Goal: Task Accomplishment & Management: Complete application form

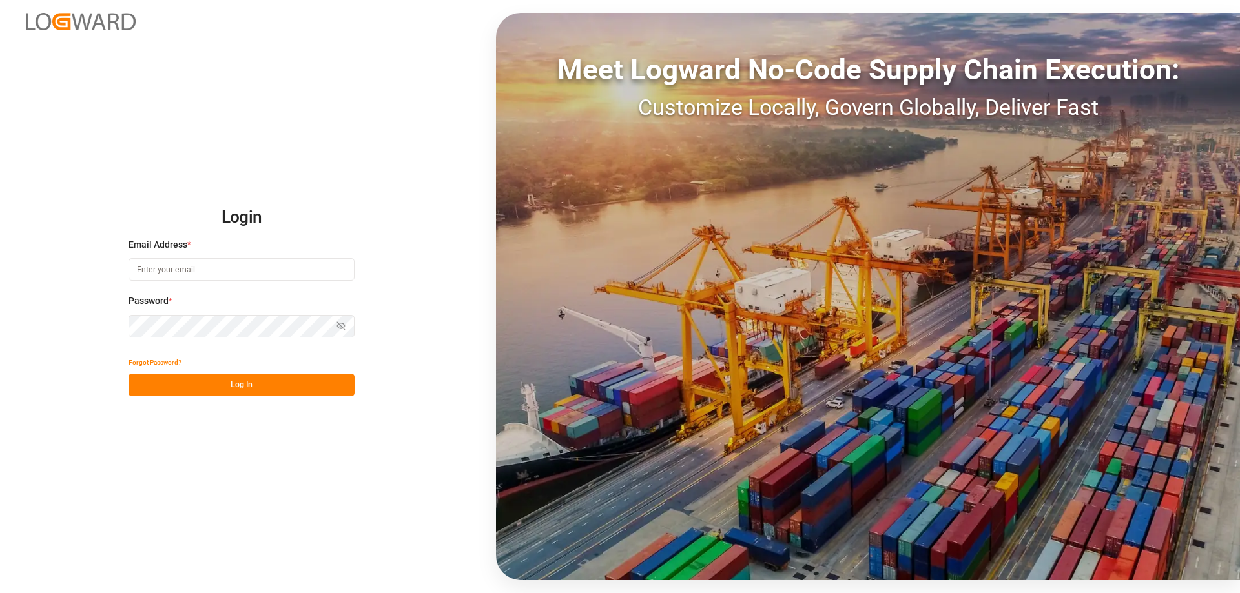
type input "[PERSON_NAME][EMAIL_ADDRESS][DOMAIN_NAME]"
click at [268, 387] on button "Log In" at bounding box center [241, 385] width 226 height 23
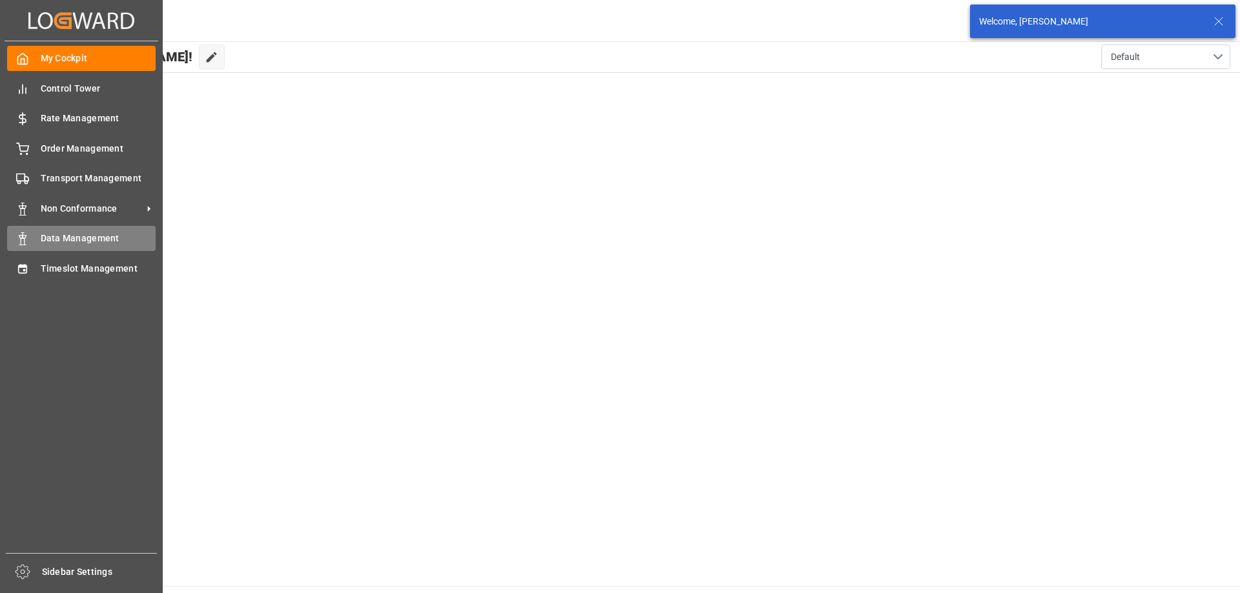
click at [35, 235] on div "Data Management Data Management" at bounding box center [81, 238] width 148 height 25
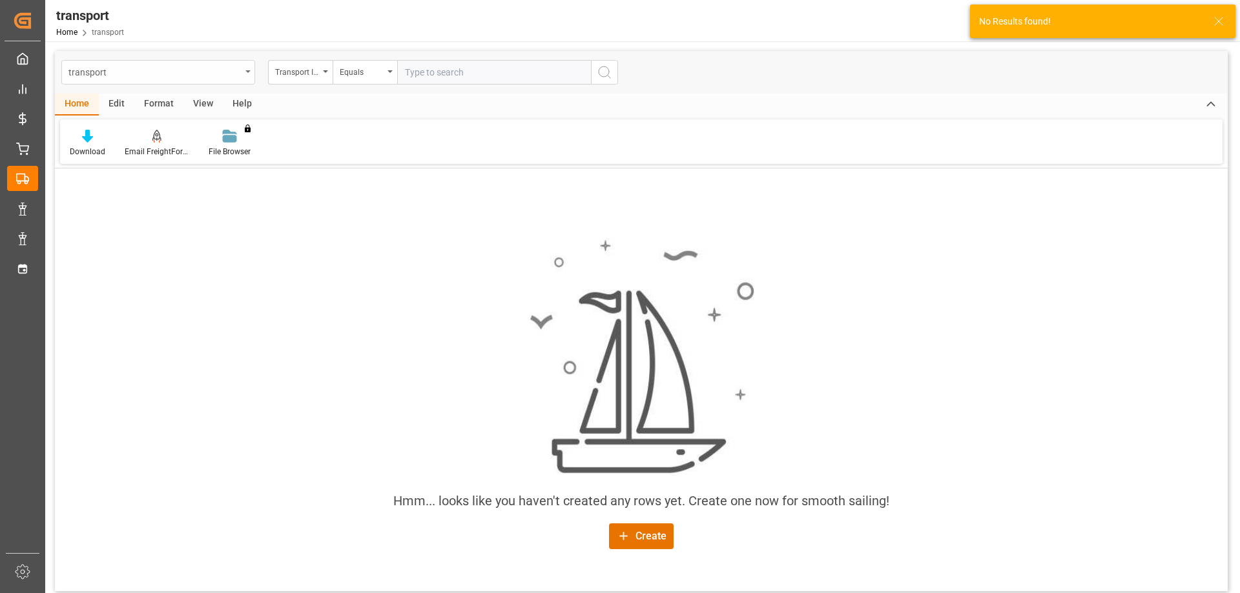
click at [138, 72] on div "transport" at bounding box center [154, 71] width 172 height 16
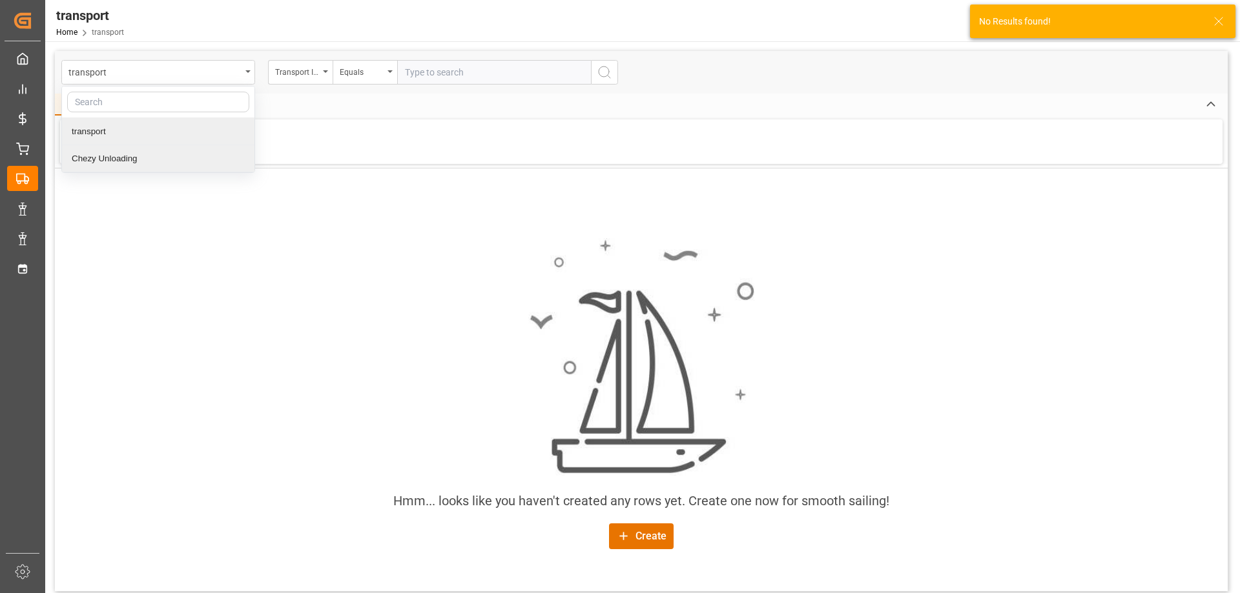
click at [107, 152] on div "Chezy Unloading" at bounding box center [158, 158] width 192 height 27
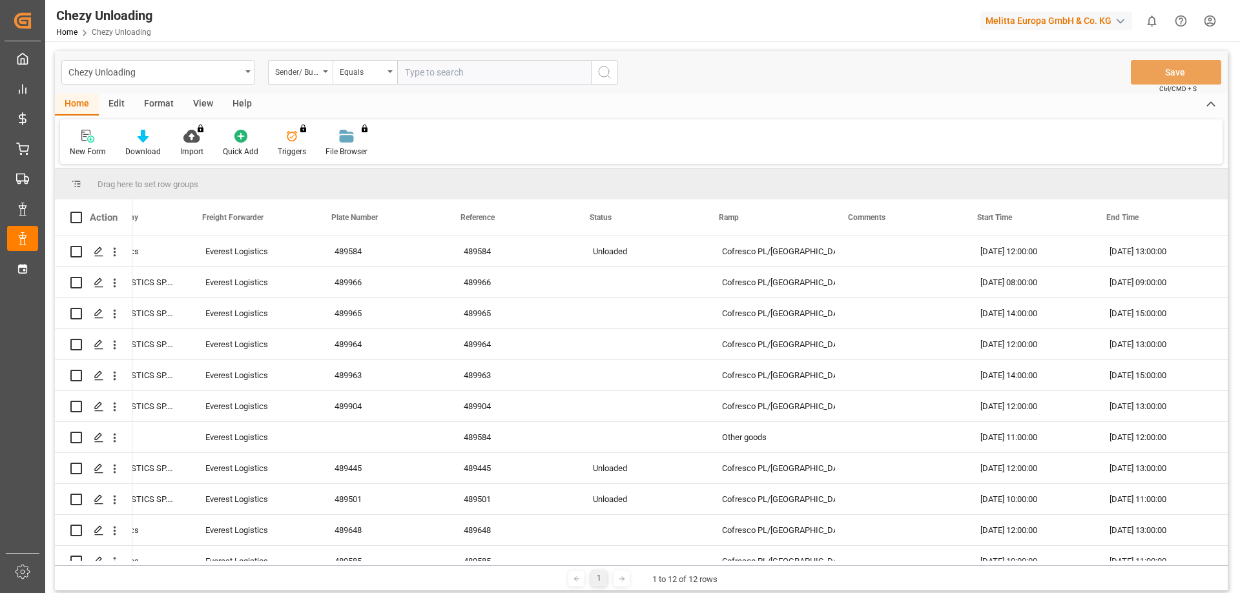
scroll to position [0, 204]
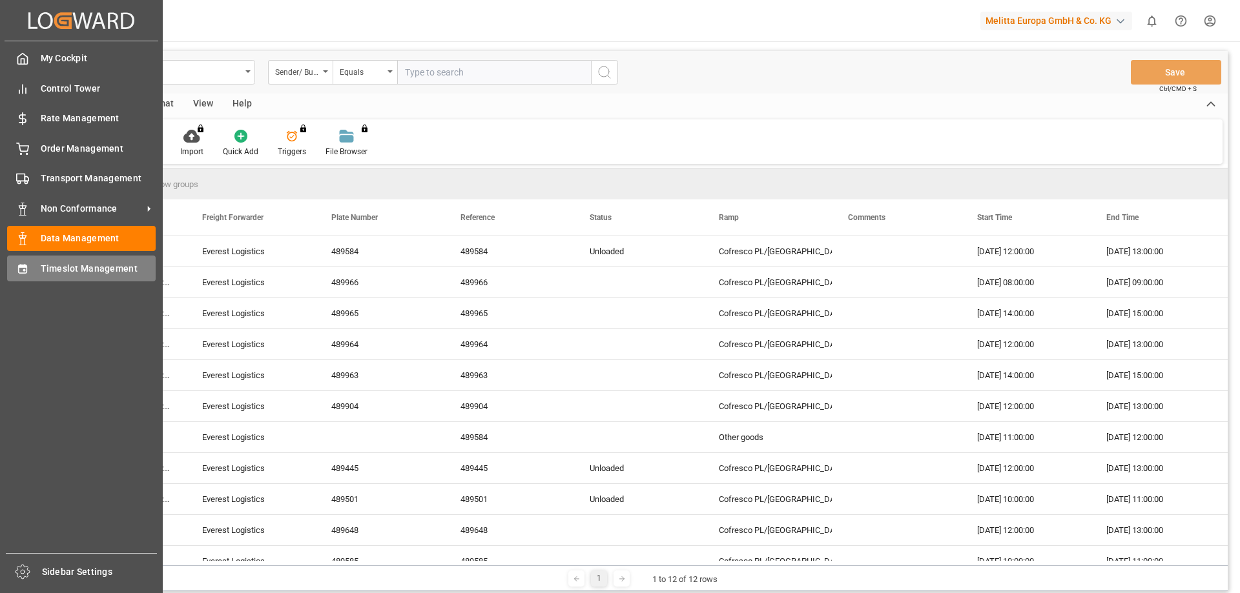
click at [60, 262] on span "Timeslot Management" at bounding box center [99, 269] width 116 height 14
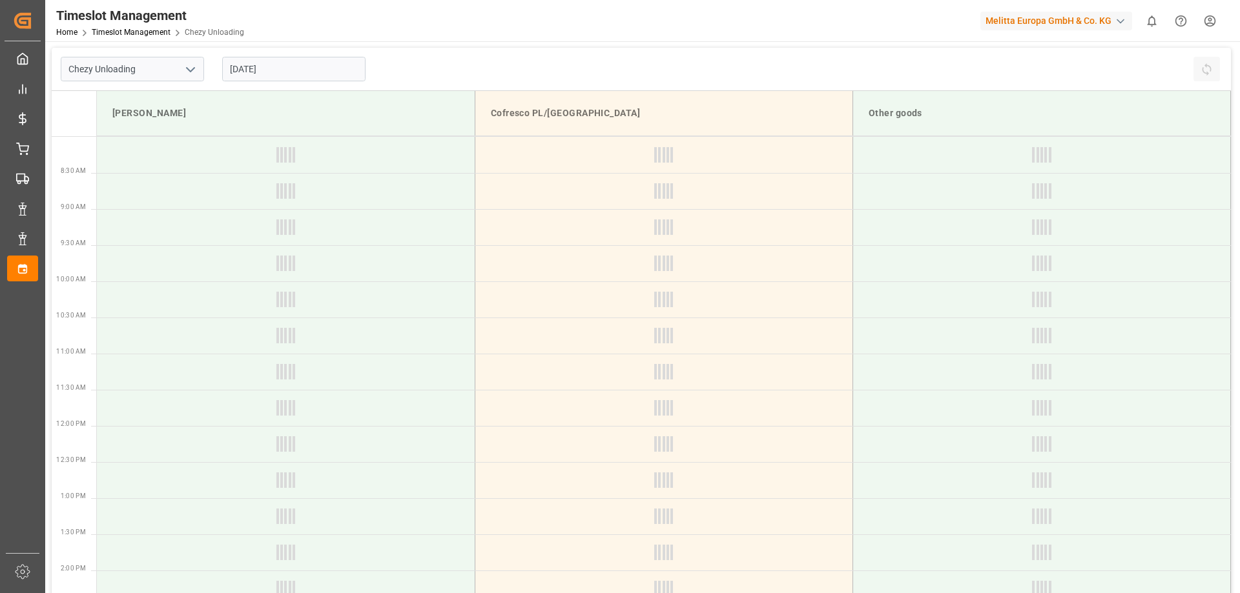
type input "Chezy Unloading"
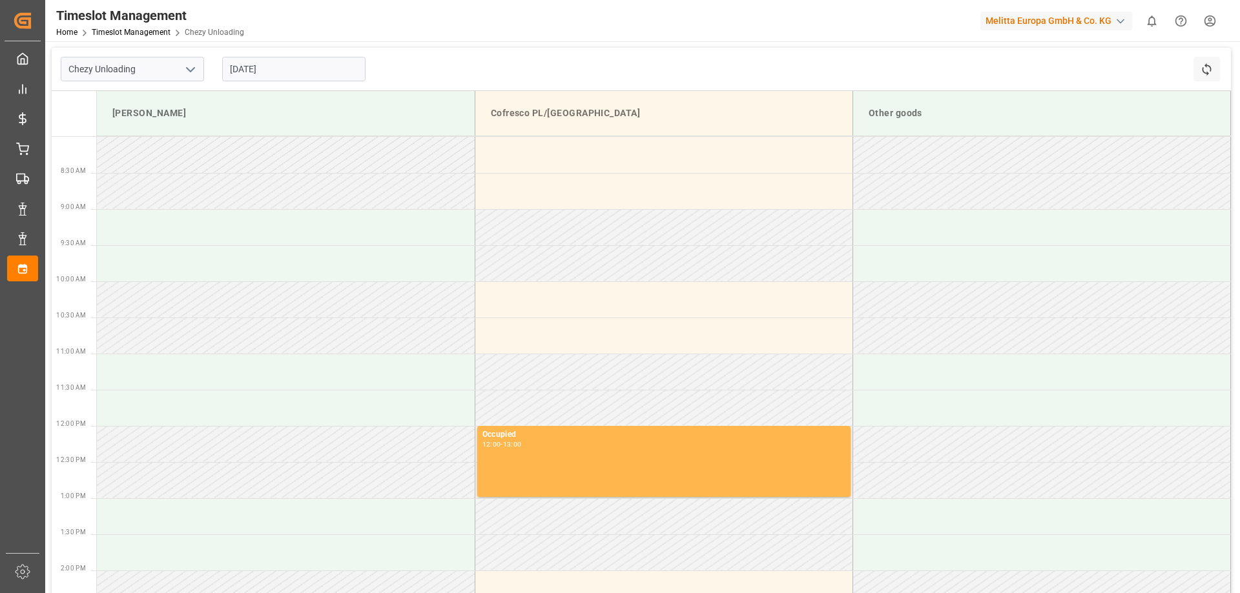
click at [256, 71] on input "[DATE]" at bounding box center [293, 69] width 143 height 25
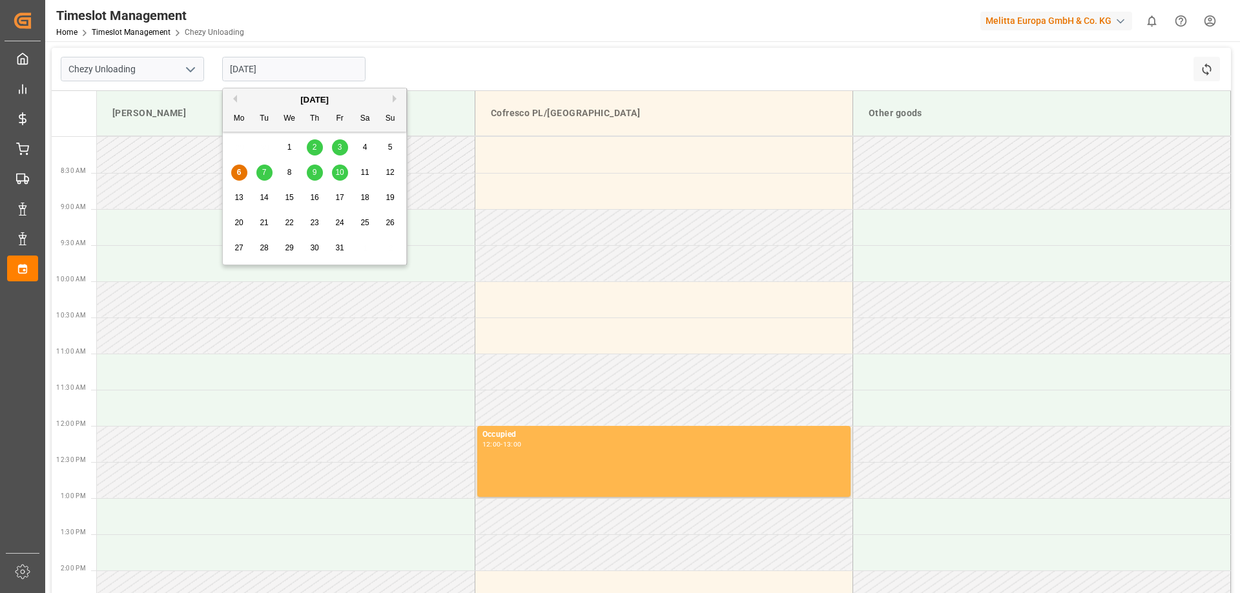
click at [313, 172] on span "9" at bounding box center [314, 172] width 5 height 9
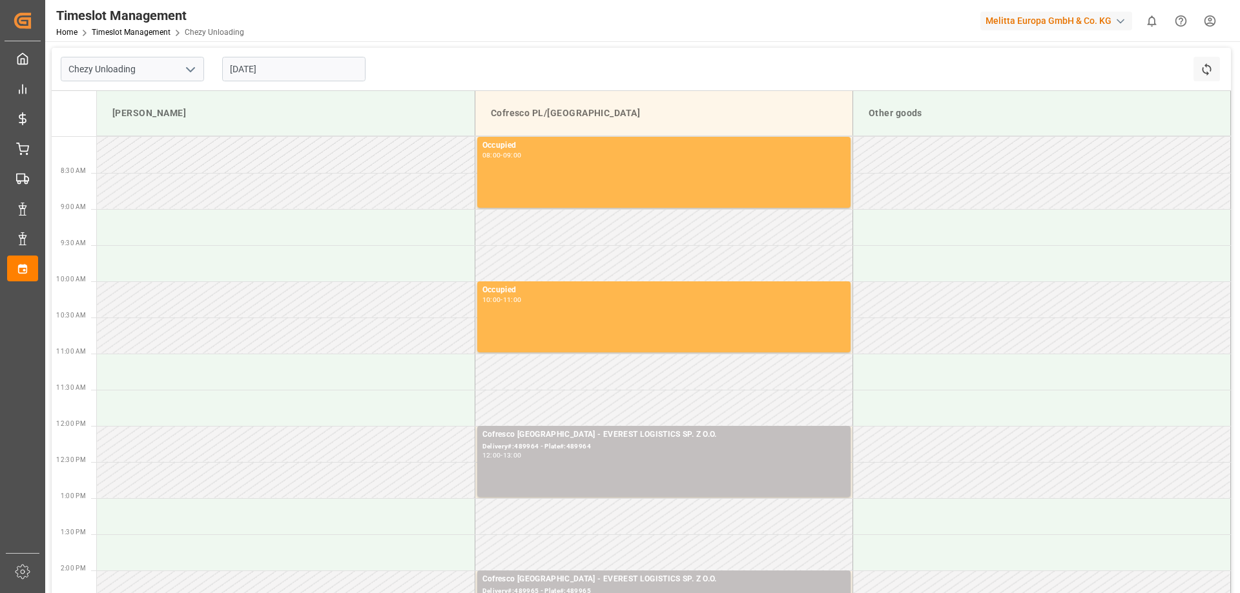
click at [267, 76] on input "[DATE]" at bounding box center [293, 69] width 143 height 25
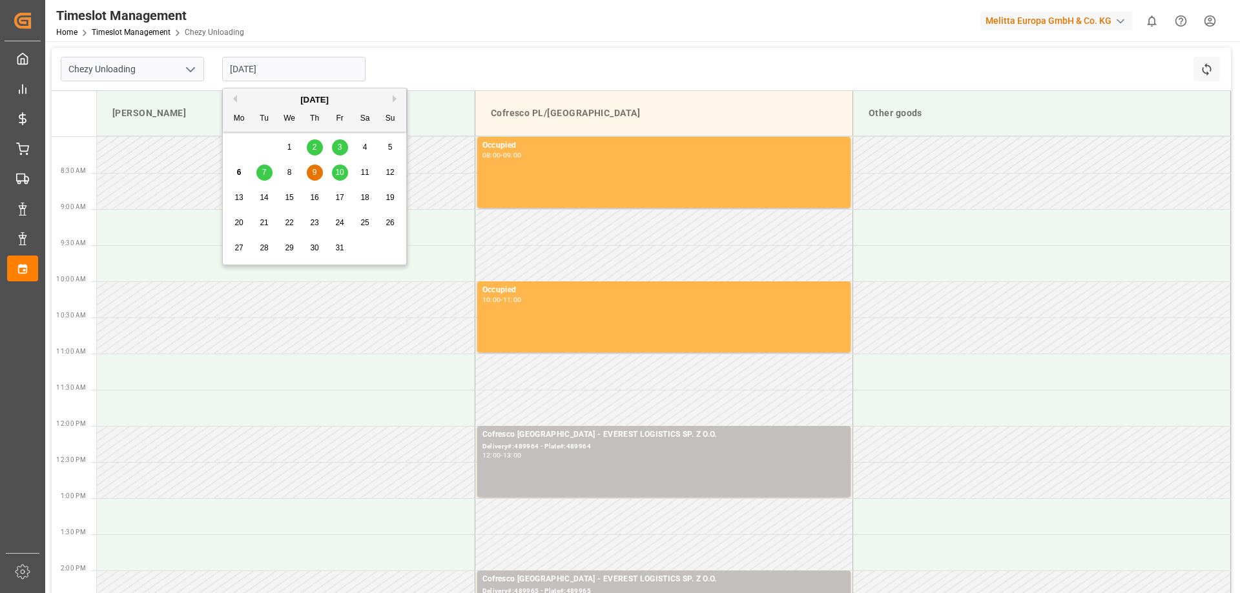
click at [341, 174] on span "10" at bounding box center [339, 172] width 8 height 9
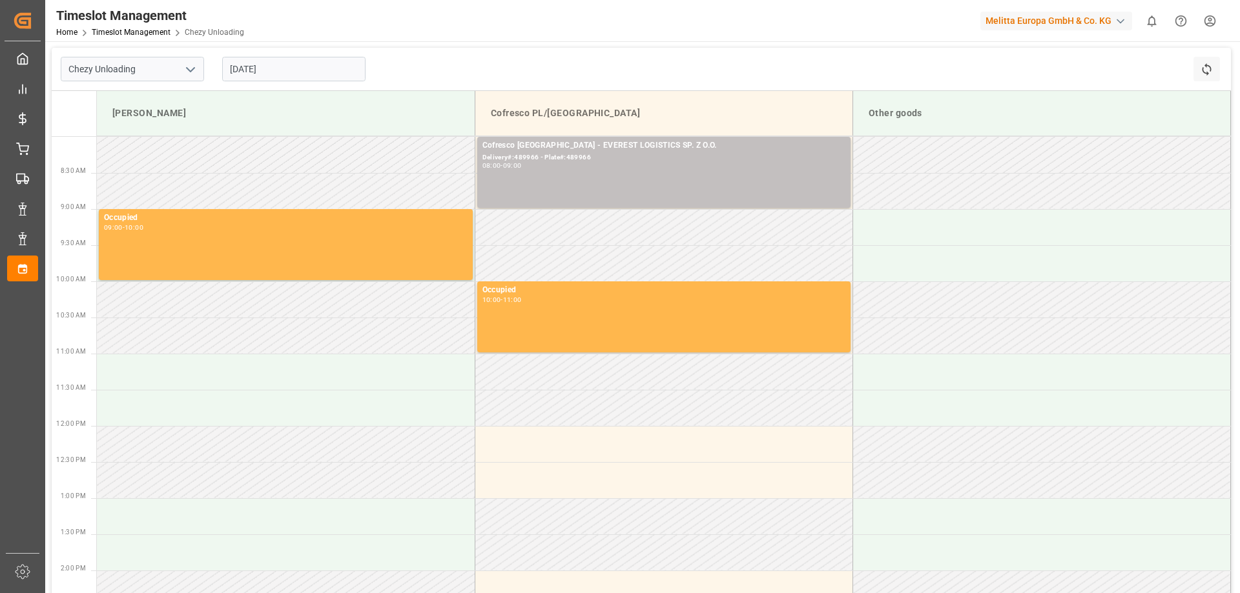
click at [269, 59] on input "[DATE]" at bounding box center [293, 69] width 143 height 25
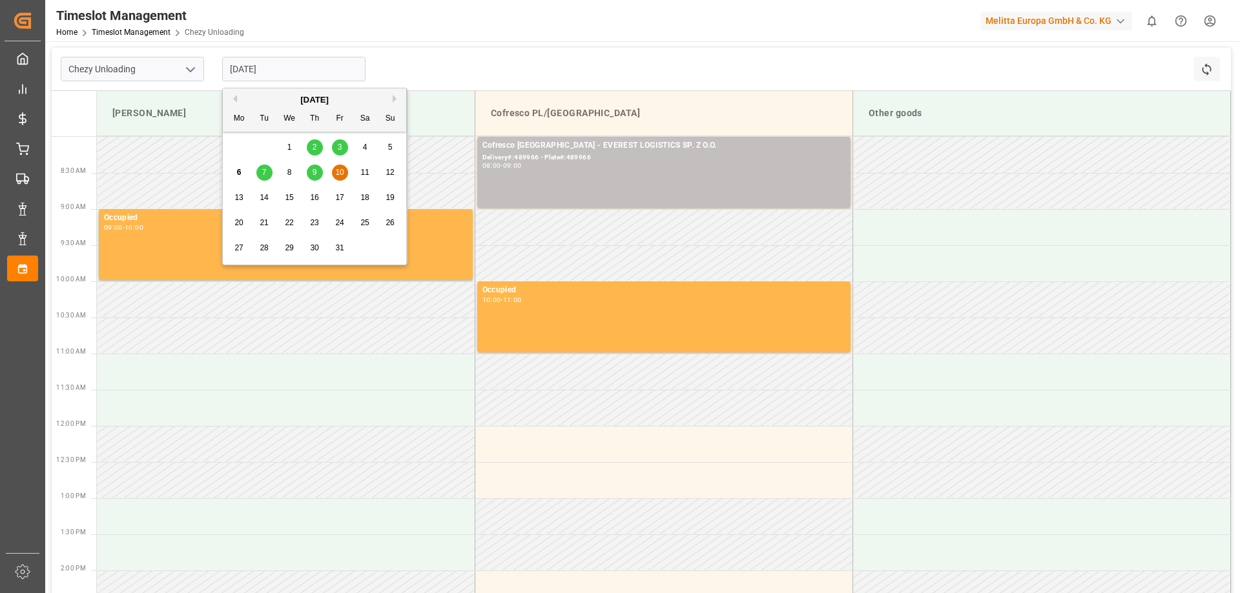
click at [267, 171] on div "7" at bounding box center [264, 172] width 16 height 15
type input "[DATE]"
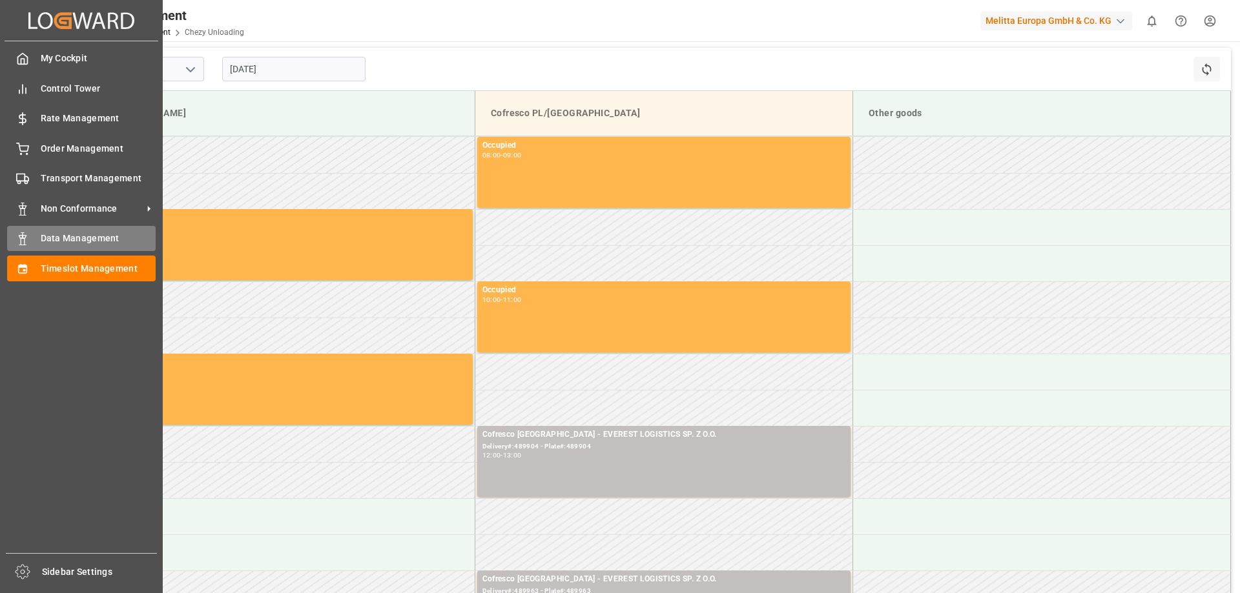
click at [63, 232] on span "Data Management" at bounding box center [99, 239] width 116 height 14
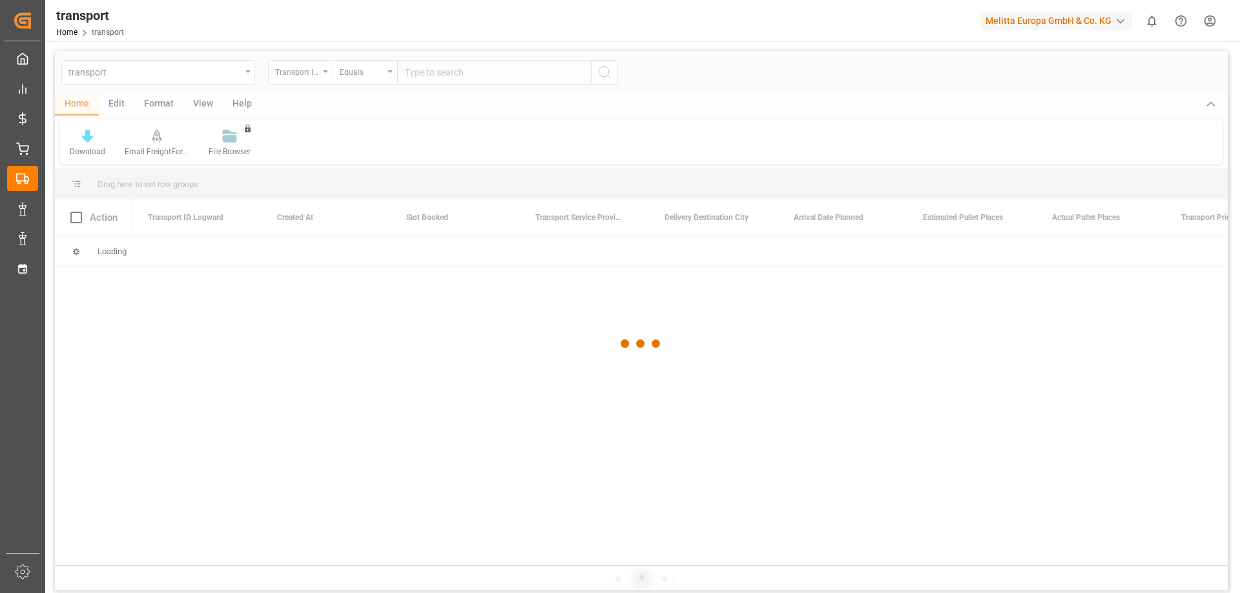
click at [164, 79] on div at bounding box center [641, 344] width 1172 height 586
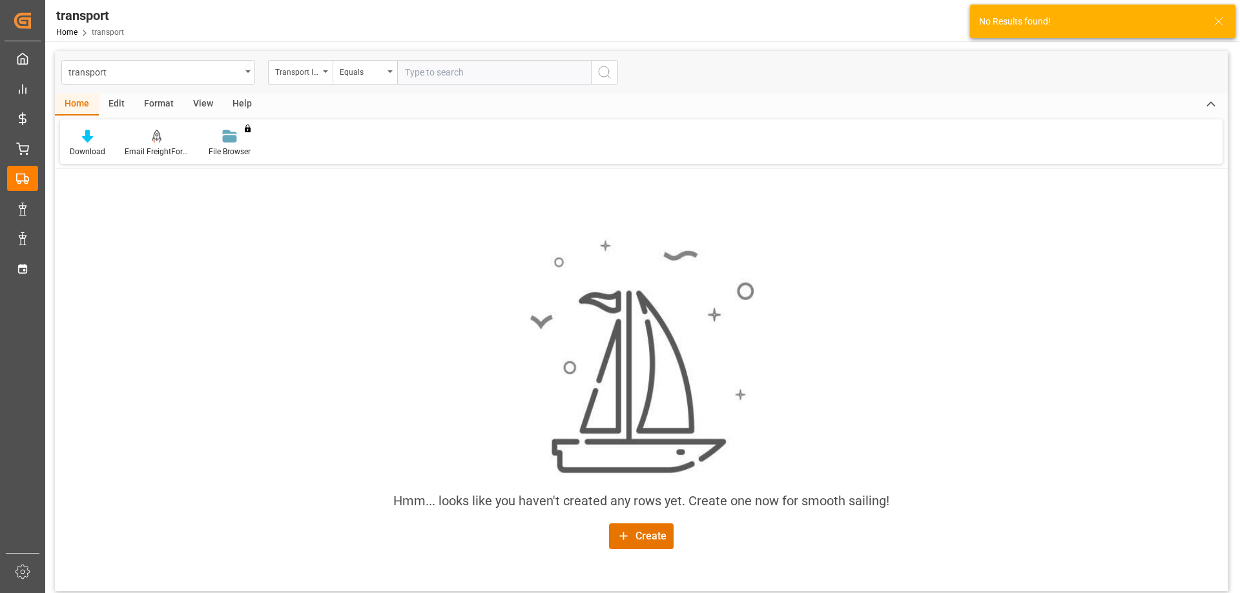
click at [236, 74] on div "transport" at bounding box center [154, 71] width 172 height 16
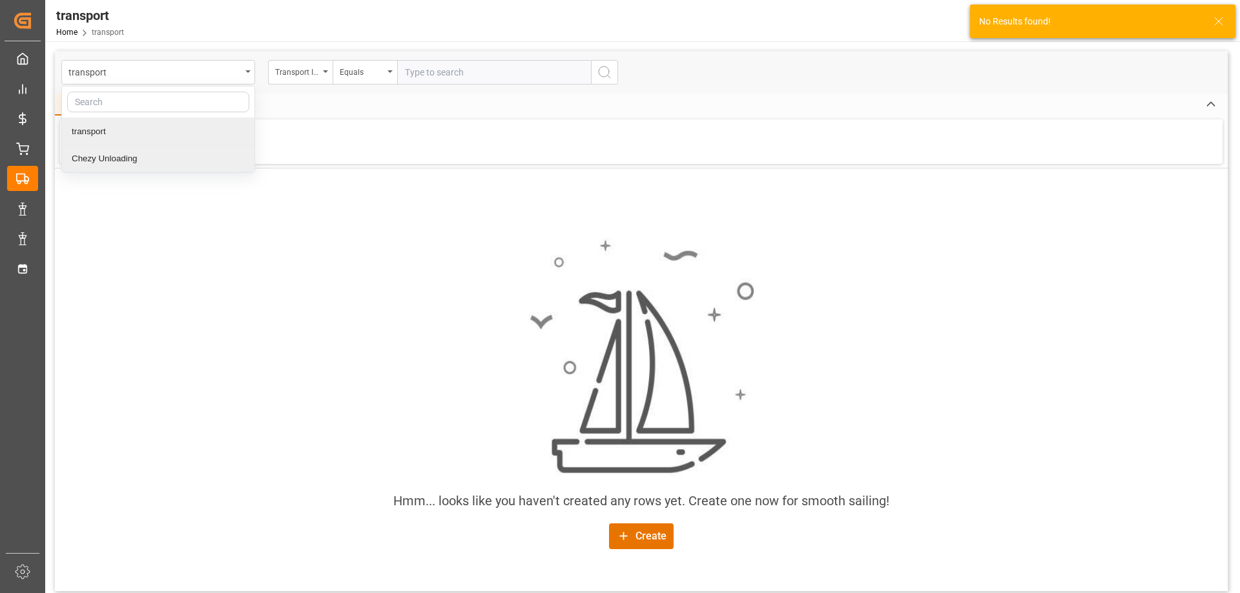
click at [147, 156] on div "Chezy Unloading" at bounding box center [158, 158] width 192 height 27
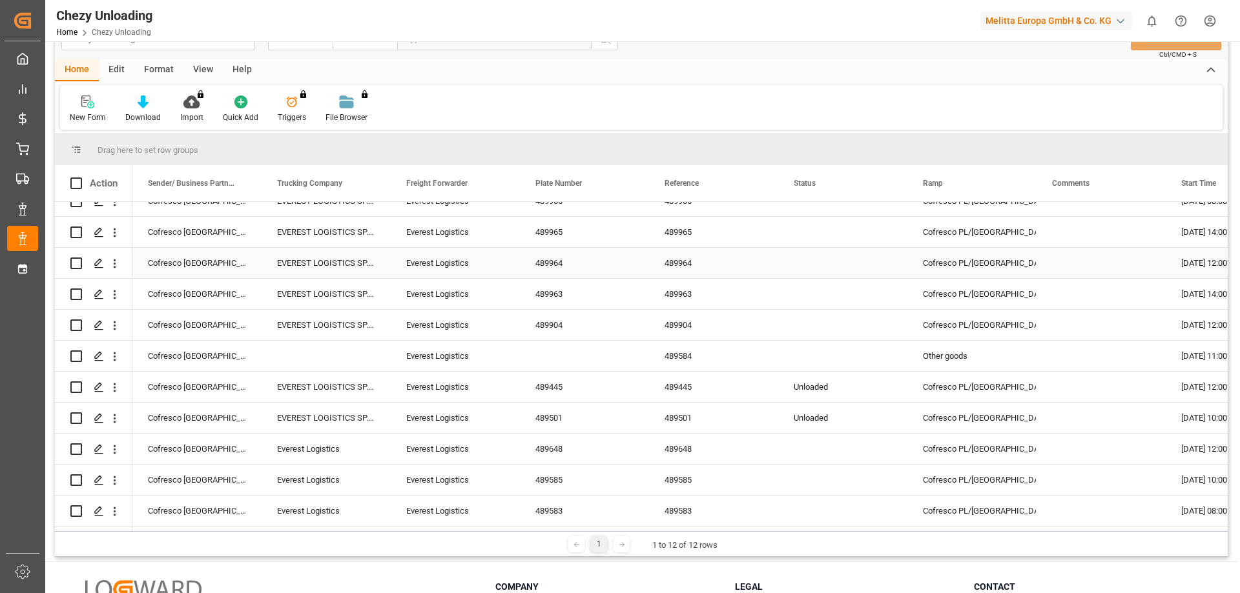
scroll to position [65, 0]
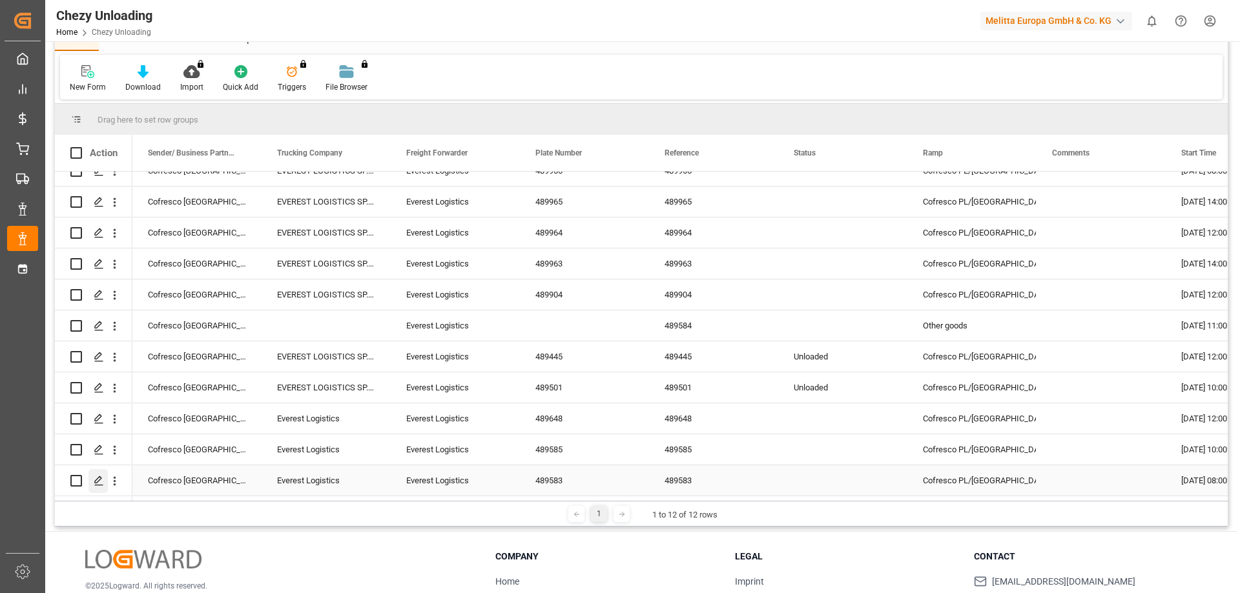
click at [95, 479] on polygon "Press SPACE to select this row." at bounding box center [98, 480] width 6 height 6
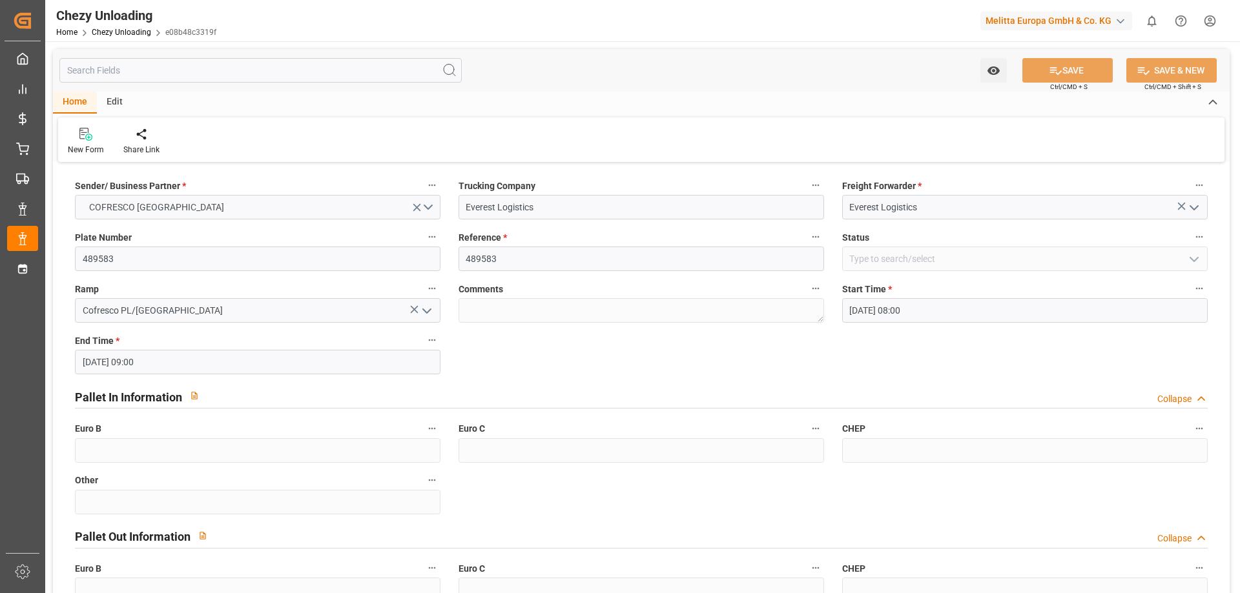
click at [264, 367] on input "[DATE] 09:00" at bounding box center [257, 362] width 365 height 25
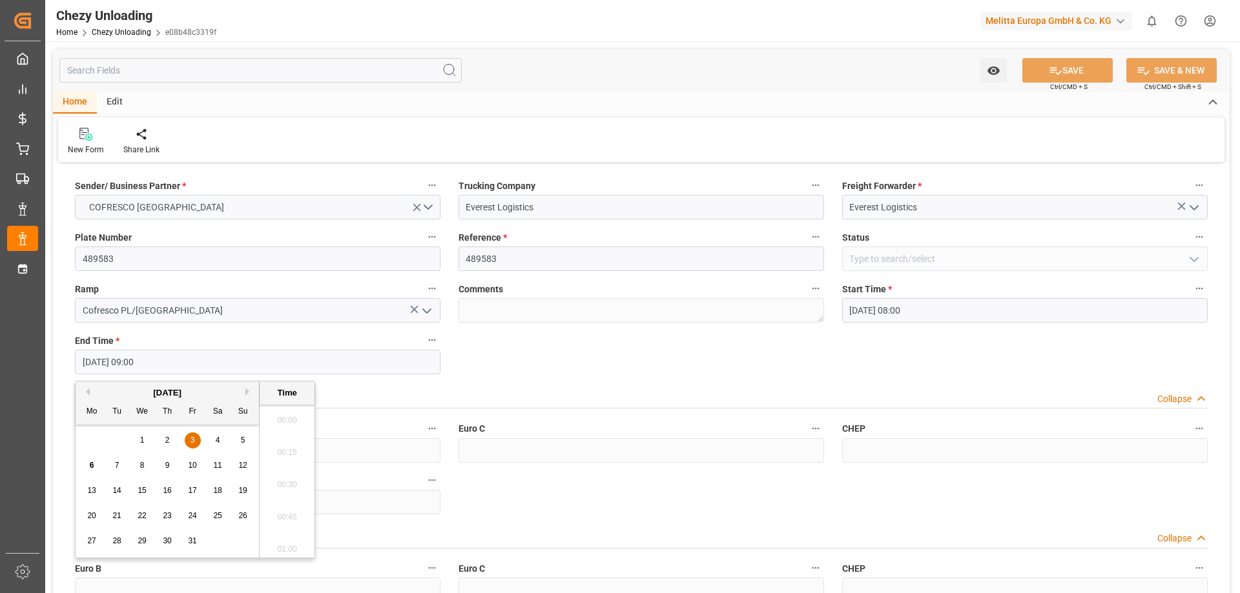
scroll to position [1102, 0]
click at [943, 316] on input "[DATE] 08:00" at bounding box center [1024, 310] width 365 height 25
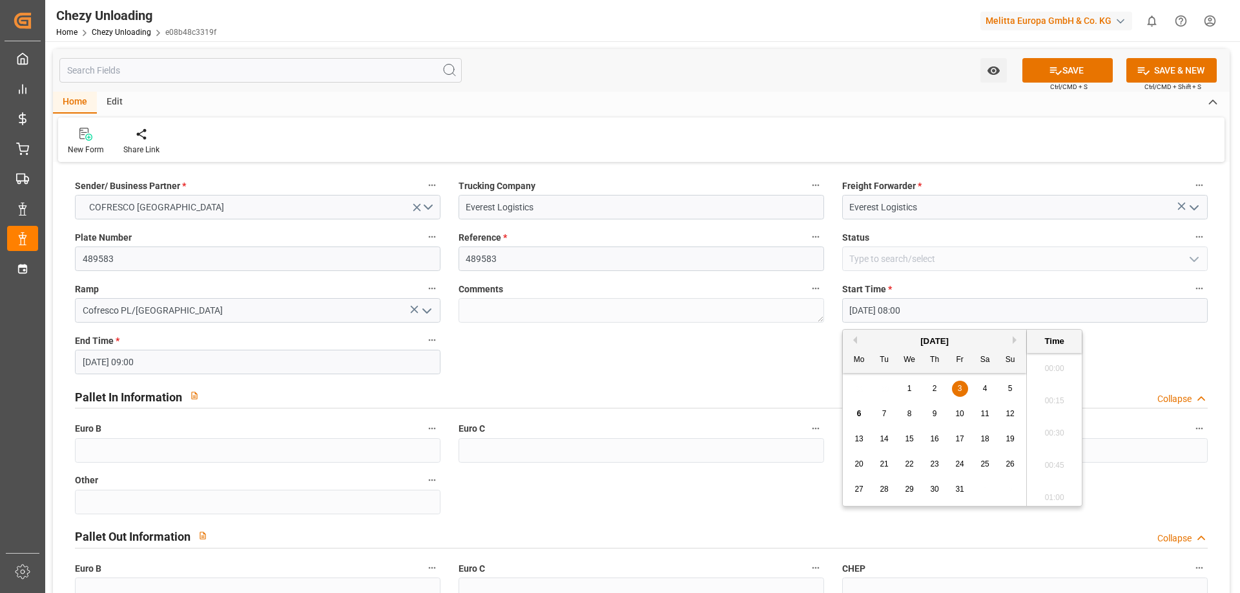
scroll to position [973, 0]
click at [862, 418] on div "6" at bounding box center [859, 414] width 16 height 15
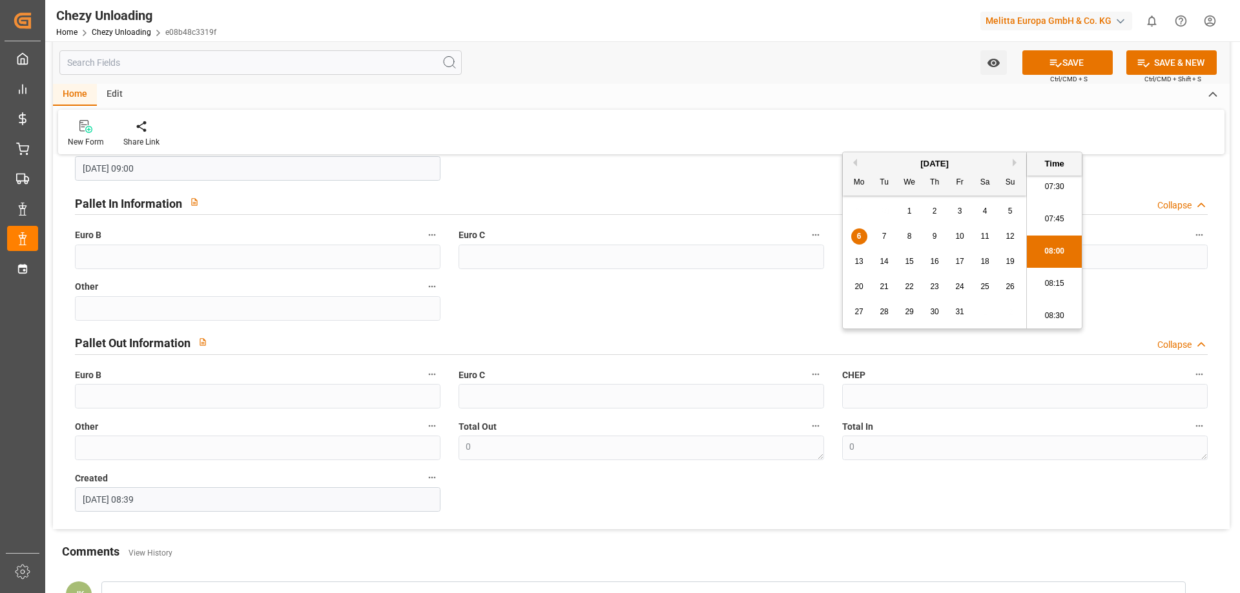
scroll to position [129, 0]
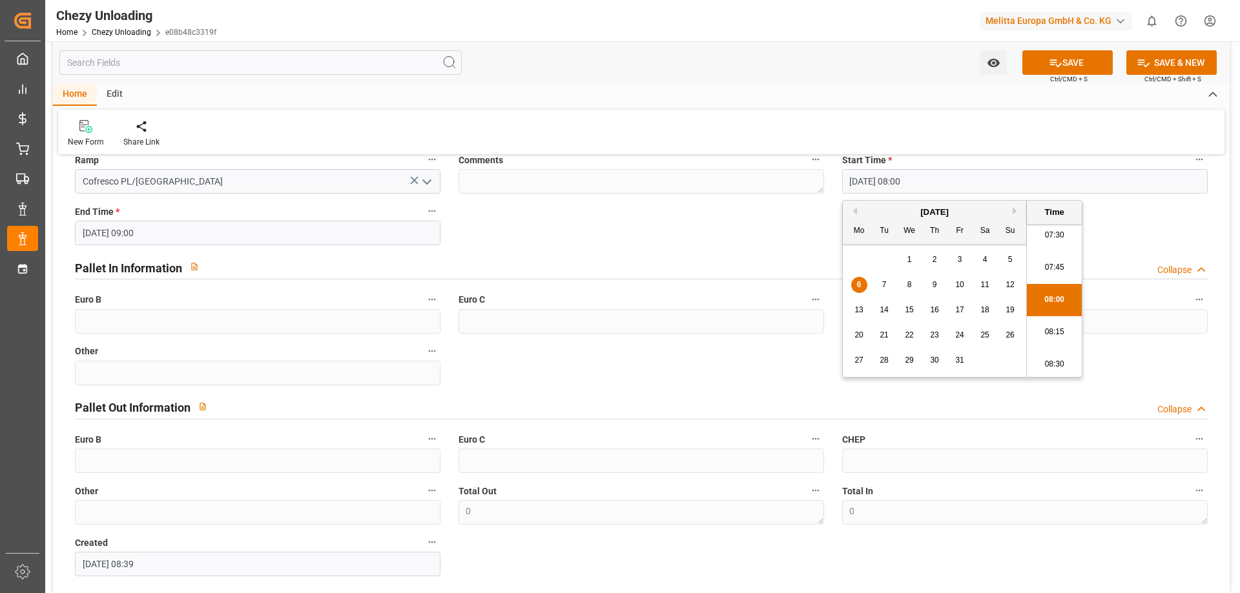
click at [963, 284] on span "10" at bounding box center [959, 284] width 8 height 9
type input "[DATE] 08:00"
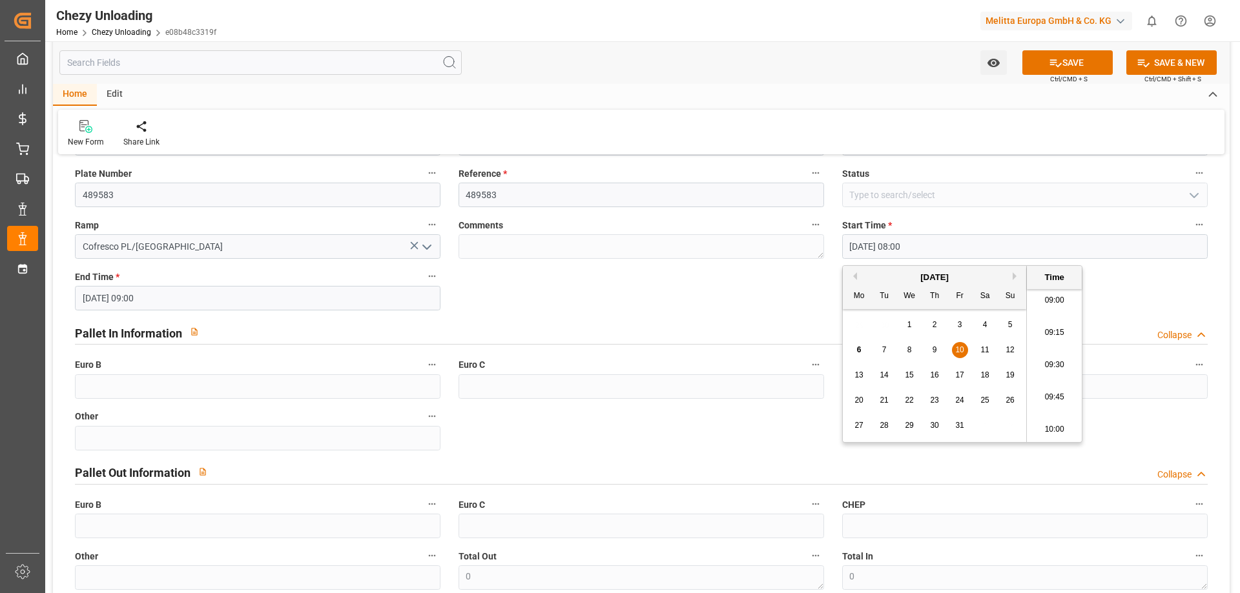
scroll to position [0, 0]
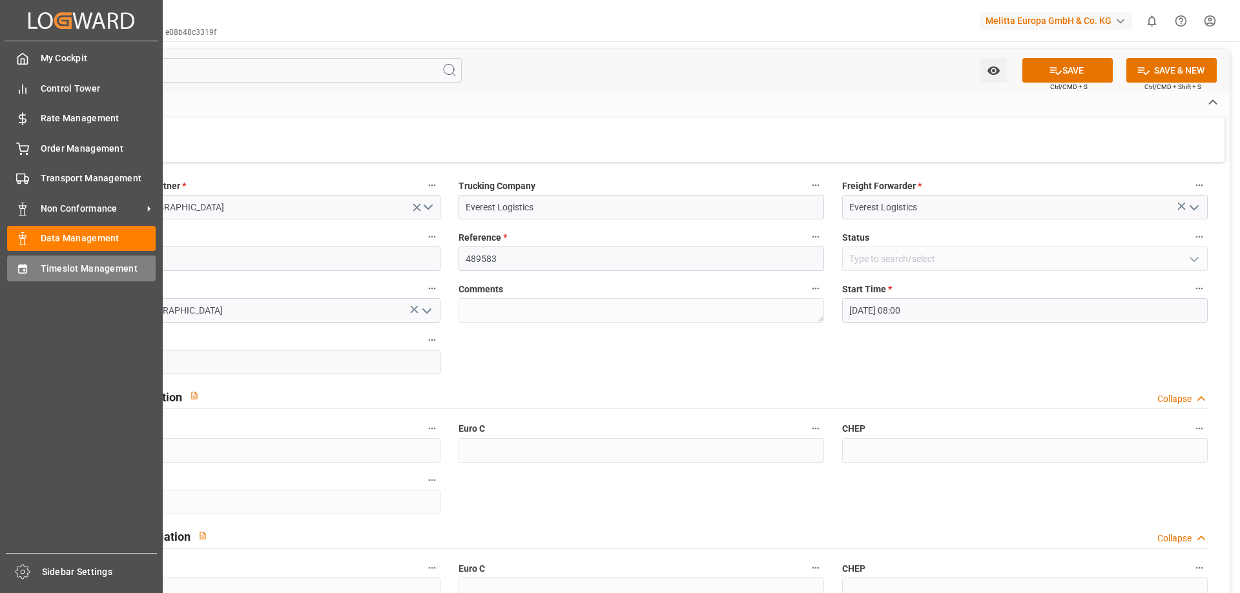
click at [57, 266] on span "Timeslot Management" at bounding box center [99, 269] width 116 height 14
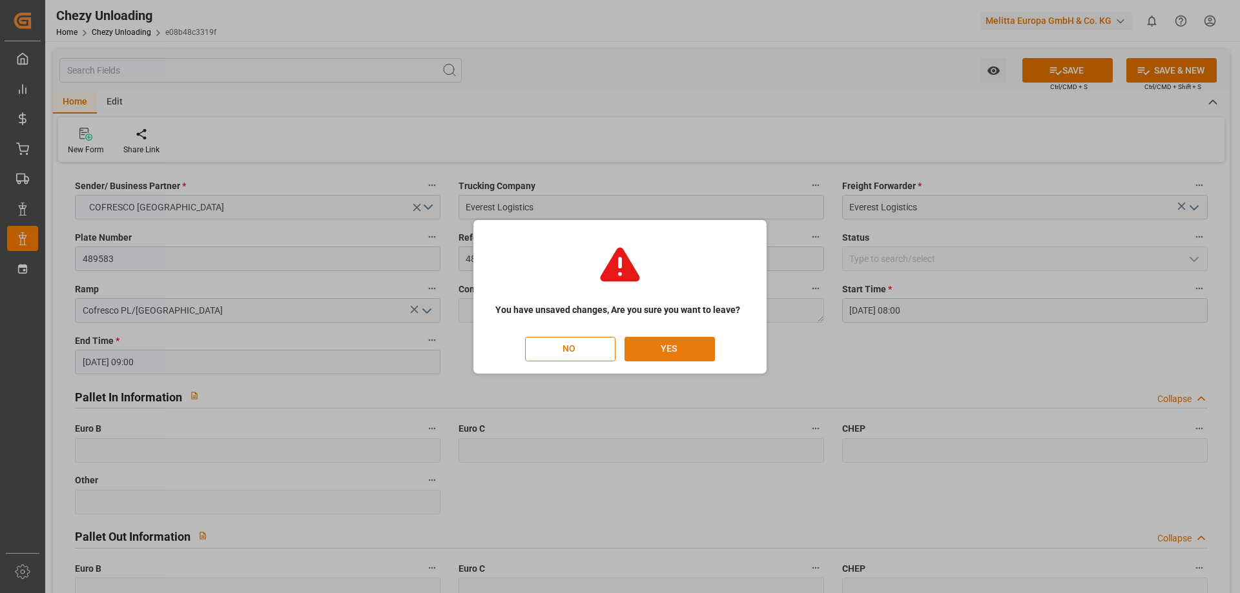
click at [653, 353] on button "YES" at bounding box center [669, 349] width 90 height 25
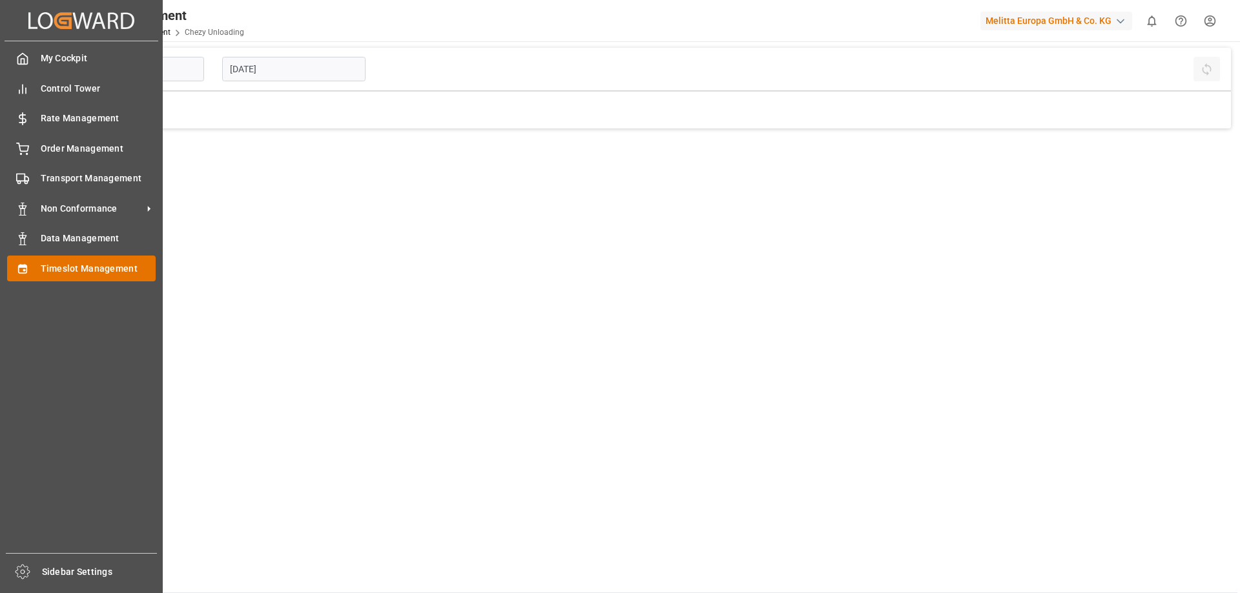
type input "Chezy Unloading"
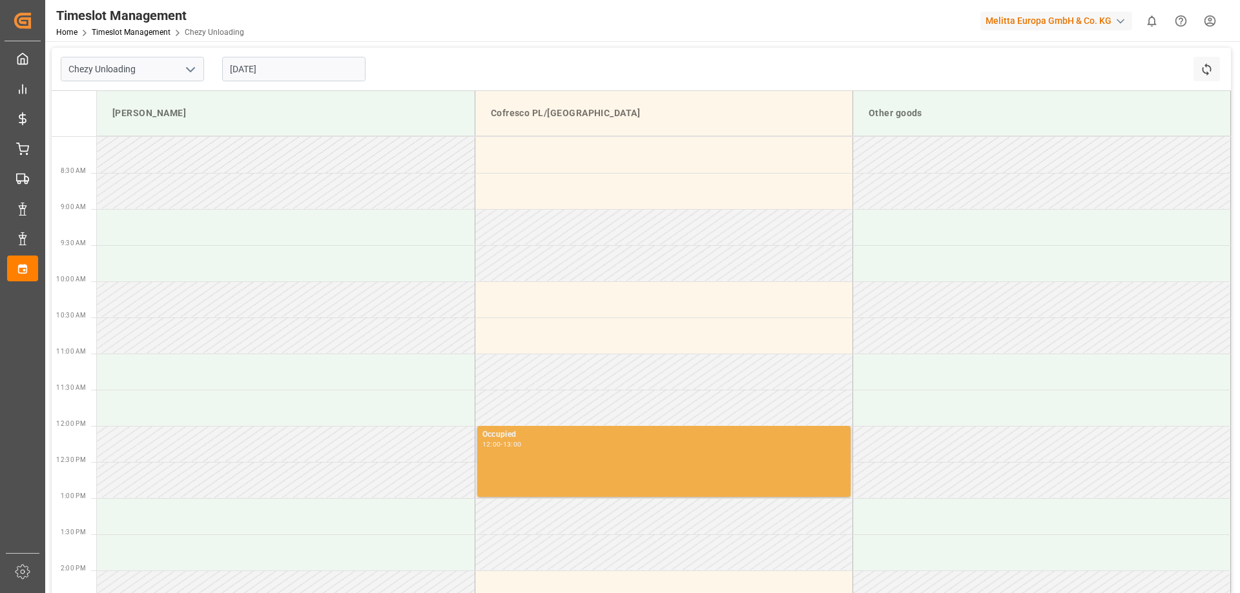
click at [526, 456] on div "Occupied 12:00 - 13:00" at bounding box center [663, 462] width 363 height 66
click at [562, 456] on div "Occupied 12:00 - 13:00" at bounding box center [663, 462] width 363 height 66
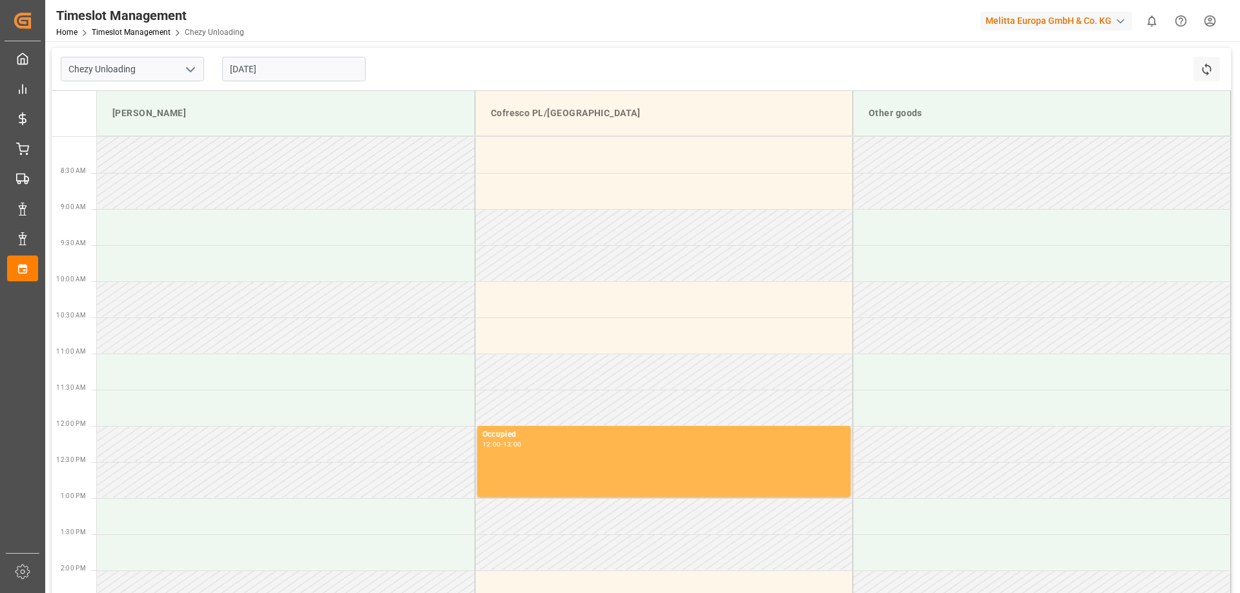
click at [272, 74] on input "[DATE]" at bounding box center [293, 69] width 143 height 25
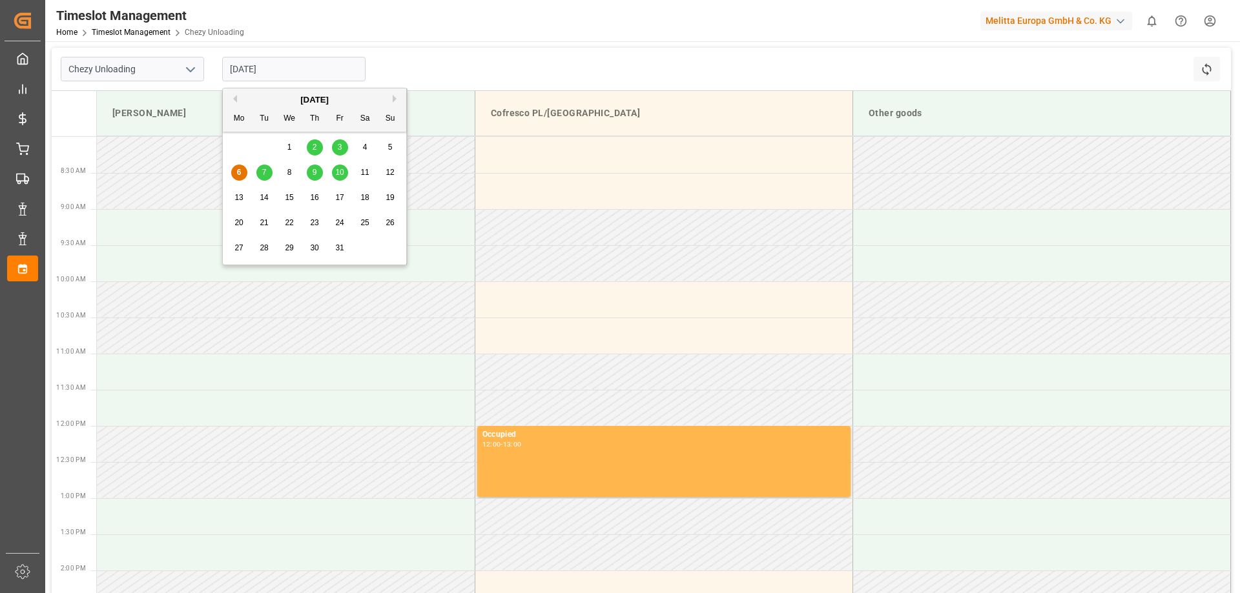
click at [341, 147] on span "3" at bounding box center [340, 147] width 5 height 9
type input "[DATE]"
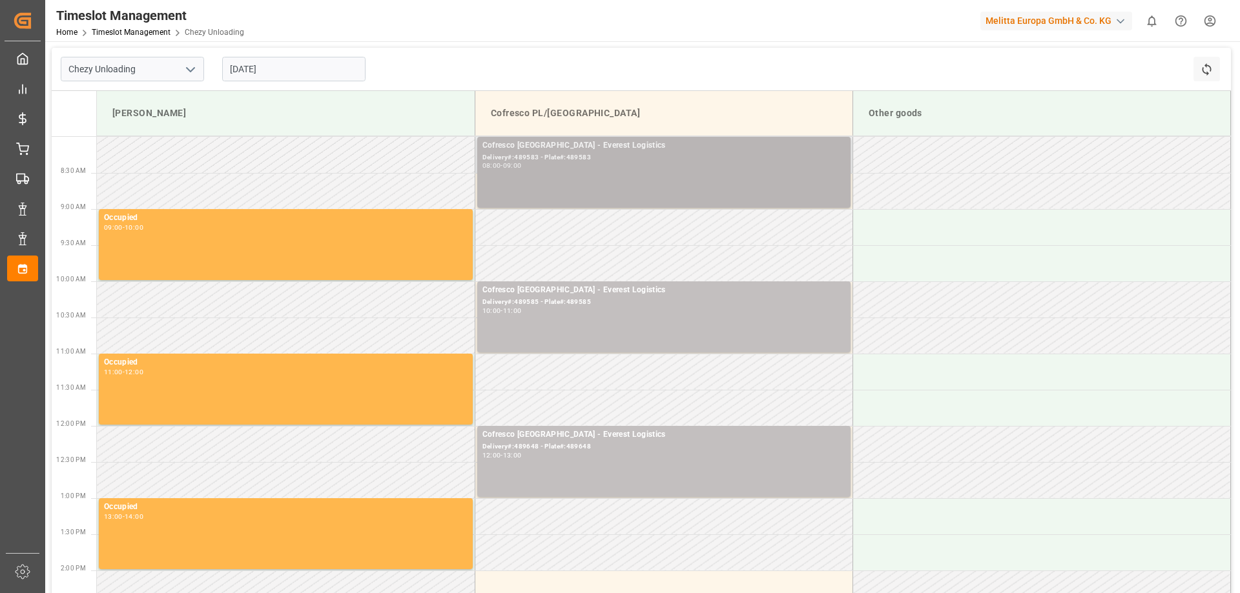
click at [564, 161] on div "Delivery#:489583 - Plate#:489583" at bounding box center [663, 157] width 363 height 11
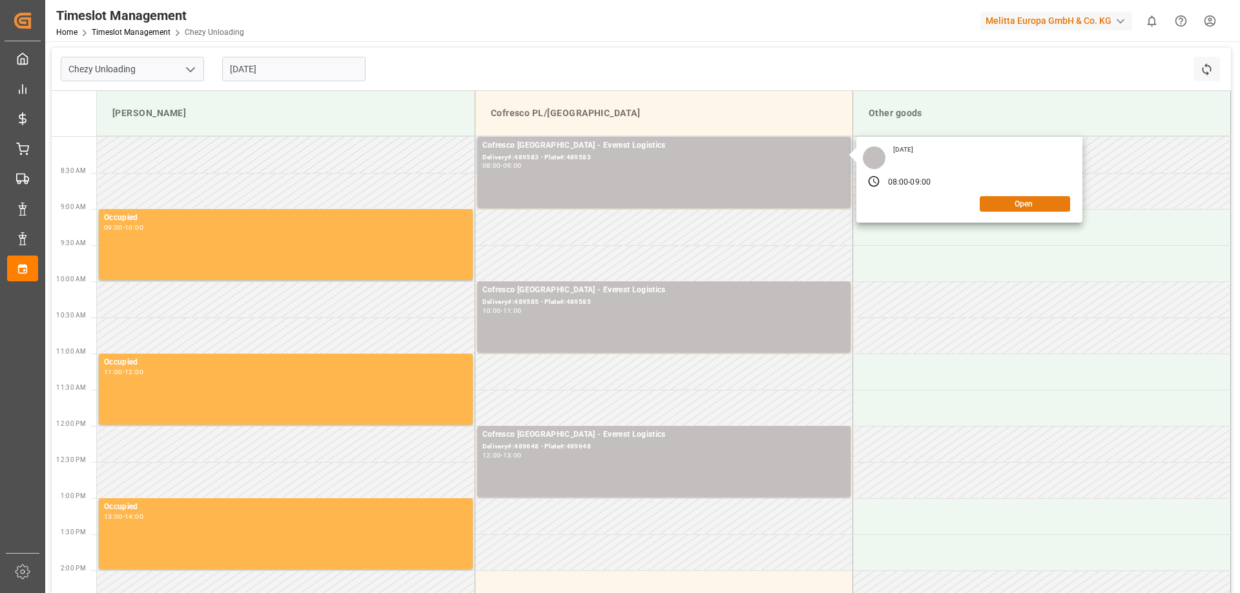
click at [1011, 200] on button "Open" at bounding box center [1024, 203] width 90 height 15
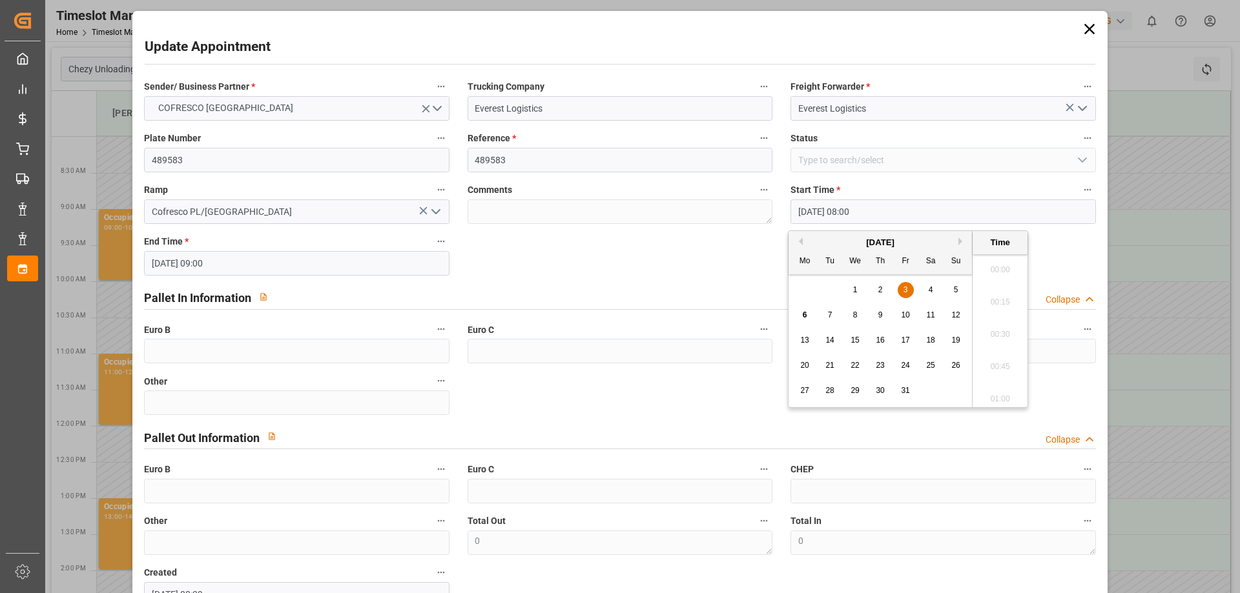
click at [861, 207] on input "[DATE] 08:00" at bounding box center [942, 211] width 305 height 25
click at [883, 316] on div "9" at bounding box center [880, 315] width 16 height 15
click at [998, 331] on li "14:00" at bounding box center [999, 330] width 55 height 32
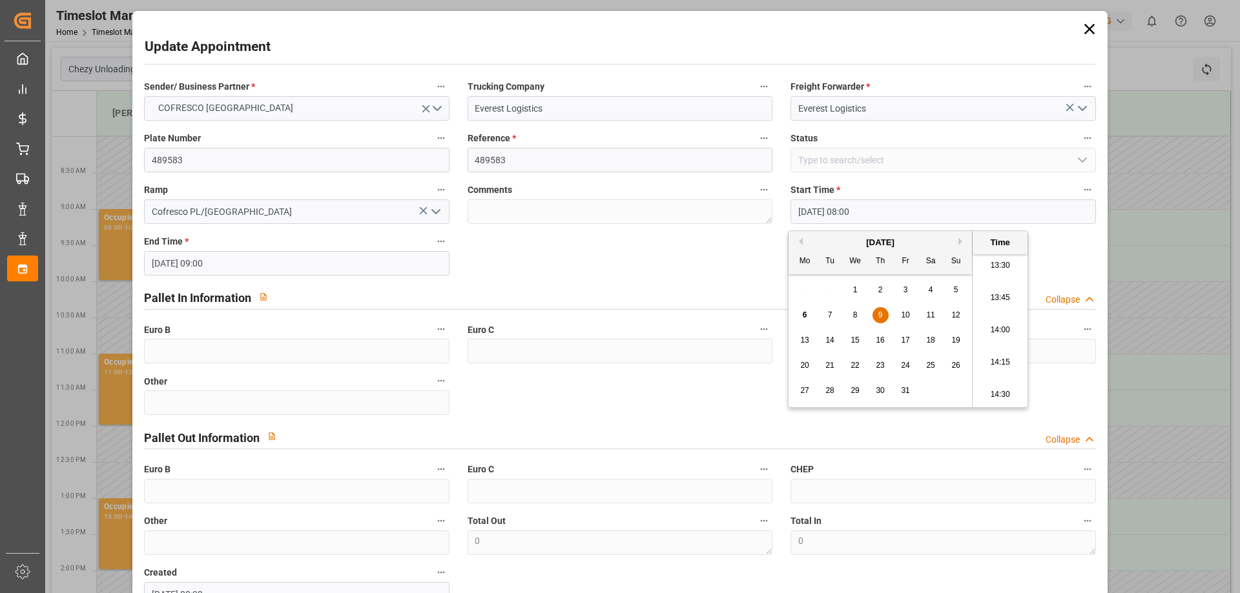
type input "[DATE] 14:00"
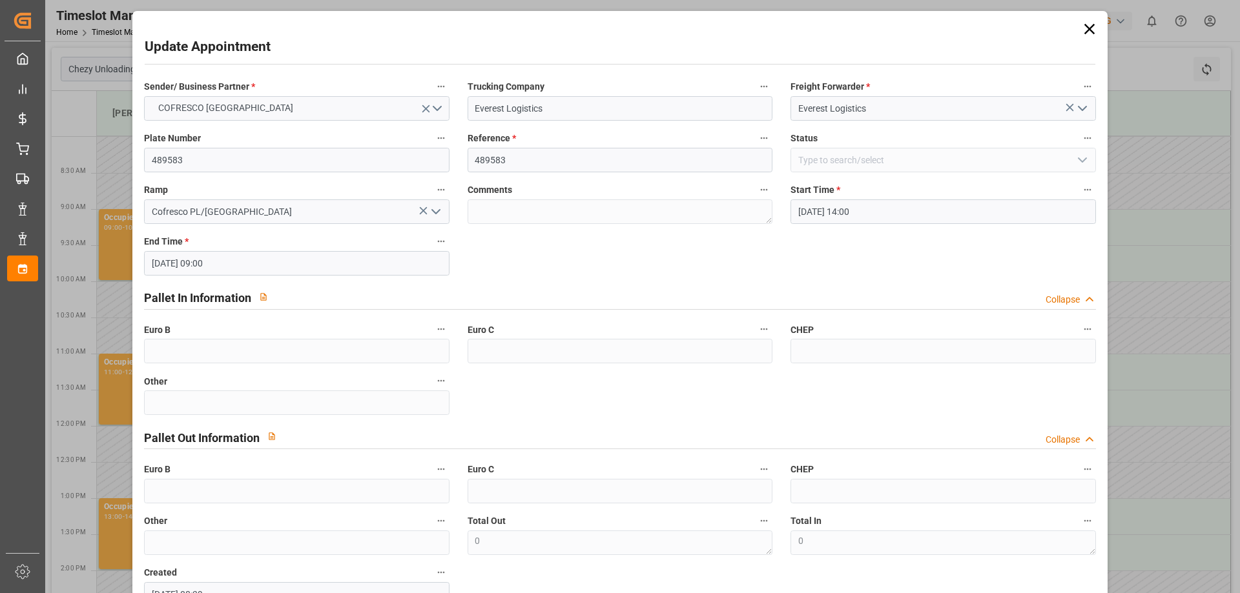
click at [333, 265] on input "[DATE] 09:00" at bounding box center [296, 263] width 305 height 25
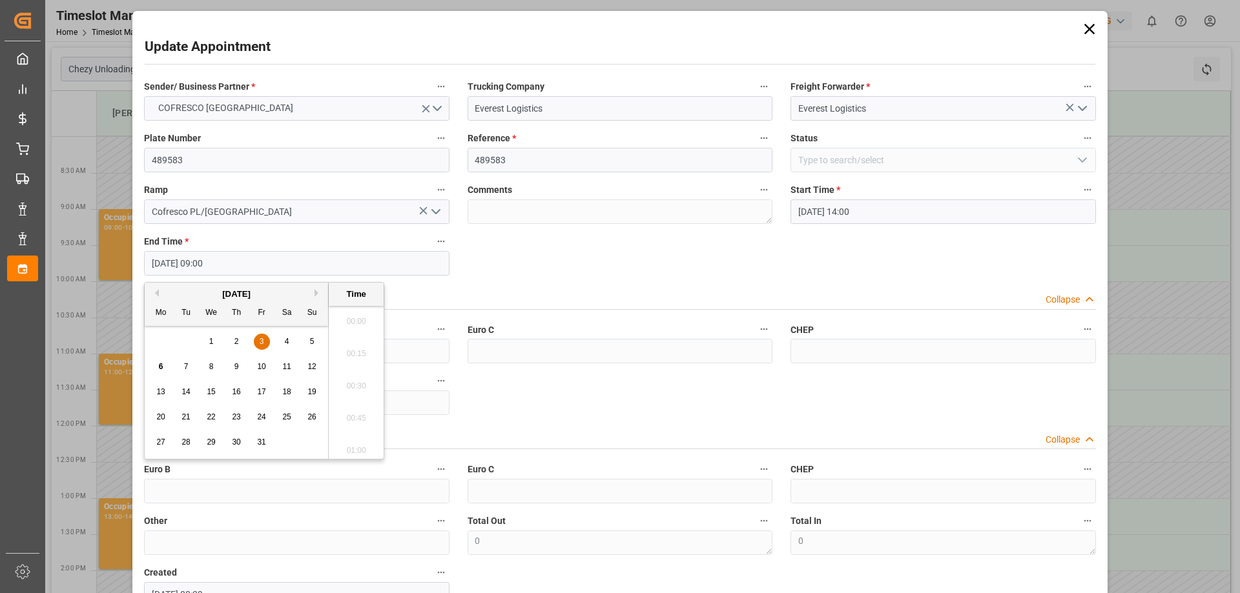
scroll to position [1102, 0]
click at [232, 366] on div "9" at bounding box center [237, 367] width 16 height 15
click at [361, 391] on li "15:00" at bounding box center [356, 382] width 55 height 32
type input "[DATE] 15:00"
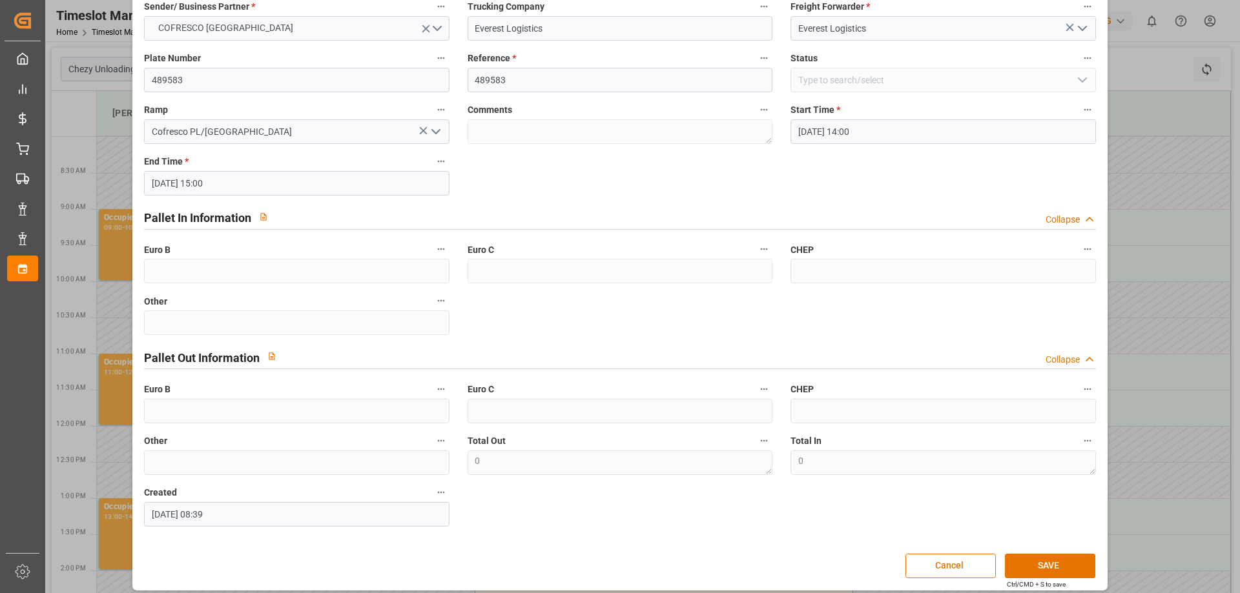
scroll to position [88, 0]
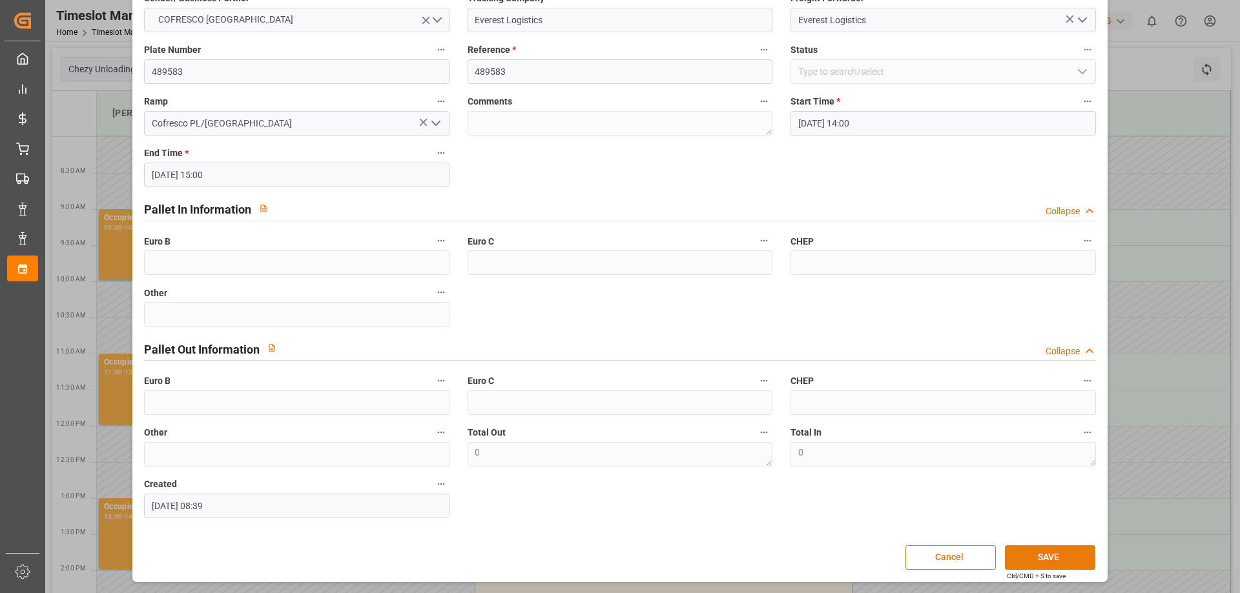
click at [1045, 556] on button "SAVE" at bounding box center [1050, 558] width 90 height 25
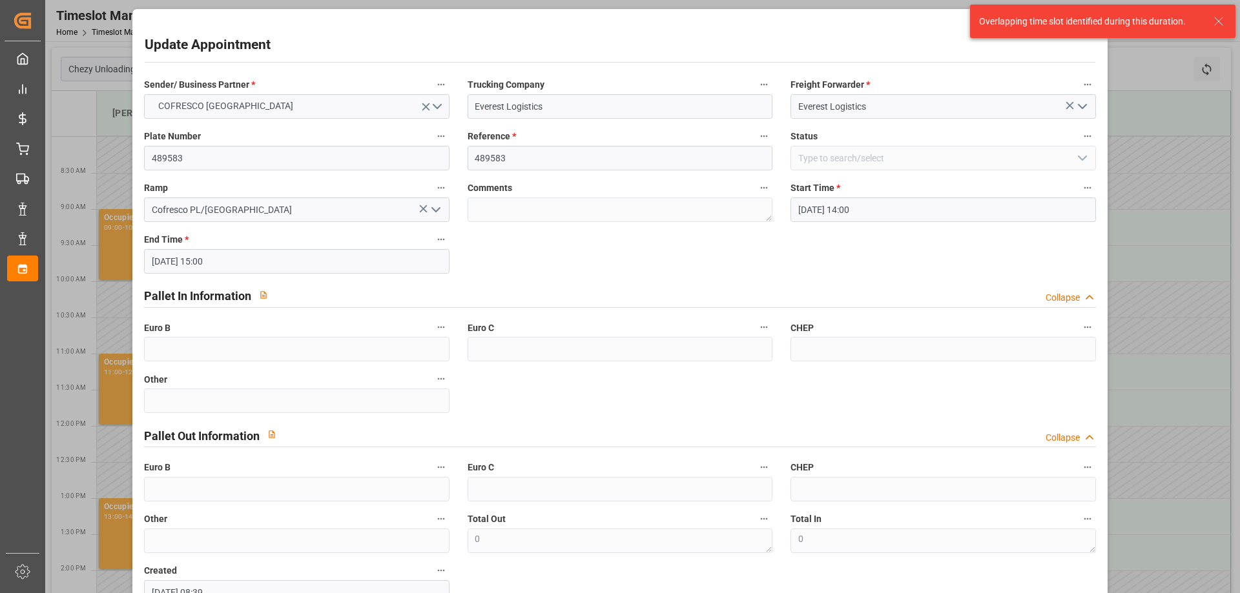
scroll to position [0, 0]
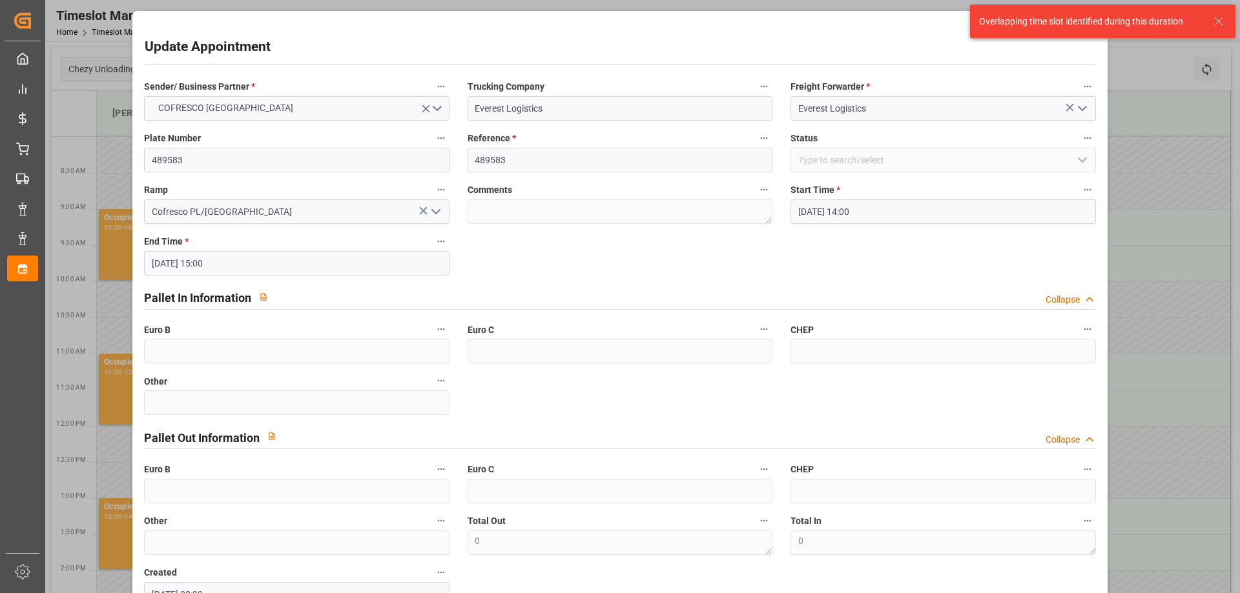
click at [1215, 15] on icon at bounding box center [1218, 21] width 15 height 15
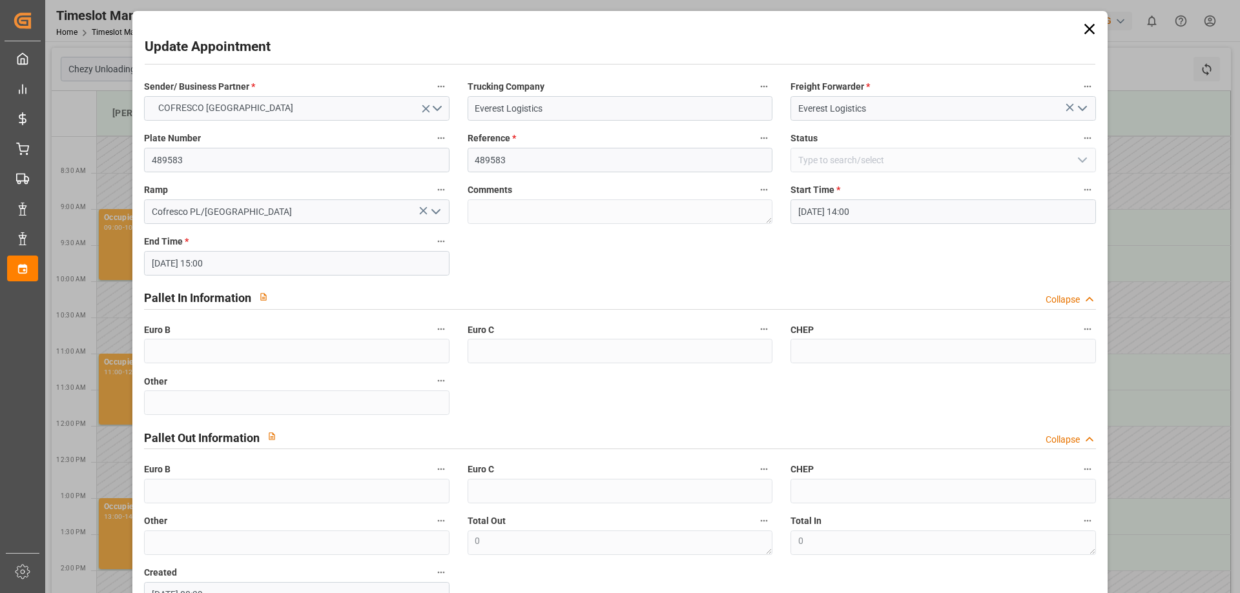
click at [1086, 27] on icon at bounding box center [1088, 29] width 10 height 10
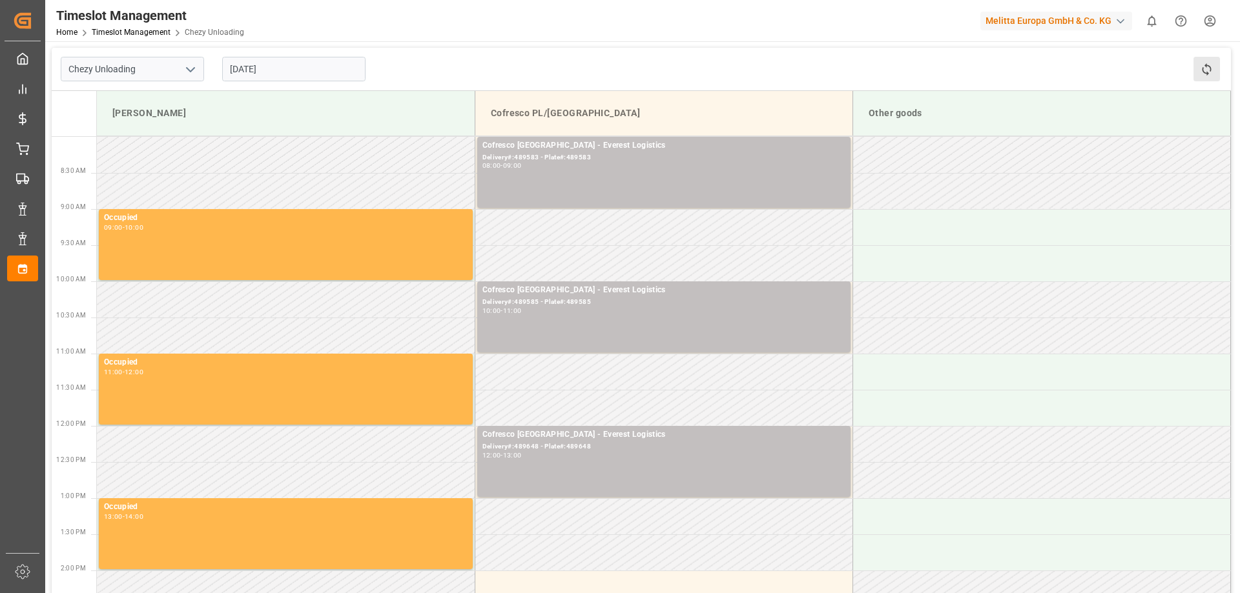
click at [1198, 65] on button "Refresh Time Slots" at bounding box center [1206, 69] width 26 height 25
click at [283, 66] on input "[DATE]" at bounding box center [293, 69] width 143 height 25
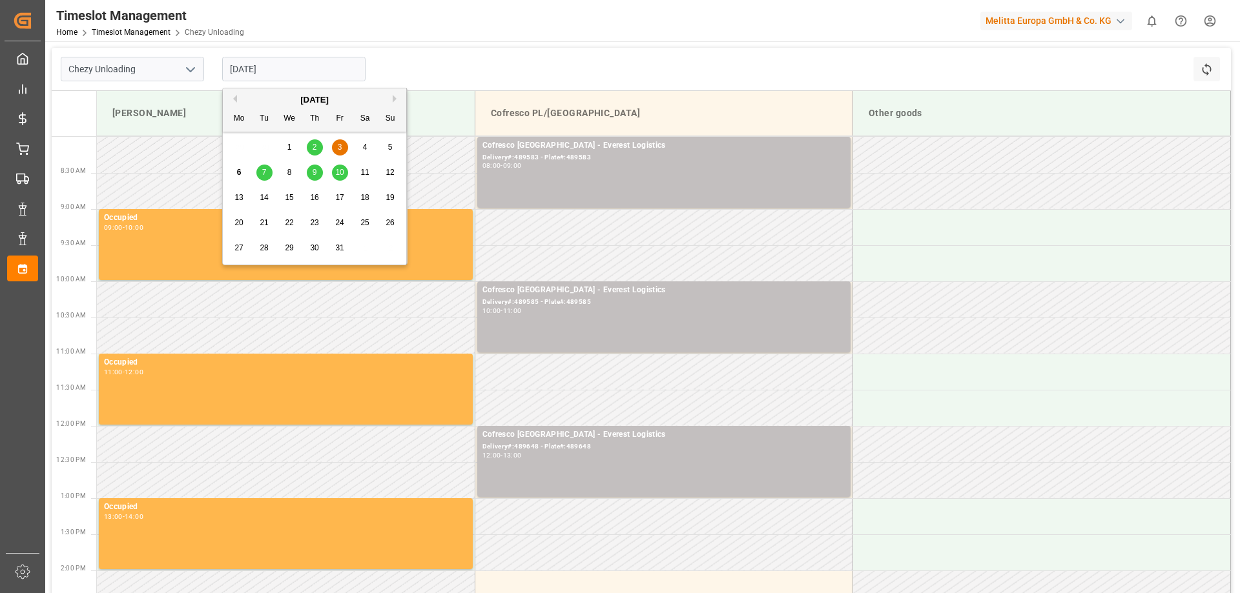
click at [340, 177] on span "10" at bounding box center [339, 172] width 8 height 9
type input "[DATE]"
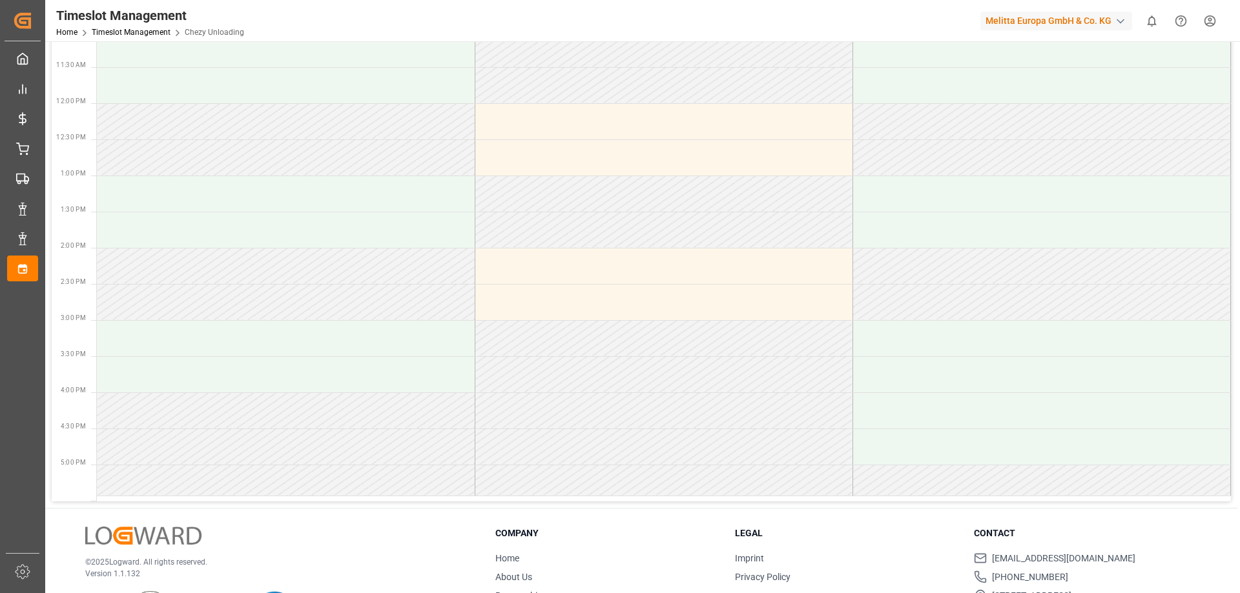
scroll to position [258, 0]
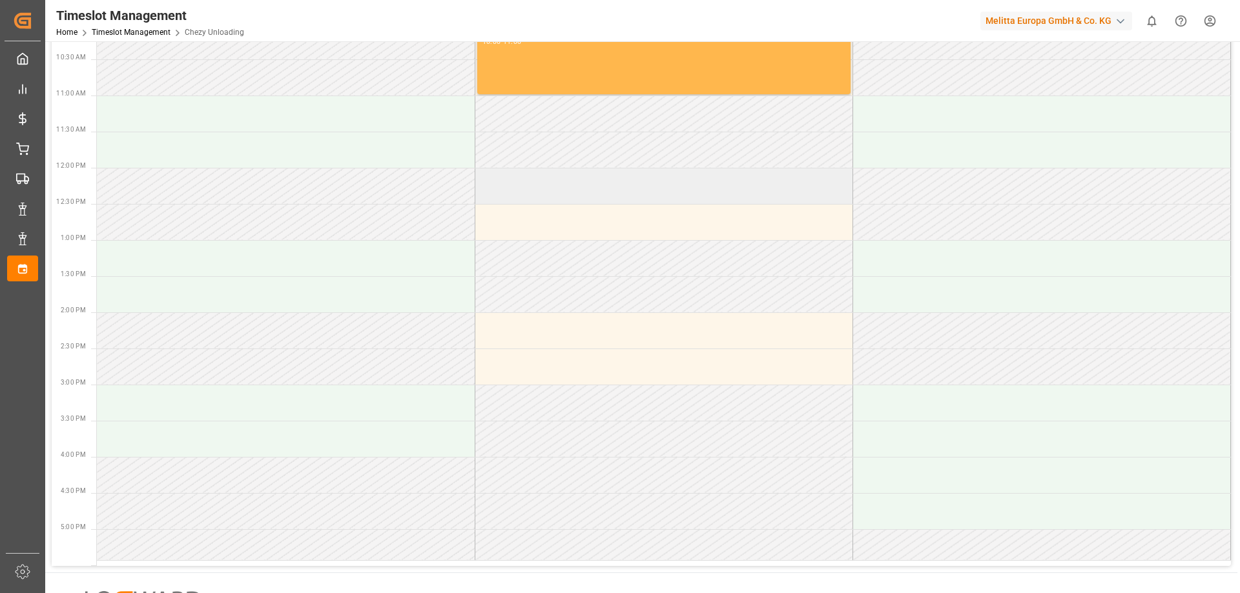
click at [551, 198] on td at bounding box center [664, 186] width 378 height 36
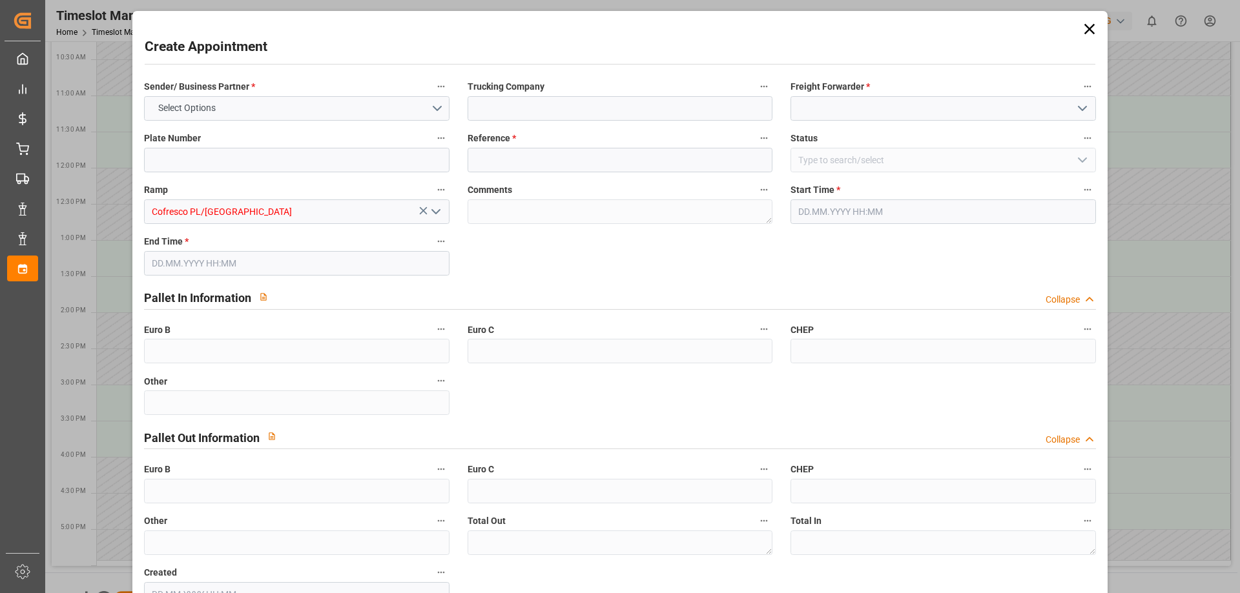
type input "0"
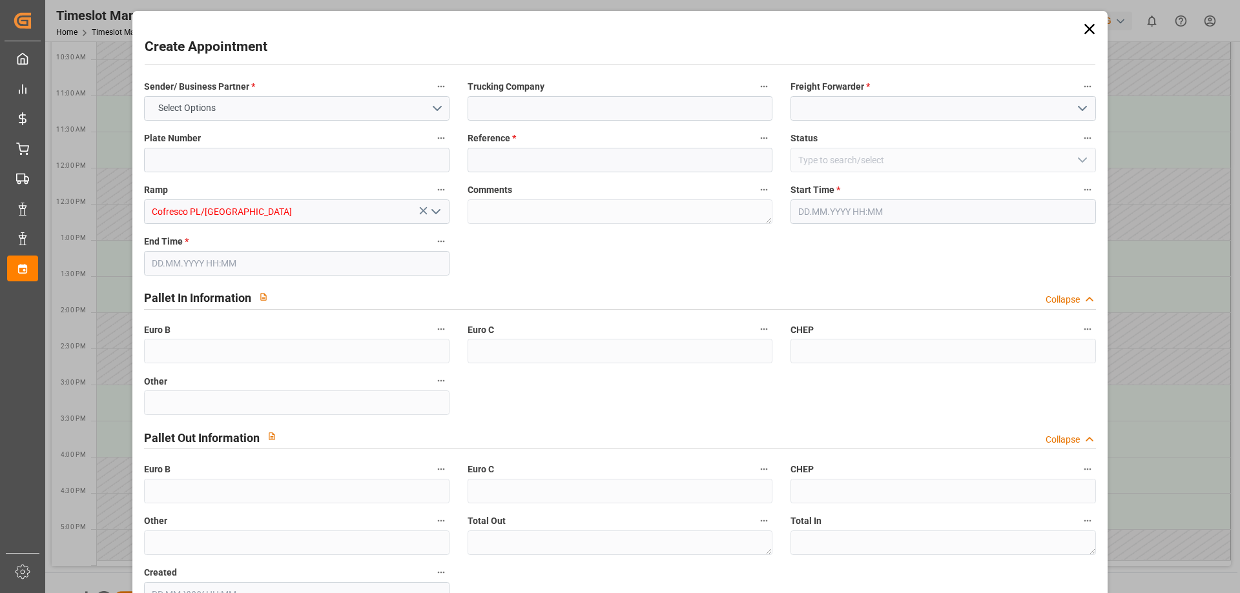
type input "0"
type input "[DATE] 12:00"
type input "[DATE] 13:00"
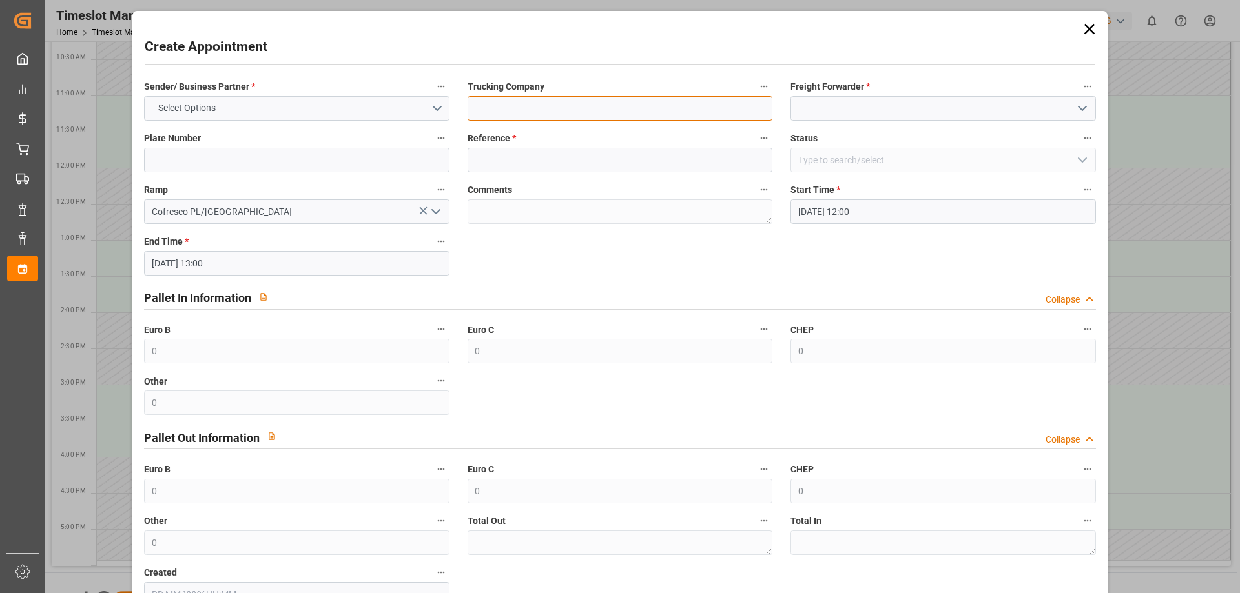
click at [580, 101] on input at bounding box center [619, 108] width 305 height 25
type input "EVEREST LOGISTICS SP. Z O.O."
click at [822, 110] on input at bounding box center [942, 108] width 305 height 25
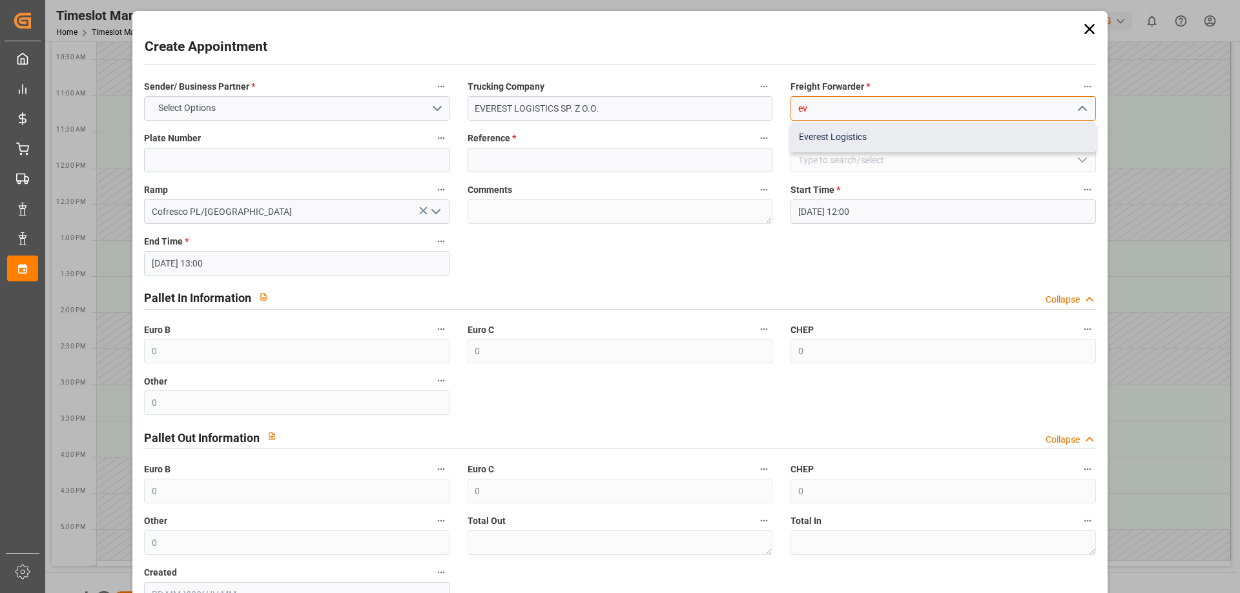
click at [819, 136] on div "Everest Logistics" at bounding box center [942, 137] width 303 height 29
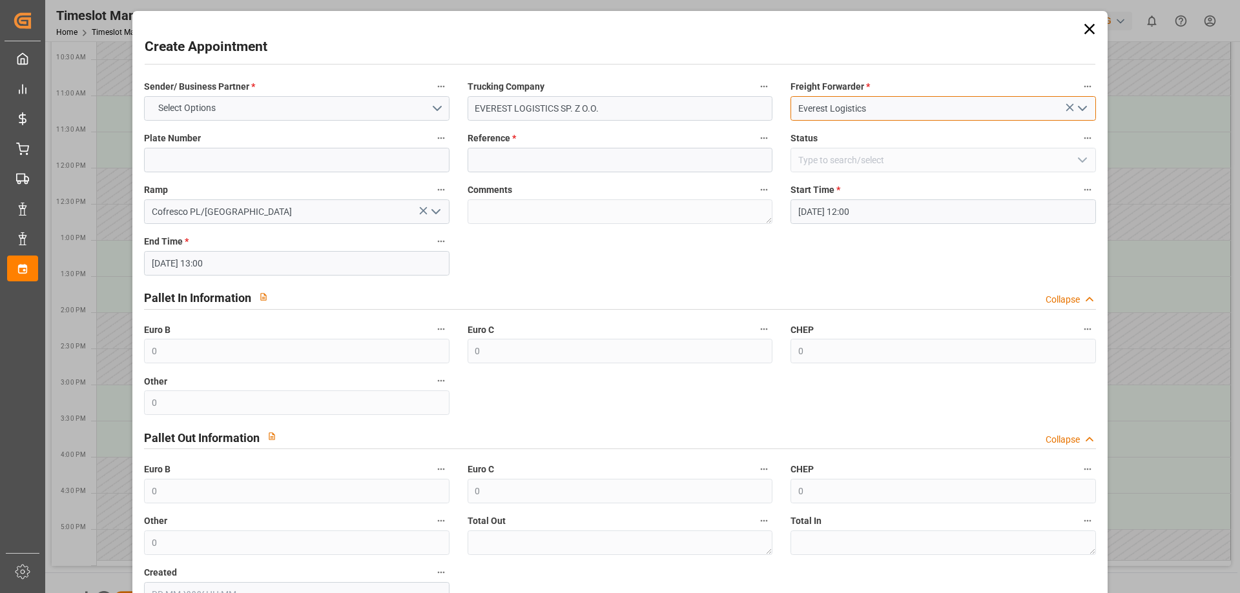
type input "Everest Logistics"
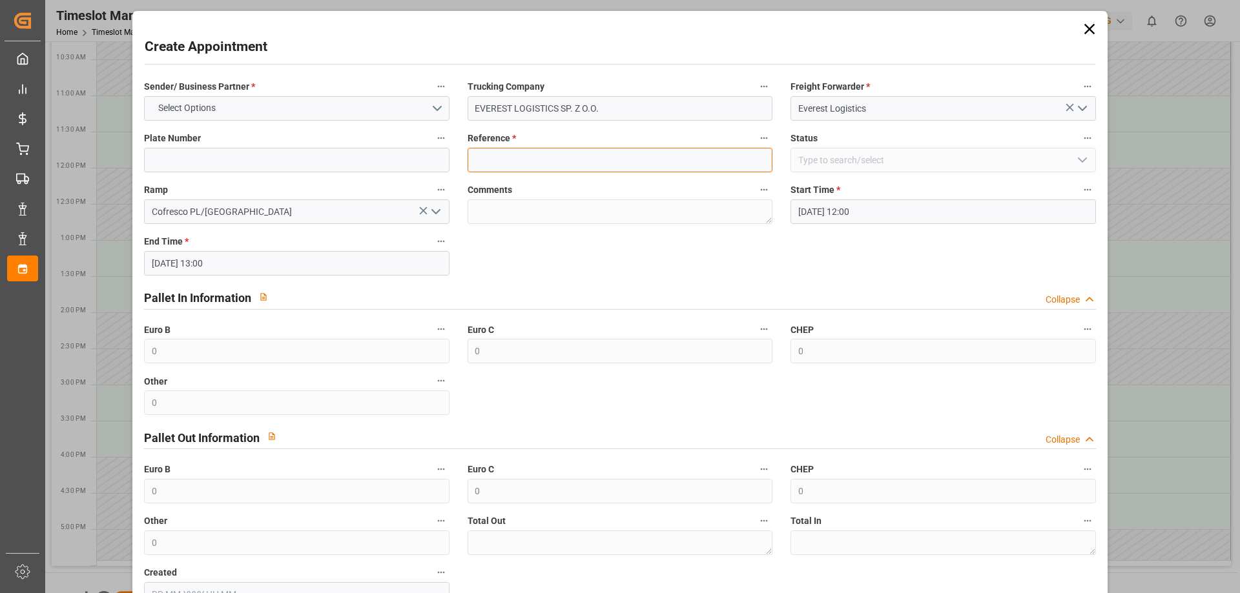
click at [520, 165] on input at bounding box center [619, 160] width 305 height 25
paste input "489583"
type input "489583"
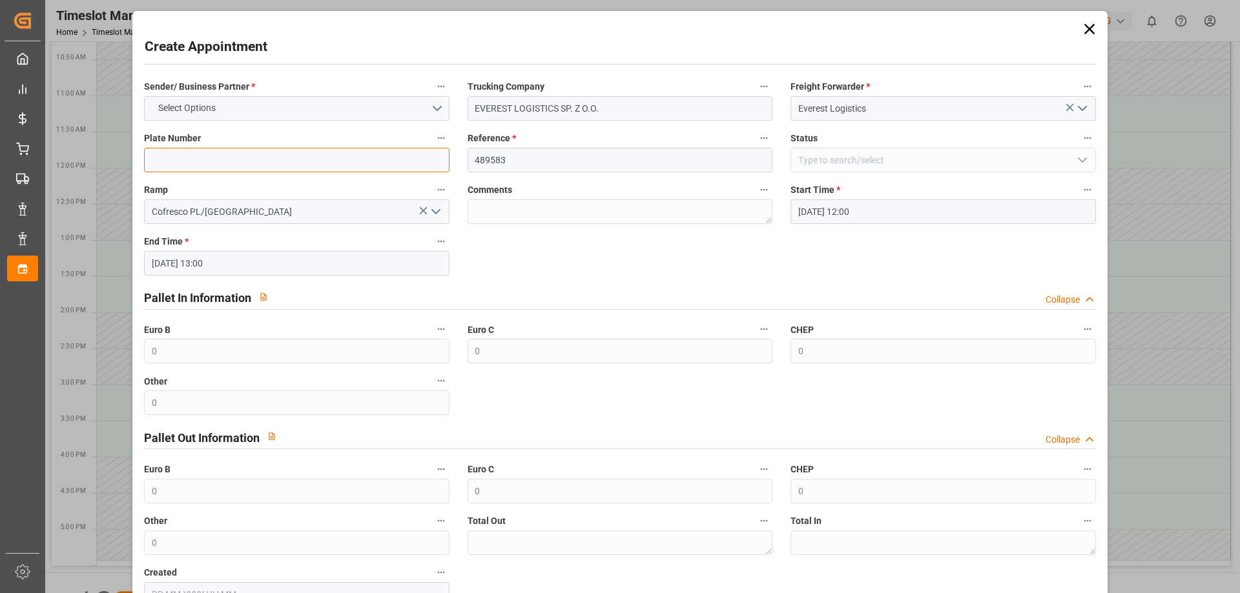
click at [221, 162] on input at bounding box center [296, 160] width 305 height 25
paste input "489583"
type input "489583"
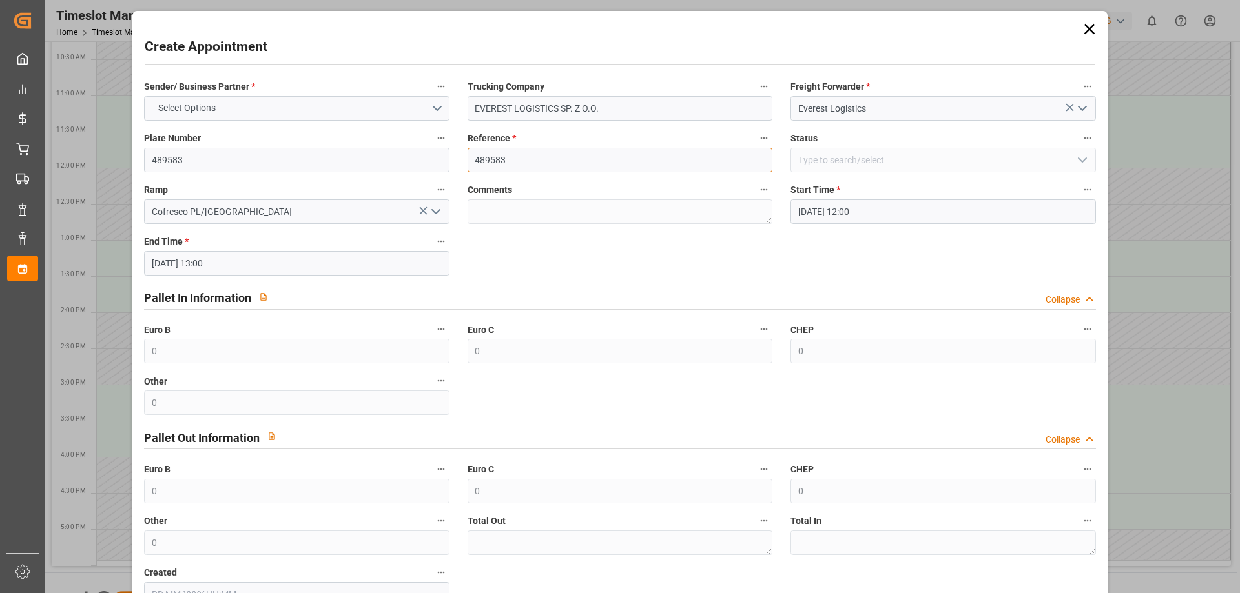
click at [520, 161] on input "489583" at bounding box center [619, 160] width 305 height 25
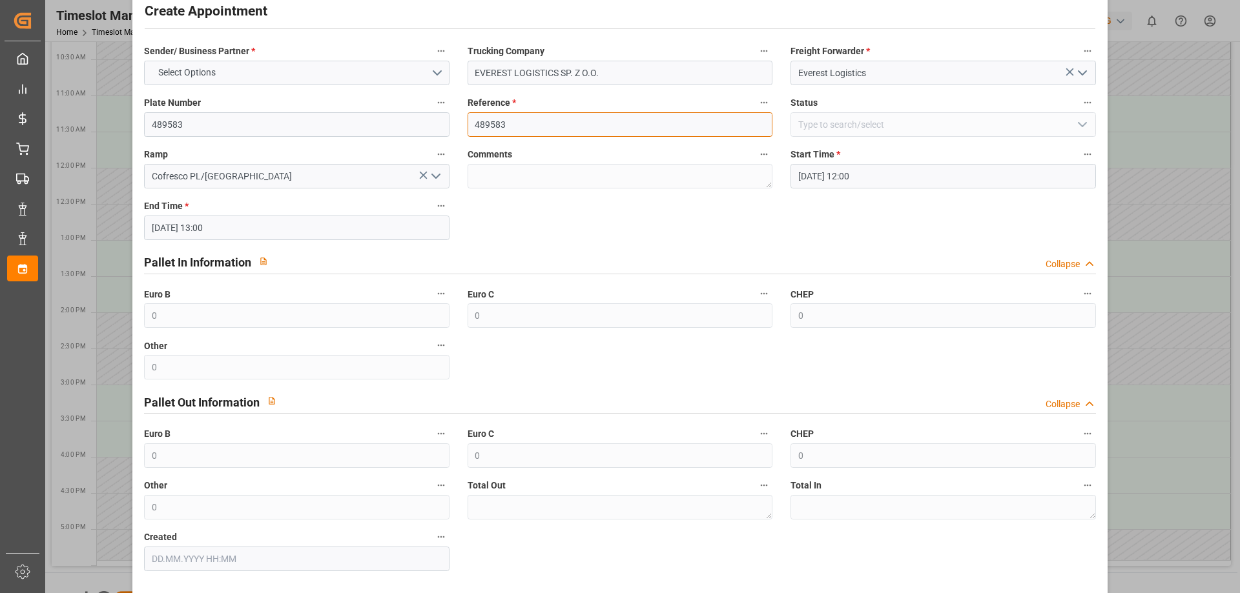
scroll to position [65, 0]
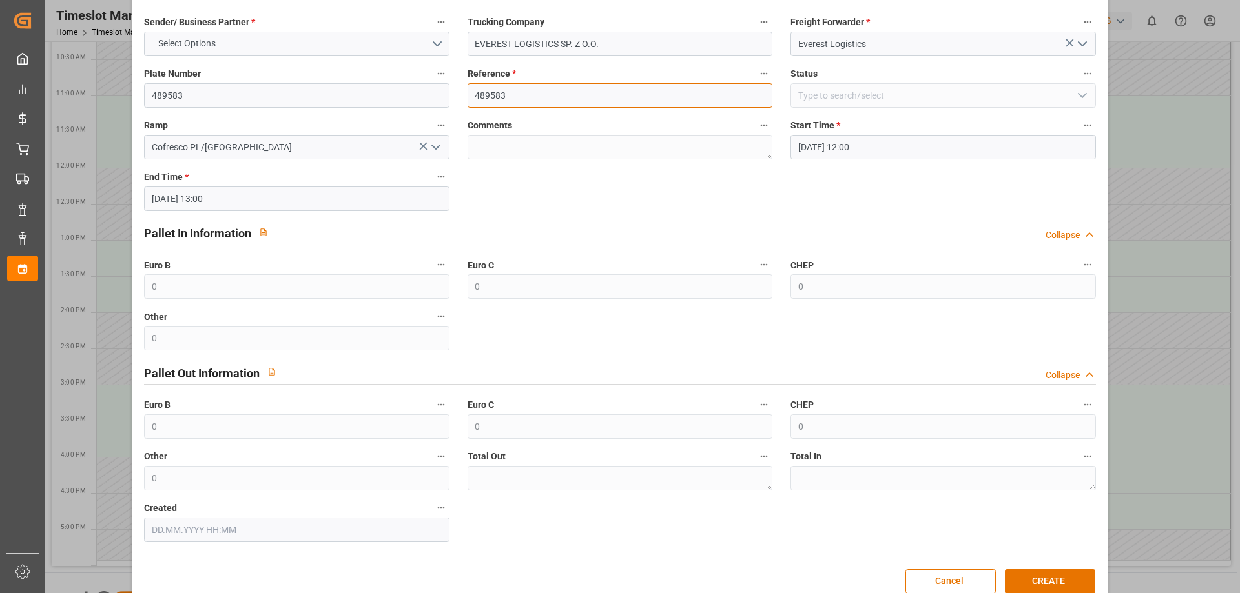
type input "489583"
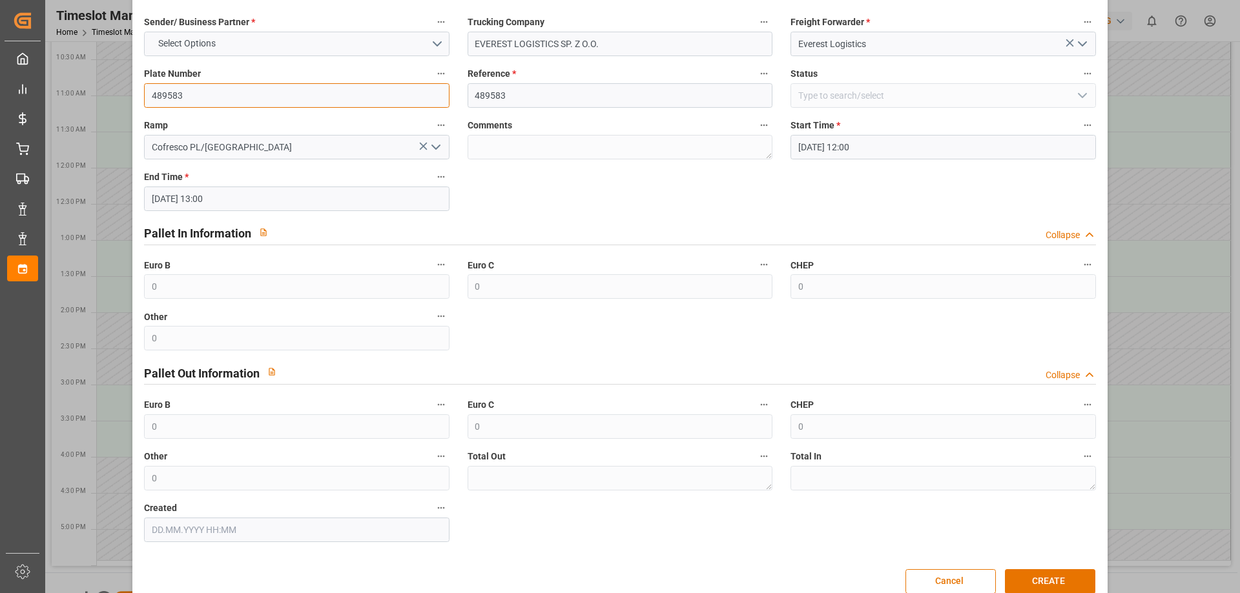
drag, startPoint x: 196, startPoint y: 99, endPoint x: 136, endPoint y: 93, distance: 60.3
click at [136, 93] on div "Plate Number 489583" at bounding box center [296, 87] width 323 height 52
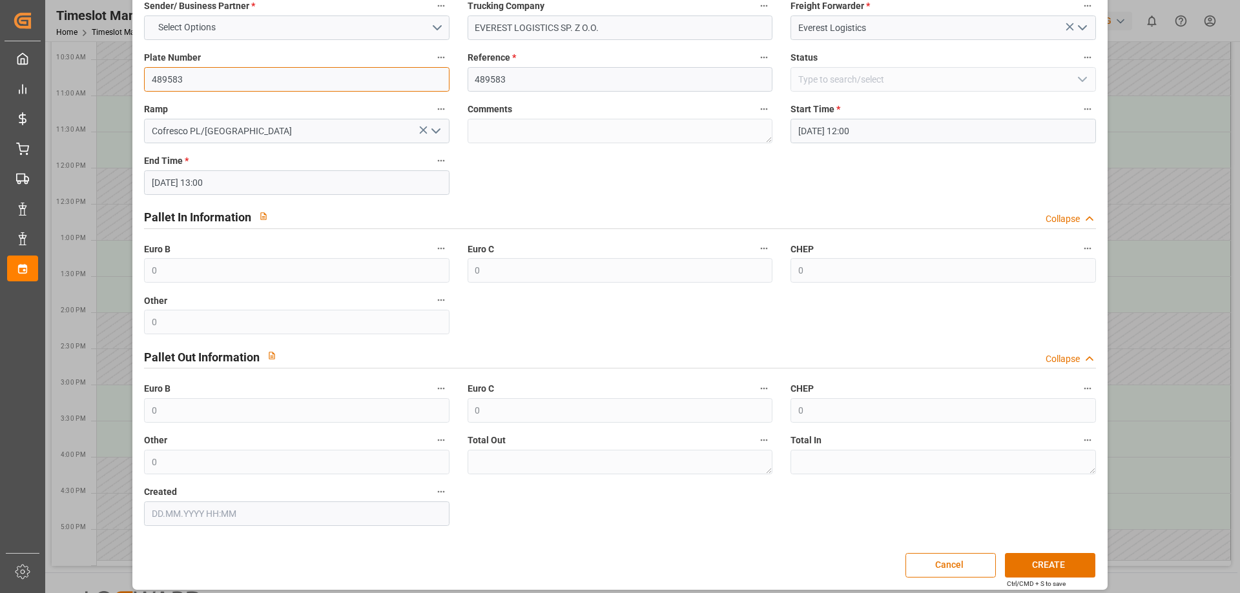
scroll to position [88, 0]
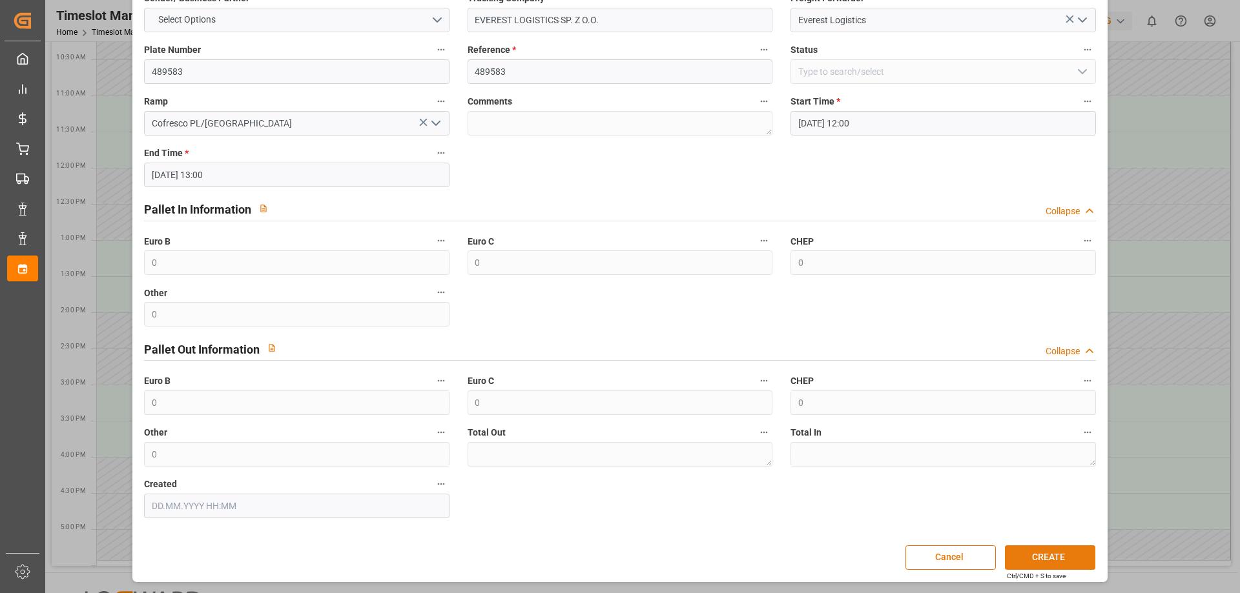
click at [1058, 559] on button "CREATE" at bounding box center [1050, 558] width 90 height 25
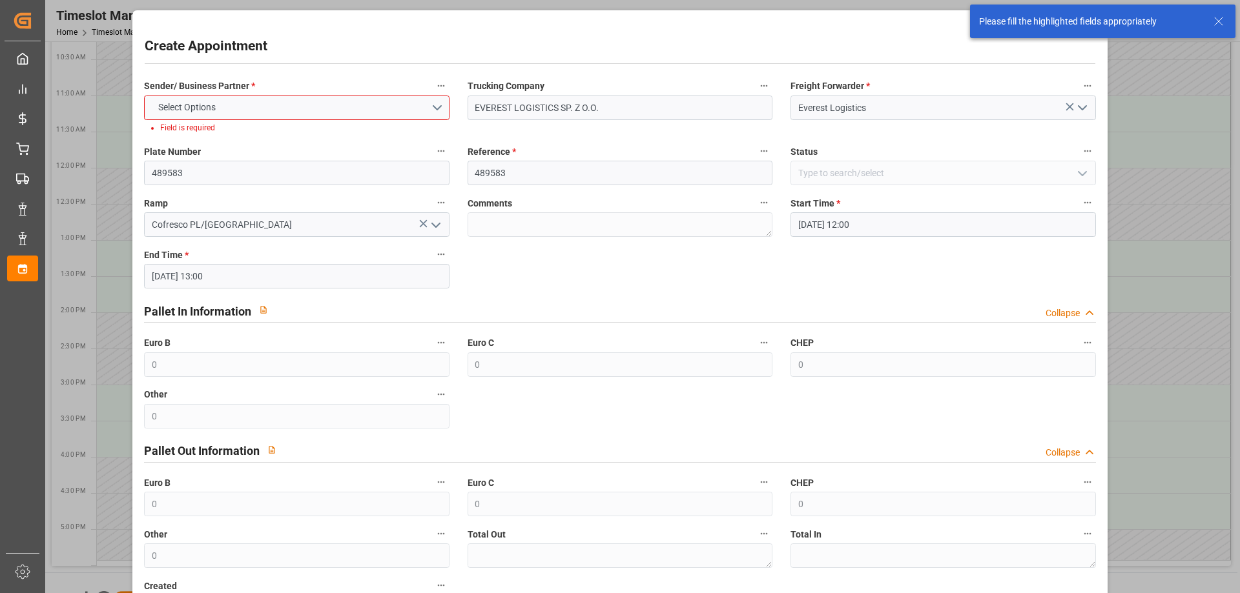
scroll to position [0, 0]
click at [247, 99] on button "Select Options" at bounding box center [296, 108] width 305 height 25
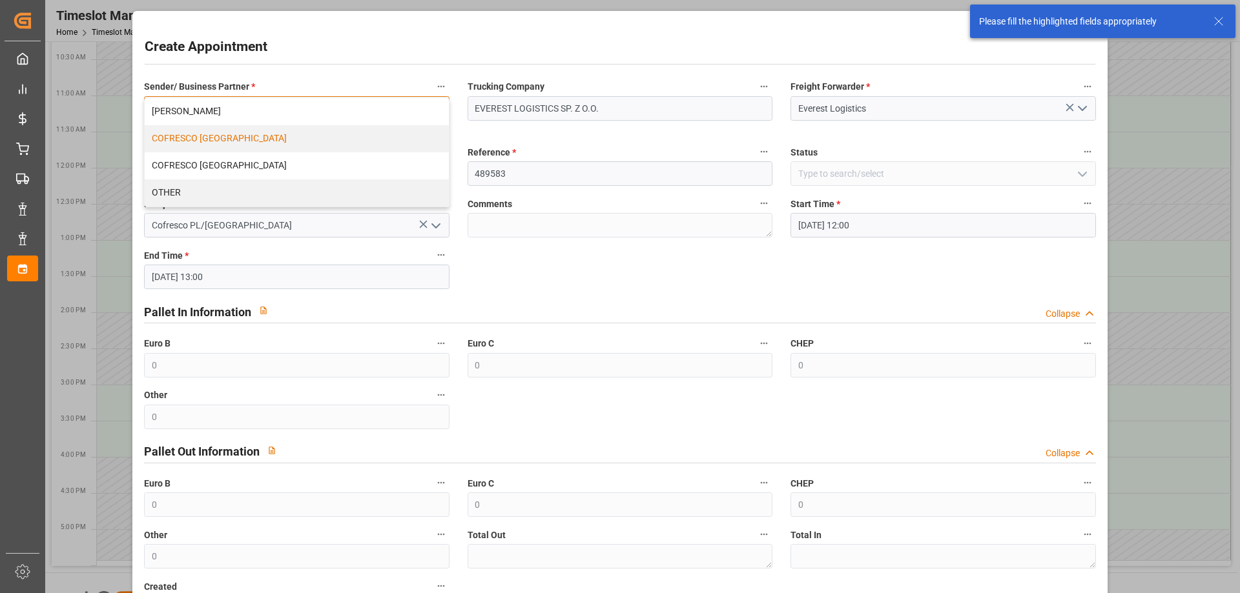
click at [199, 144] on div "COFRESCO [GEOGRAPHIC_DATA]" at bounding box center [296, 138] width 303 height 27
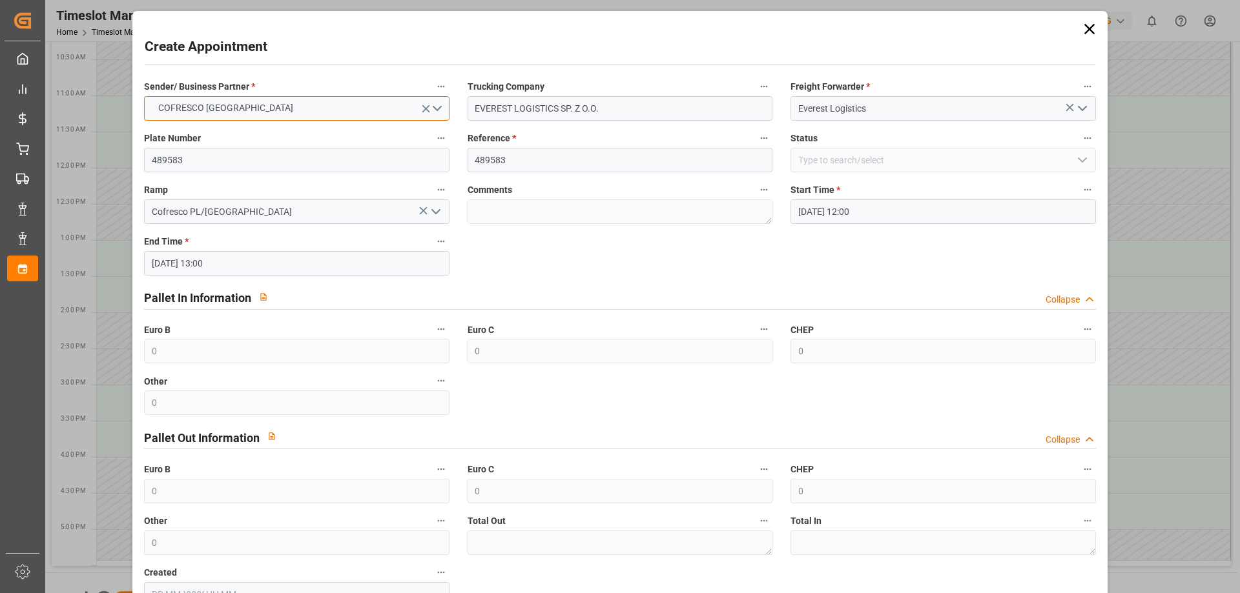
scroll to position [88, 0]
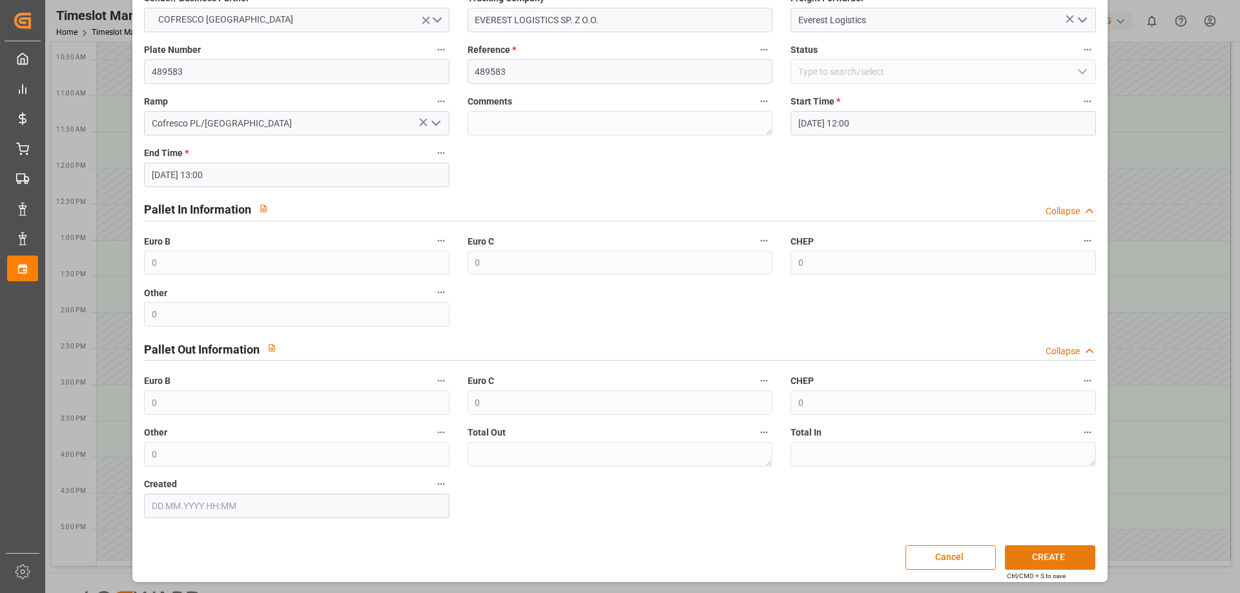
click at [1043, 560] on button "CREATE" at bounding box center [1050, 558] width 90 height 25
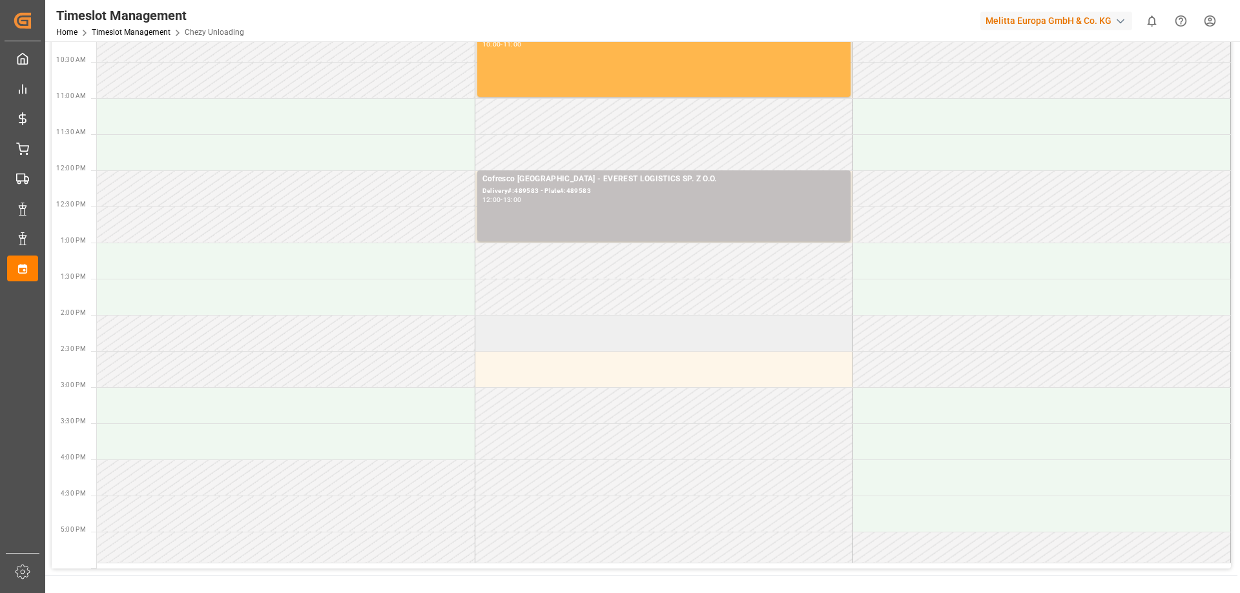
scroll to position [258, 0]
click at [535, 342] on td at bounding box center [664, 330] width 378 height 36
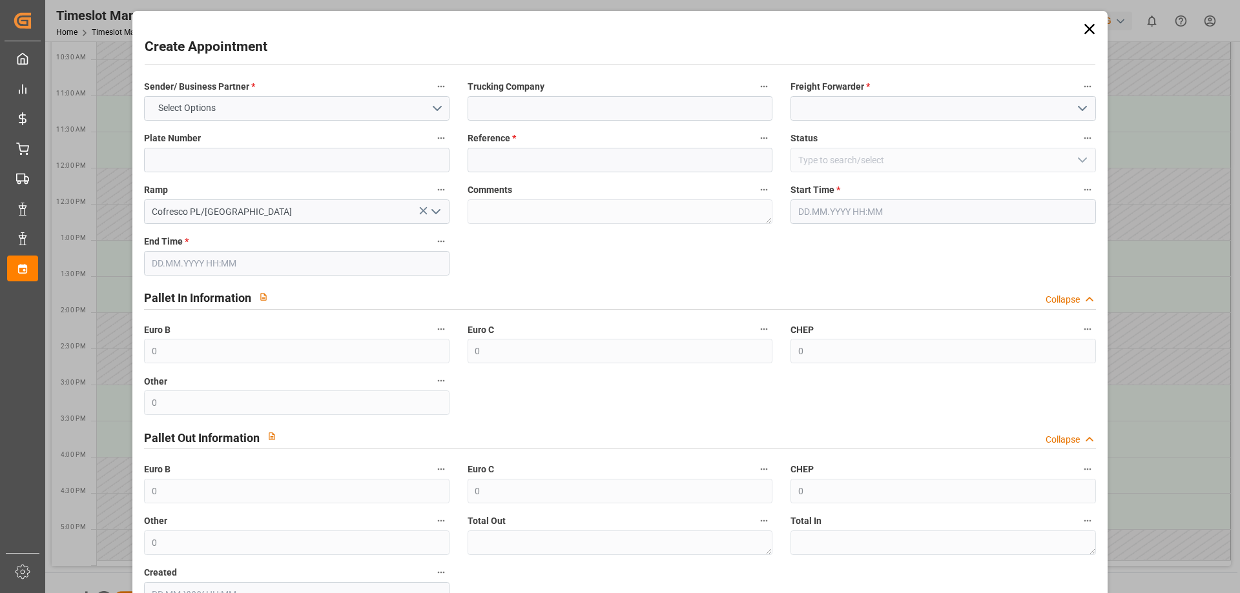
type input "[DATE] 14:00"
type input "[DATE] 15:00"
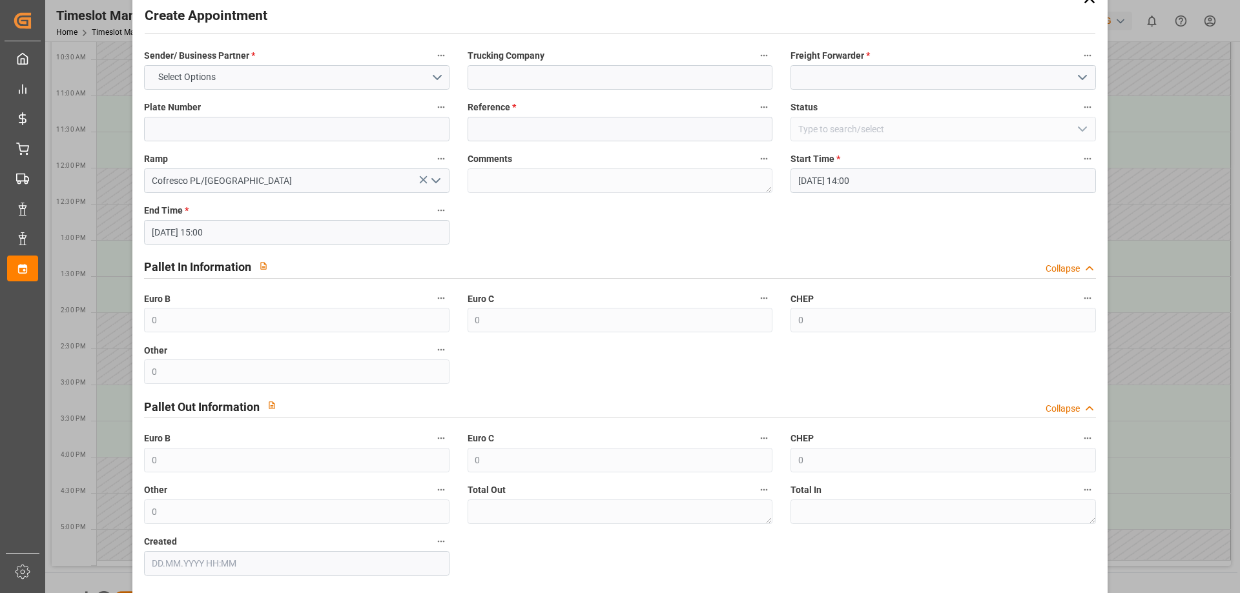
scroll to position [0, 0]
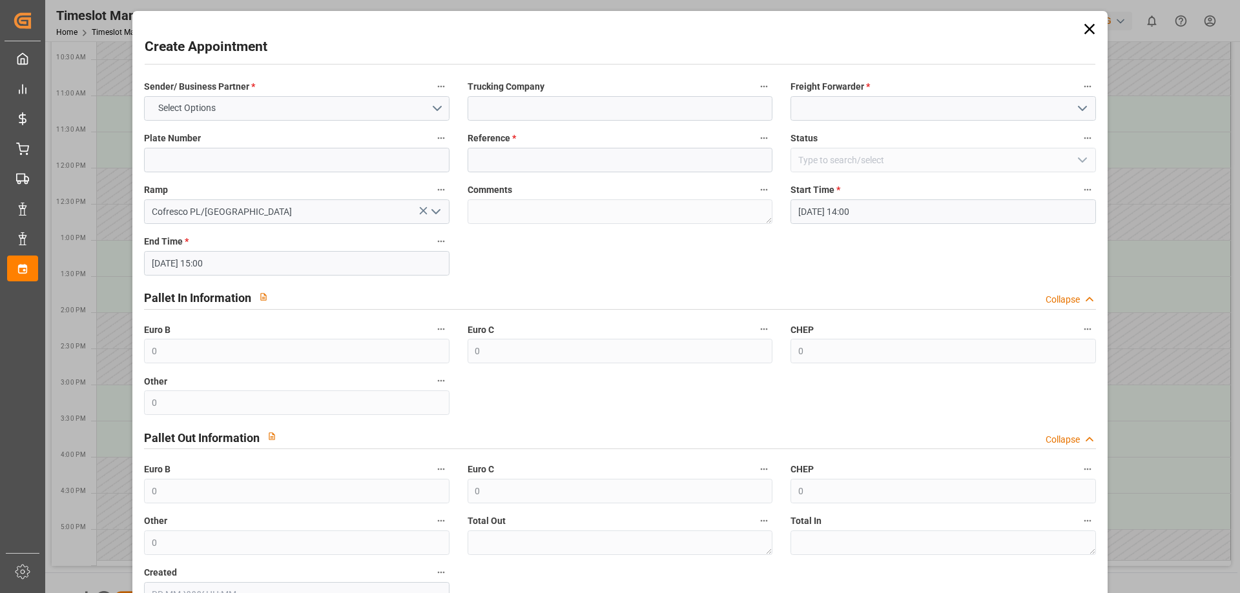
click at [1085, 28] on icon at bounding box center [1088, 29] width 10 height 10
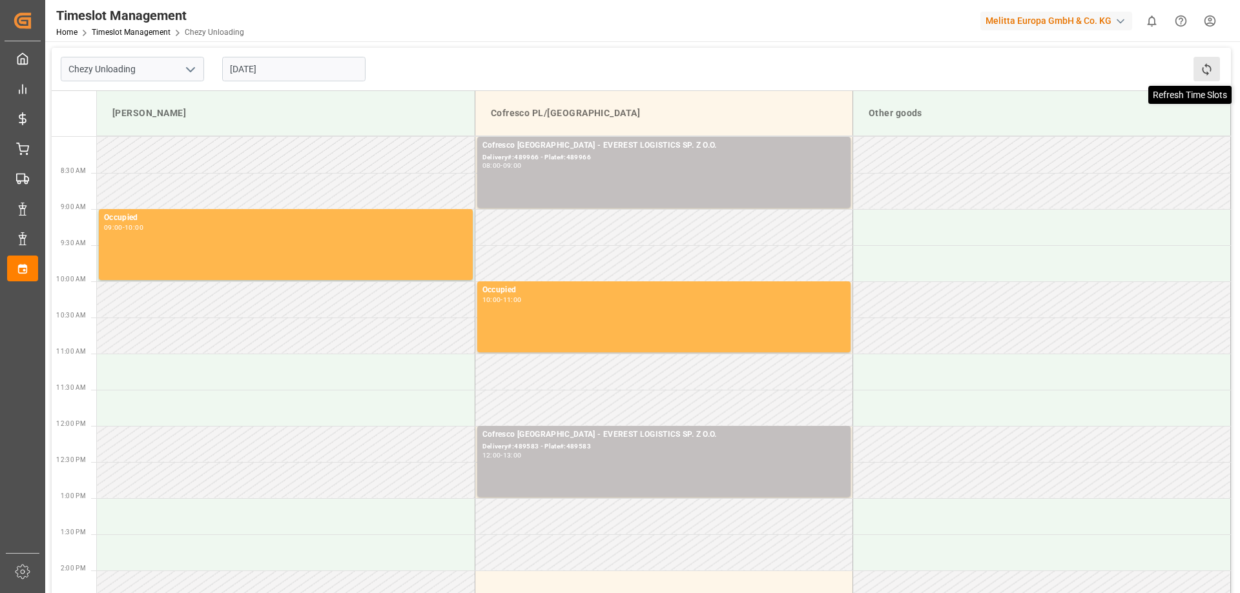
click at [1205, 66] on icon at bounding box center [1205, 69] width 9 height 12
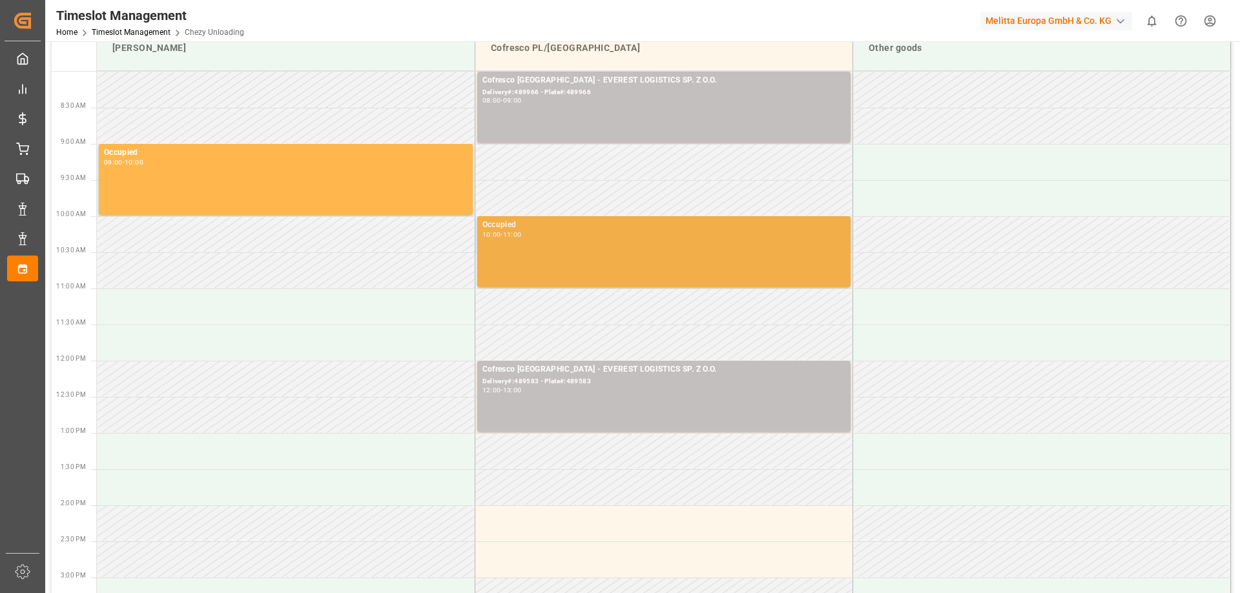
scroll to position [65, 0]
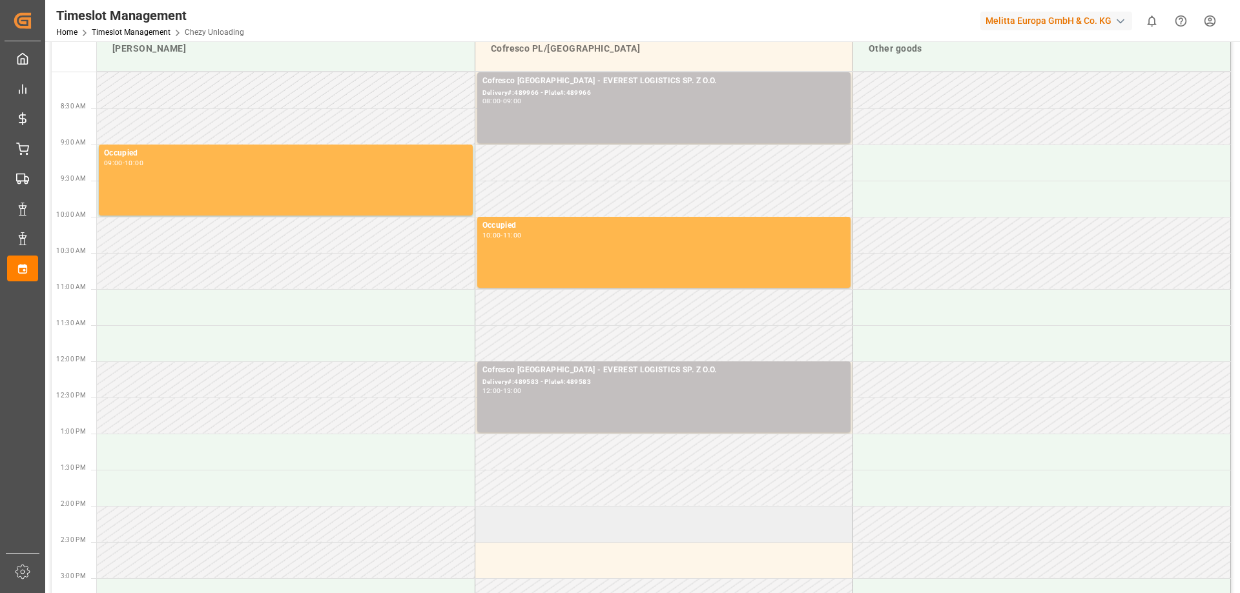
click at [567, 535] on td at bounding box center [664, 524] width 378 height 36
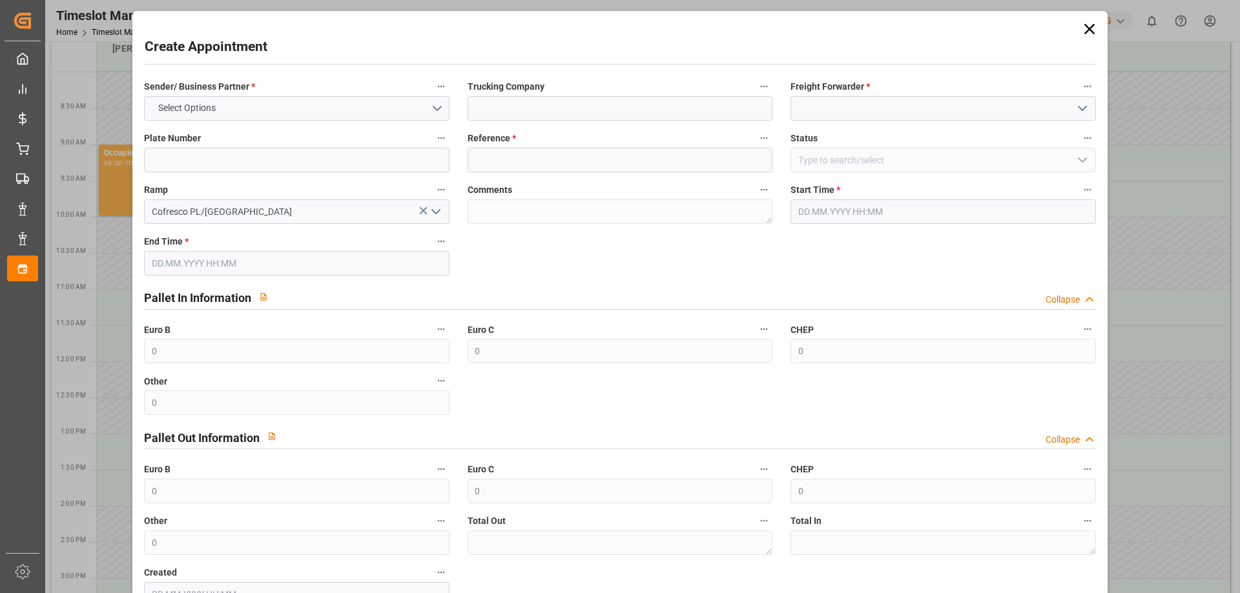
type input "[DATE] 14:00"
type input "[DATE] 15:00"
click at [507, 115] on input at bounding box center [619, 108] width 305 height 25
type input "EVEREST LOGISTICS SP. Z O.O."
click at [806, 107] on input at bounding box center [942, 108] width 305 height 25
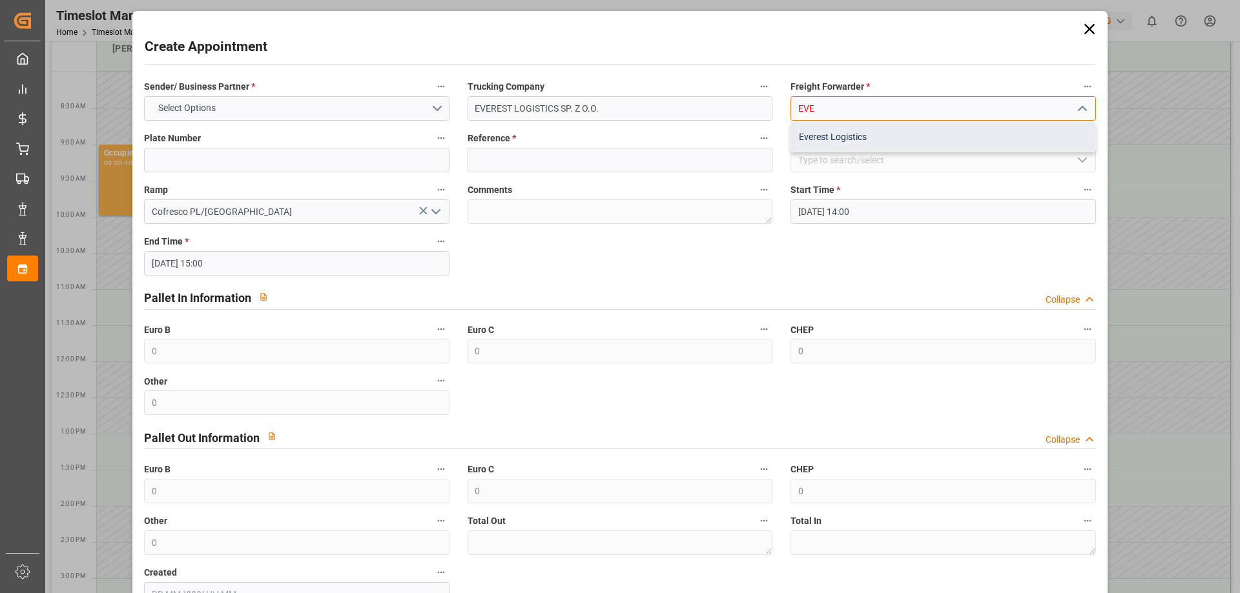
click at [824, 137] on div "Everest Logistics" at bounding box center [942, 137] width 303 height 29
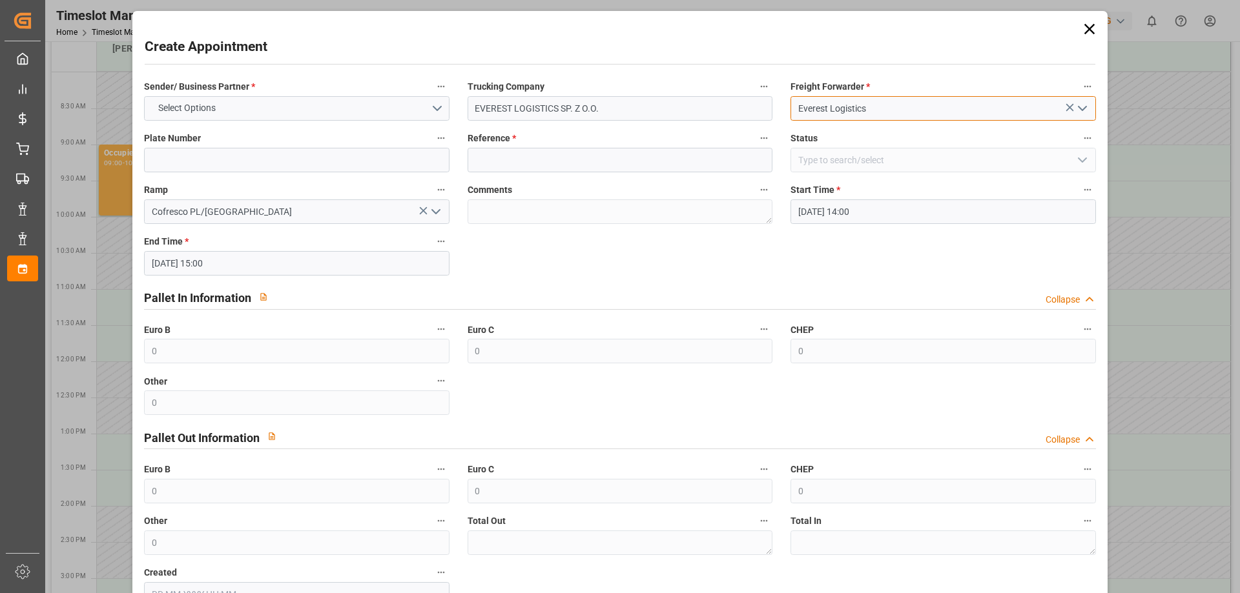
type input "Everest Logistics"
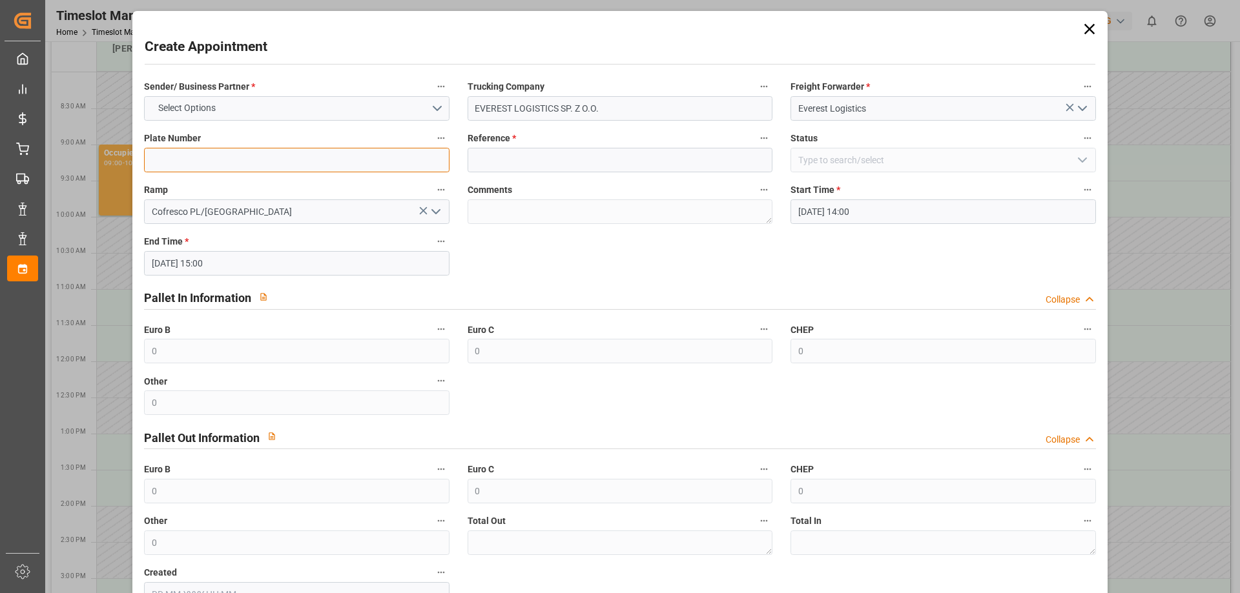
click at [261, 168] on input at bounding box center [296, 160] width 305 height 25
paste input "489648"
type input "489648"
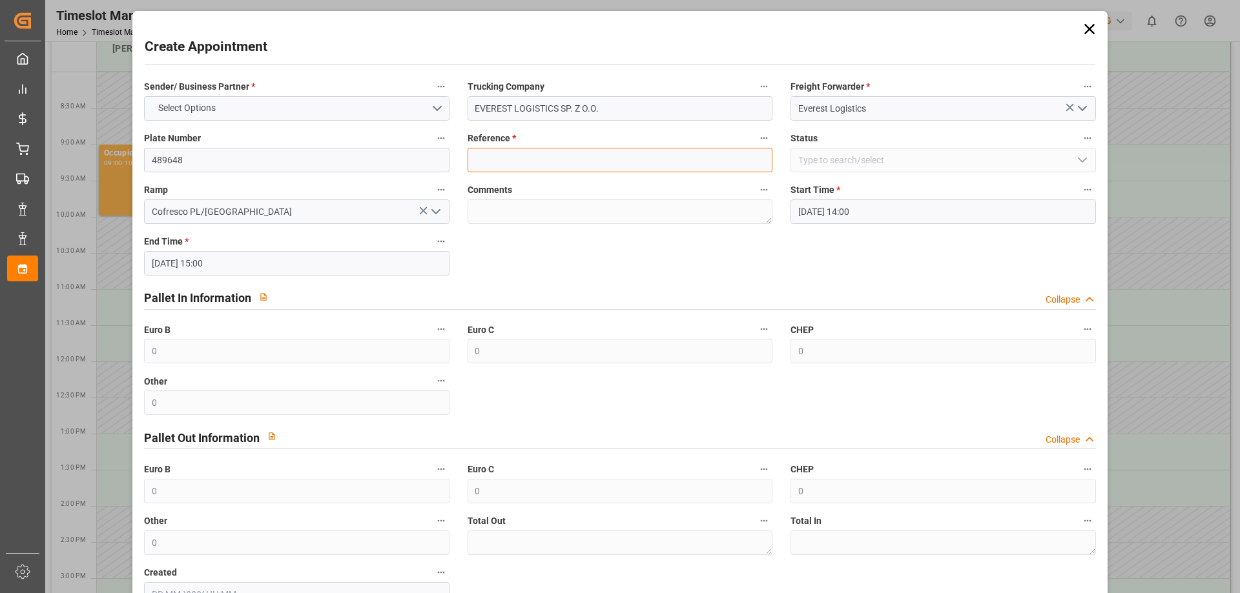
click at [513, 156] on input at bounding box center [619, 160] width 305 height 25
paste input "489648"
type input "489648"
click at [560, 260] on div "Sender/ Business Partner * Select Options Trucking Company EVEREST LOGISTICS SP…" at bounding box center [619, 343] width 969 height 538
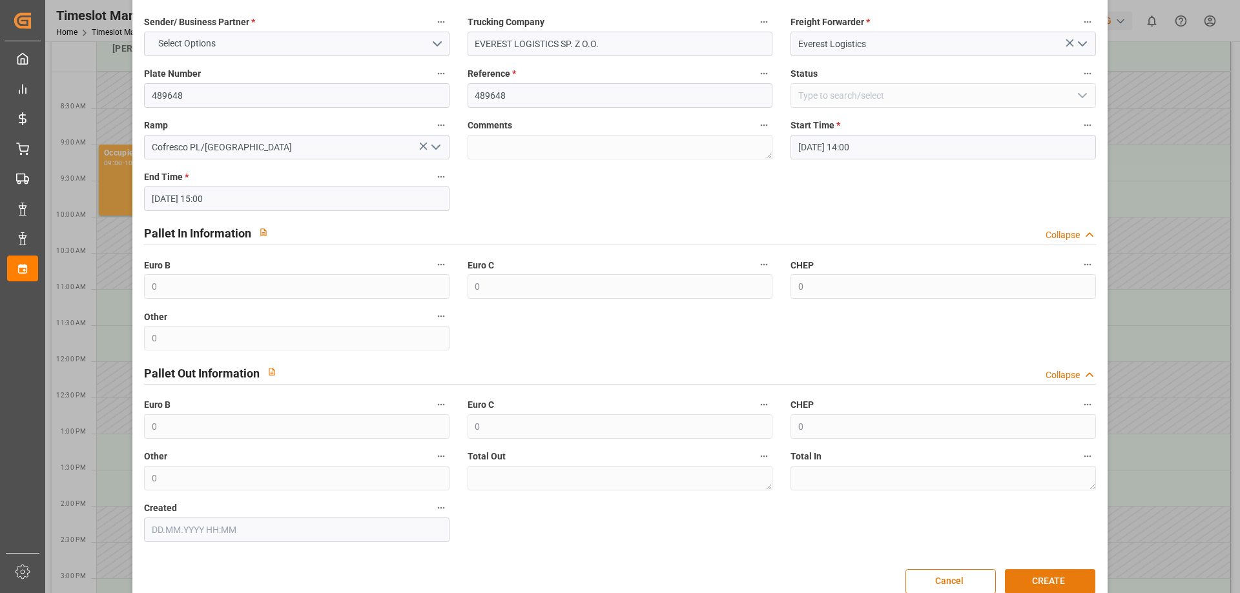
click at [1055, 578] on button "CREATE" at bounding box center [1050, 581] width 90 height 25
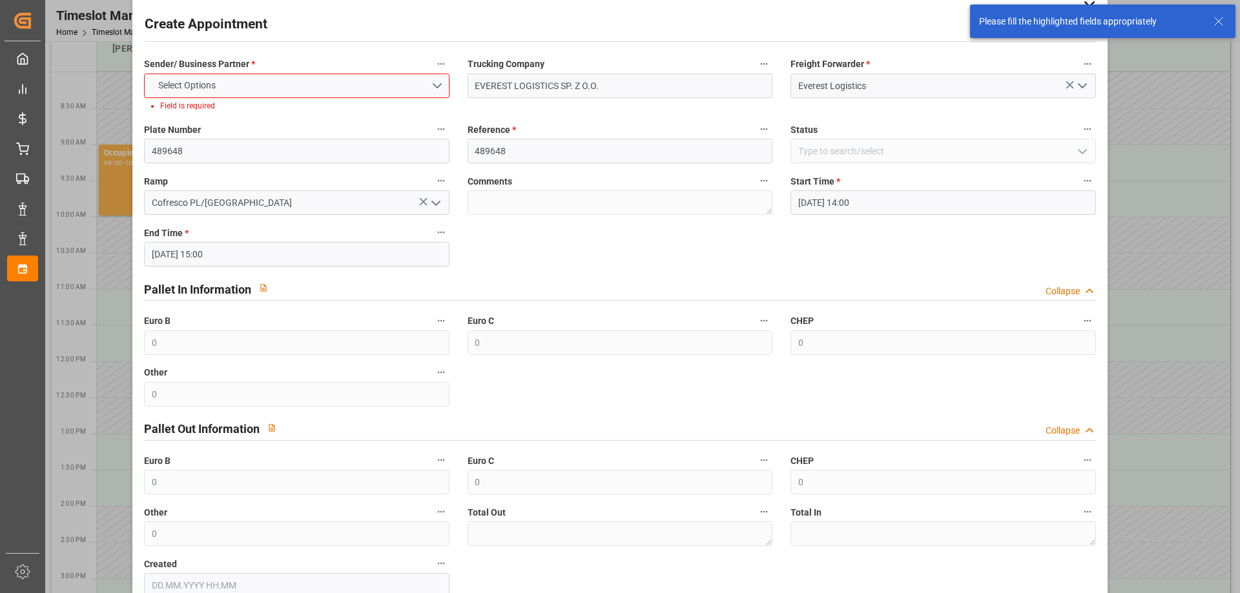
scroll to position [0, 0]
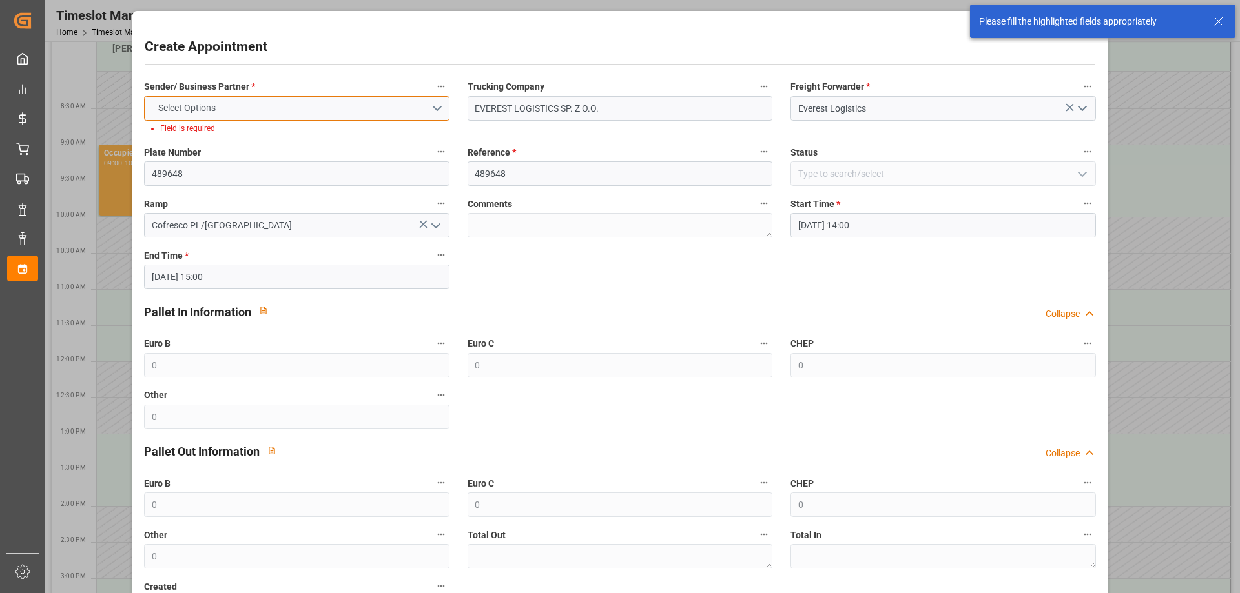
click at [347, 108] on button "Select Options" at bounding box center [296, 108] width 305 height 25
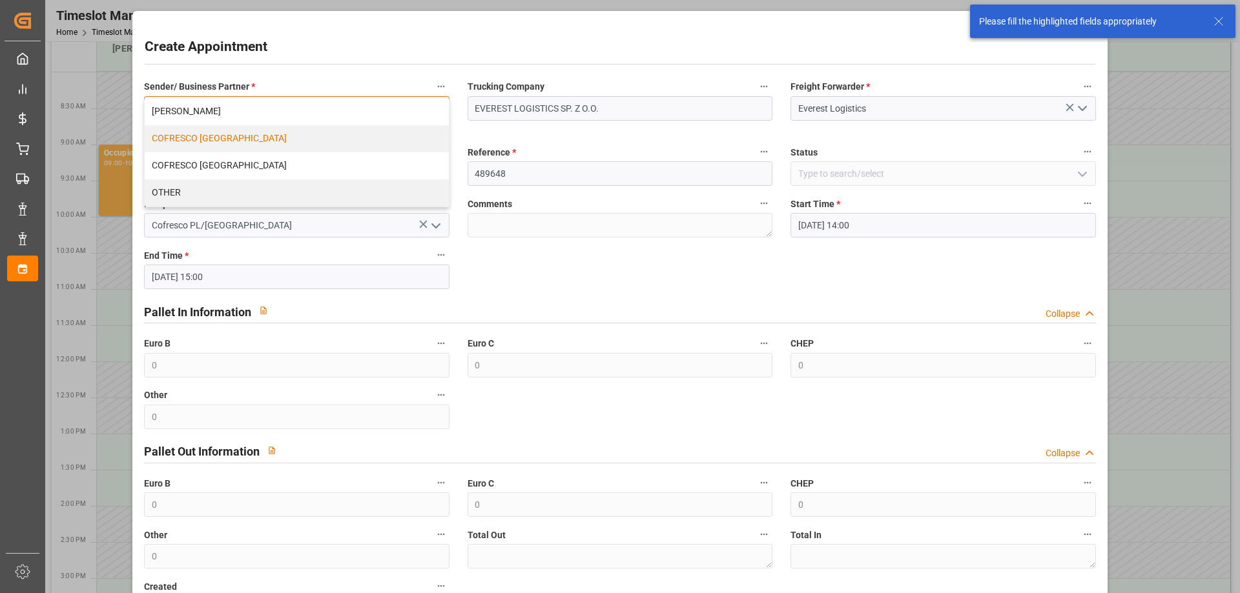
click at [187, 142] on div "COFRESCO [GEOGRAPHIC_DATA]" at bounding box center [296, 138] width 303 height 27
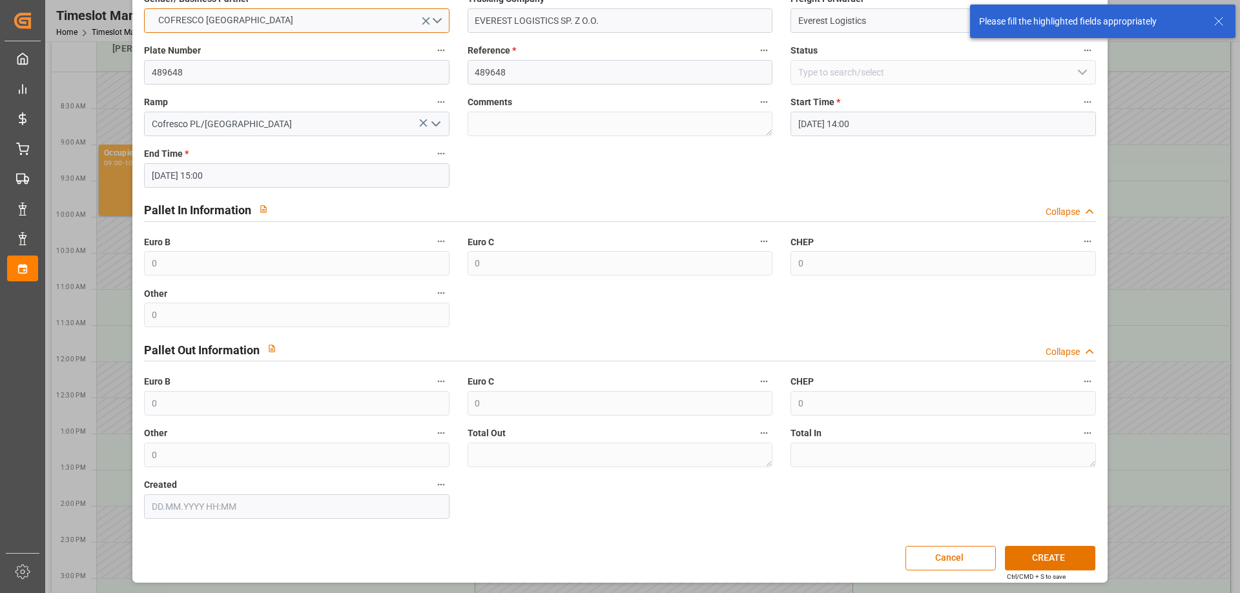
scroll to position [88, 0]
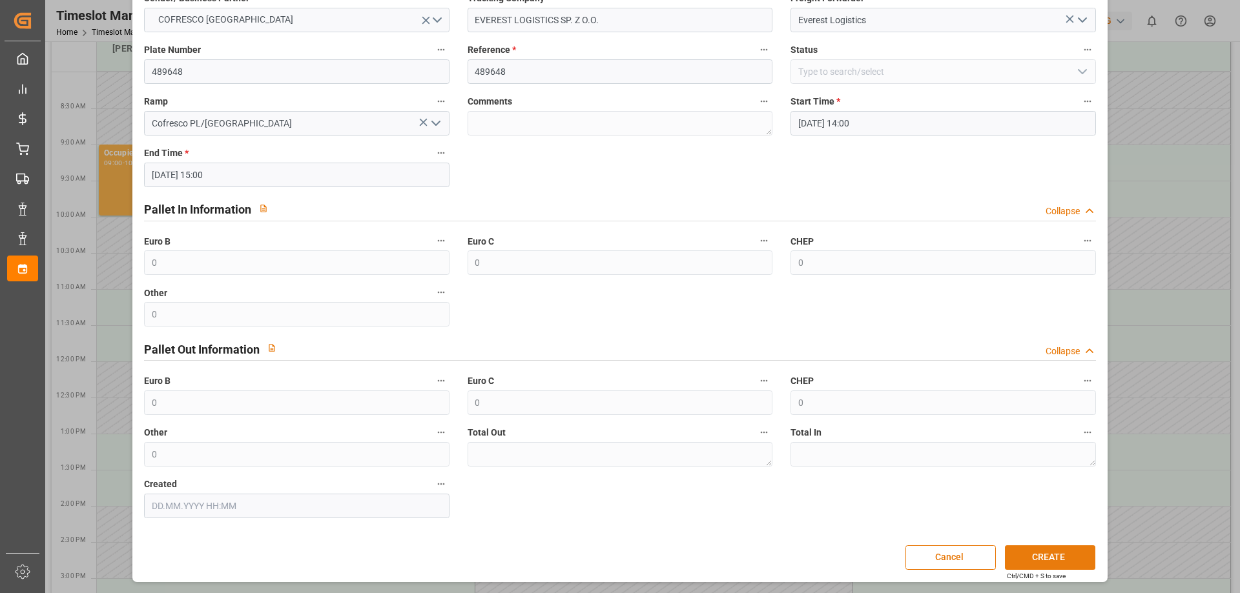
click at [1042, 556] on button "CREATE" at bounding box center [1050, 558] width 90 height 25
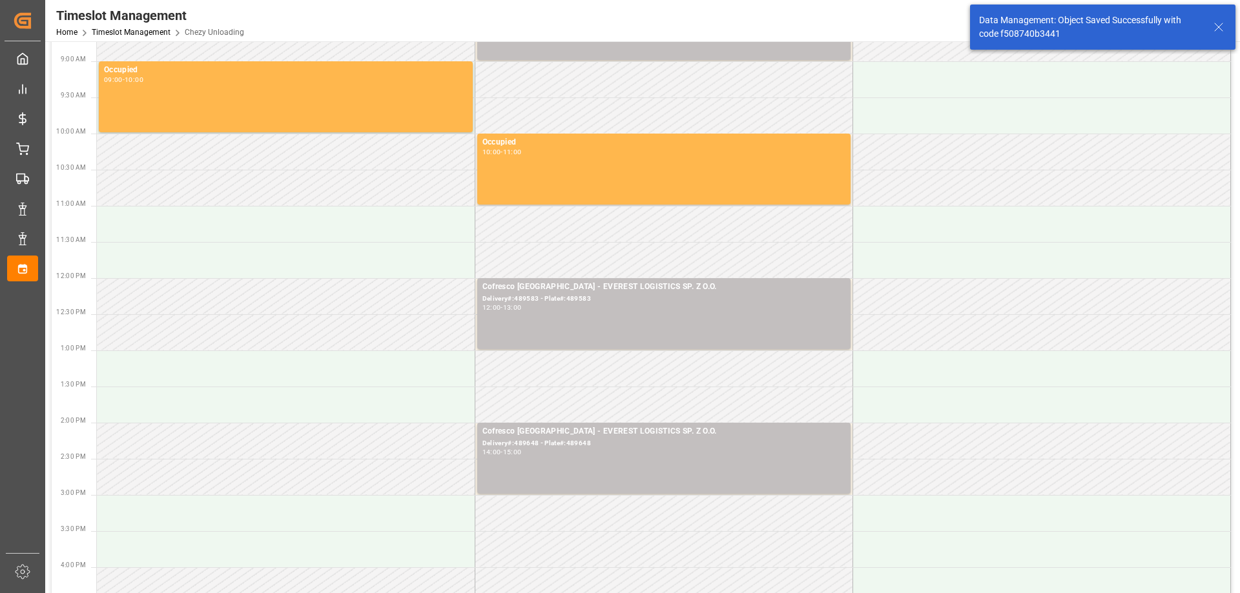
scroll to position [258, 0]
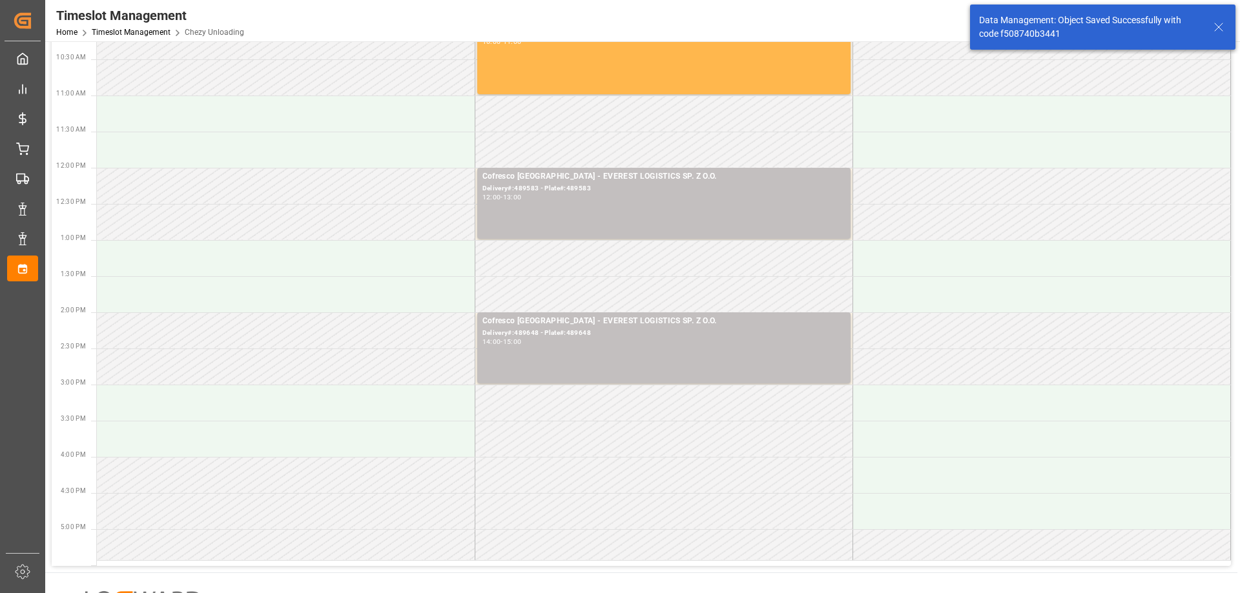
click at [568, 451] on td at bounding box center [664, 439] width 378 height 36
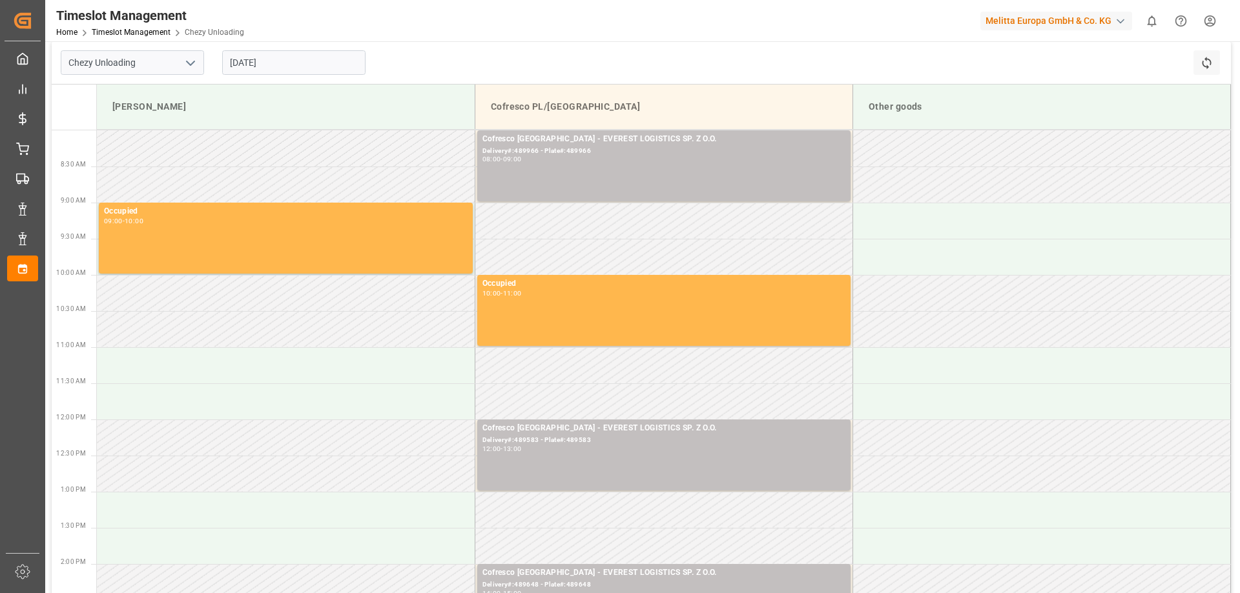
scroll to position [0, 0]
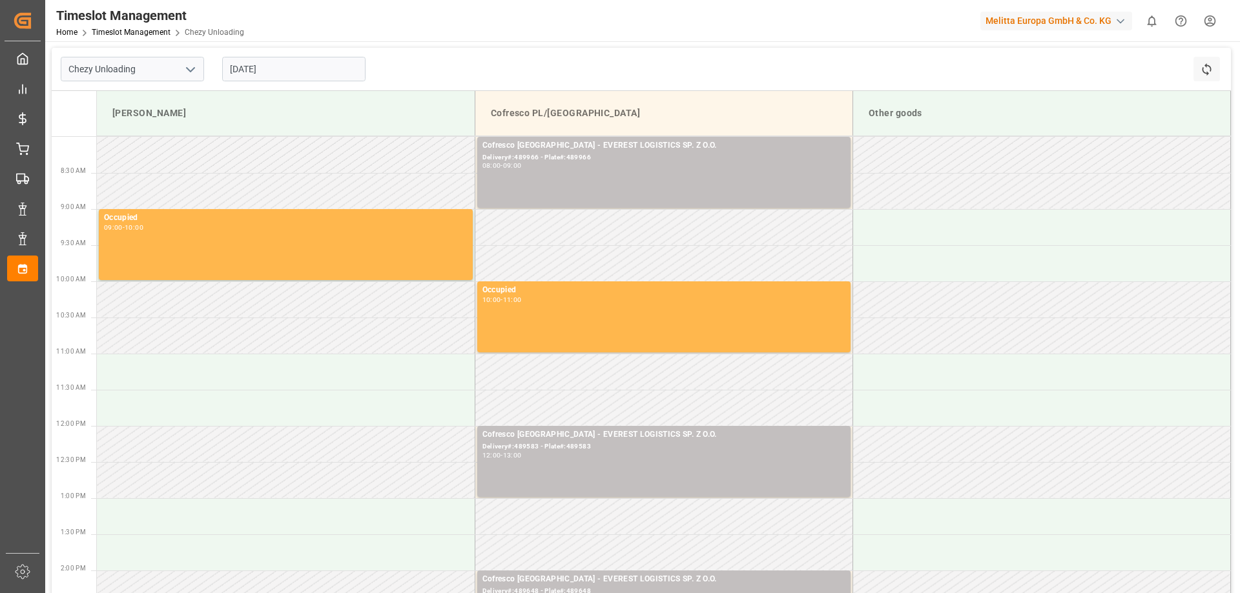
click at [301, 74] on input "[DATE]" at bounding box center [293, 69] width 143 height 25
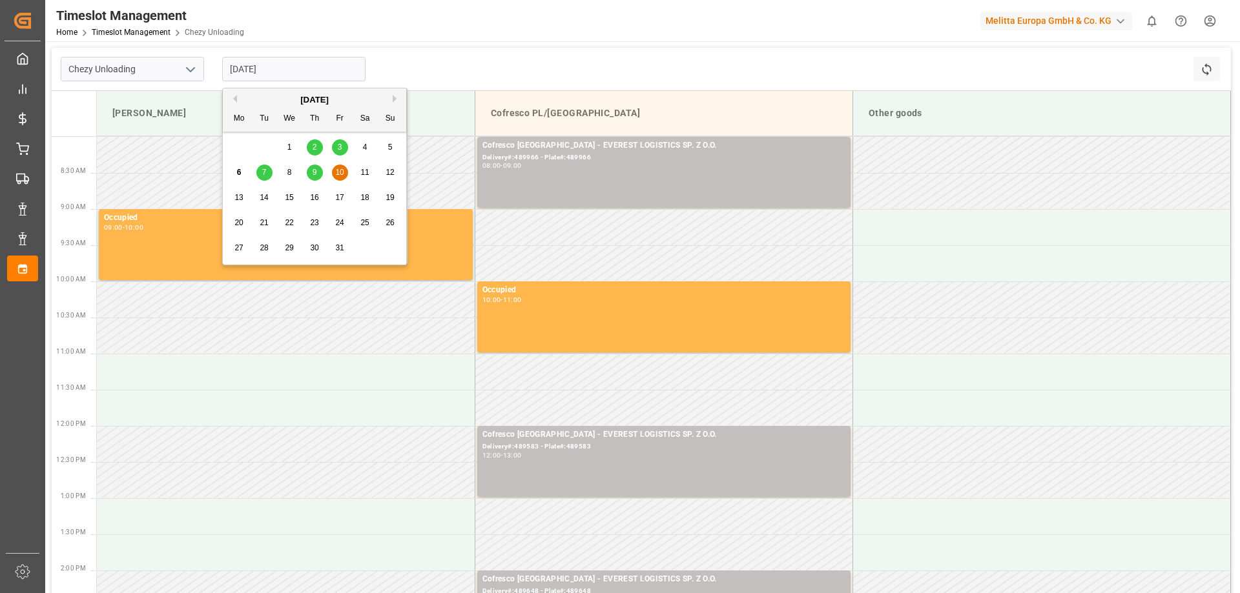
click at [237, 196] on span "13" at bounding box center [238, 197] width 8 height 9
type input "[DATE]"
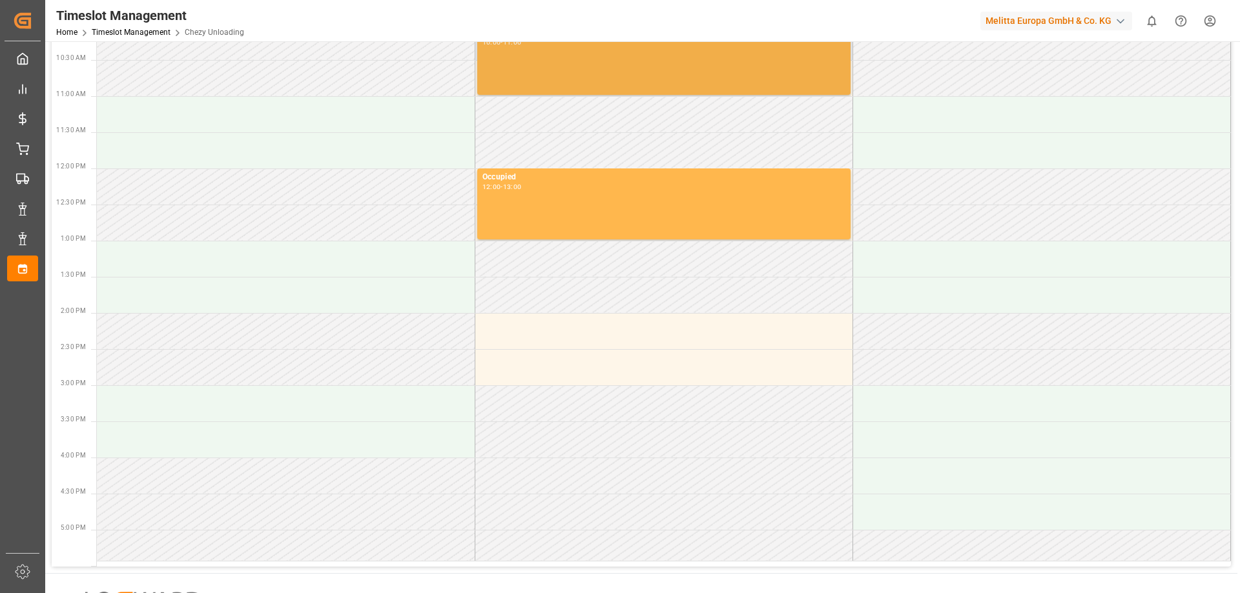
scroll to position [258, 0]
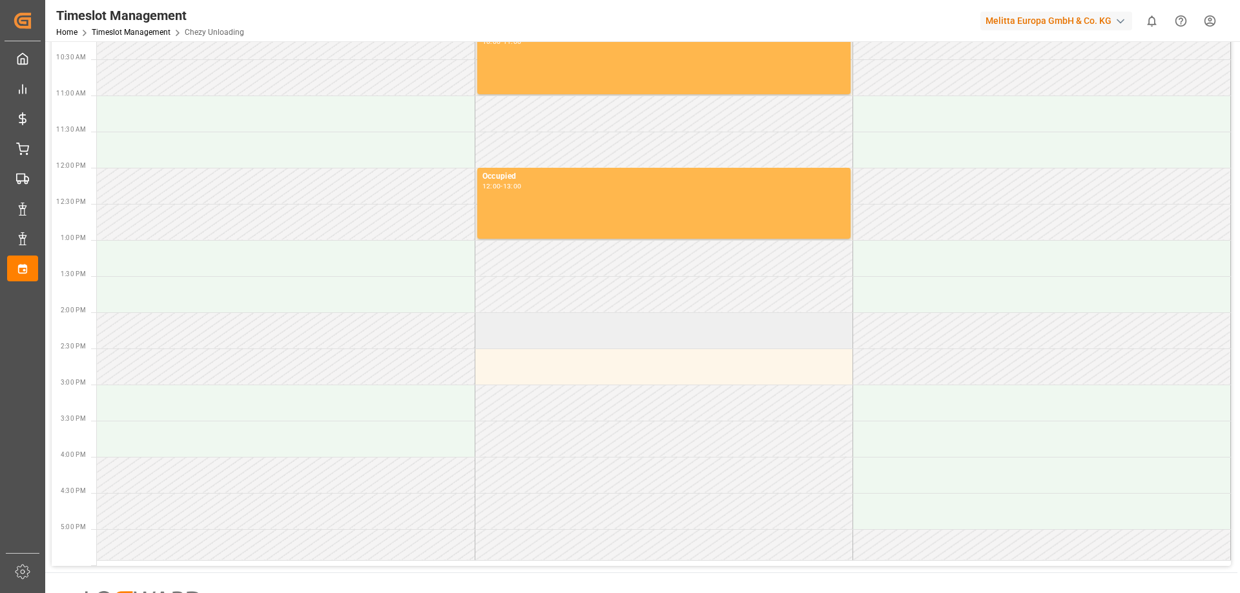
click at [562, 336] on td at bounding box center [664, 330] width 378 height 36
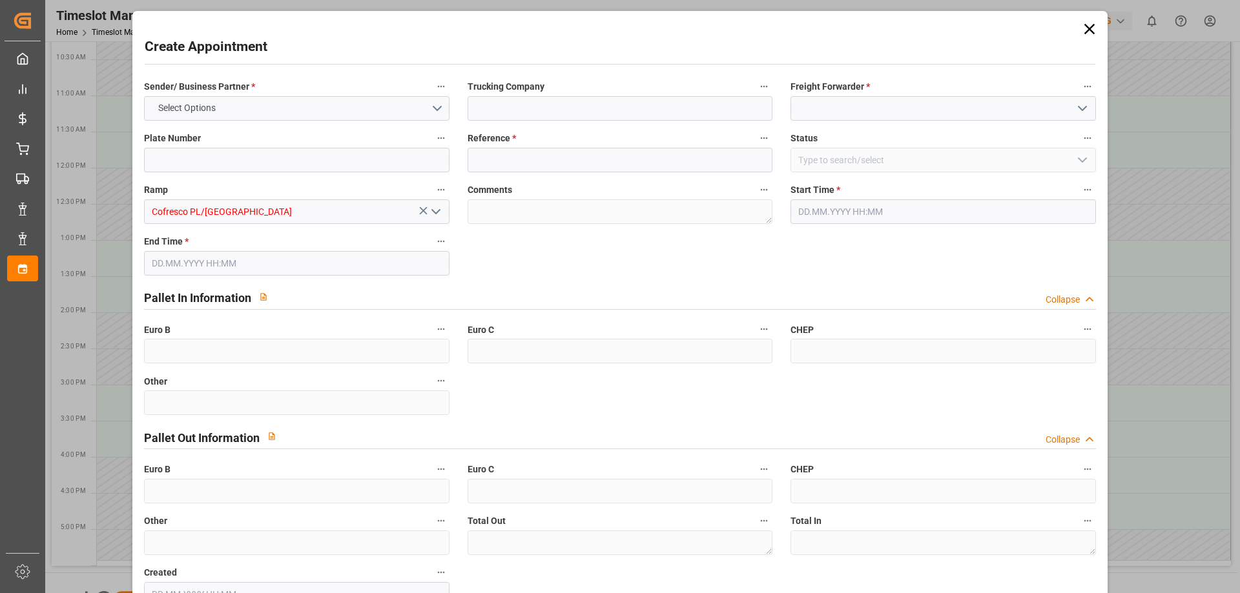
type input "0"
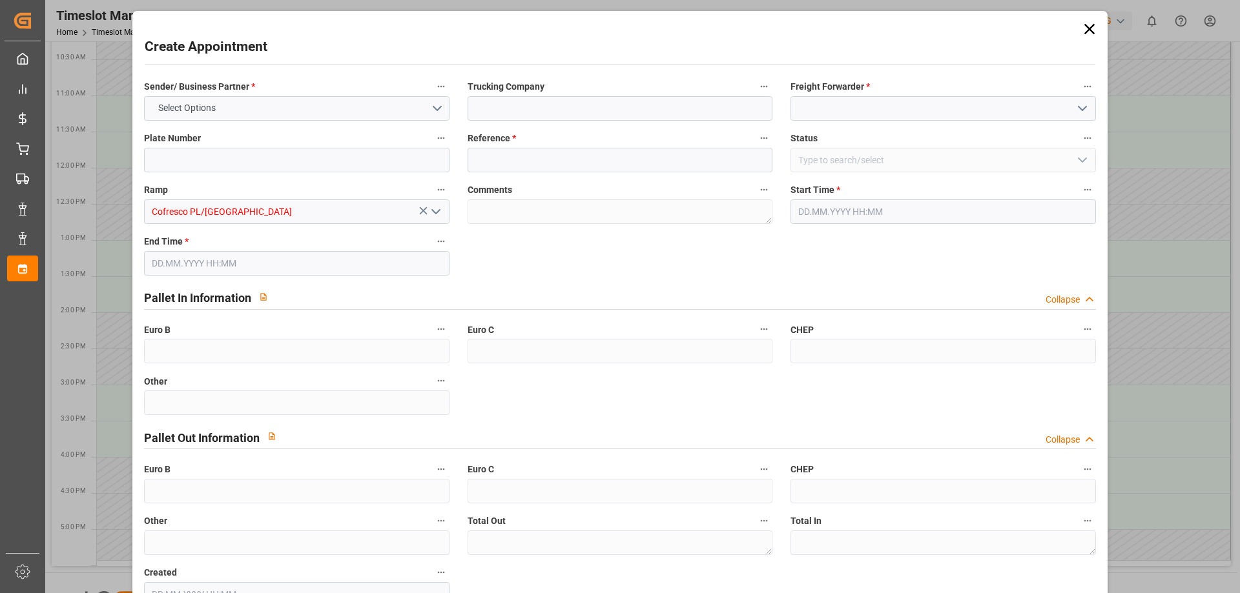
type input "0"
type input "[DATE] 14:00"
type input "[DATE] 15:00"
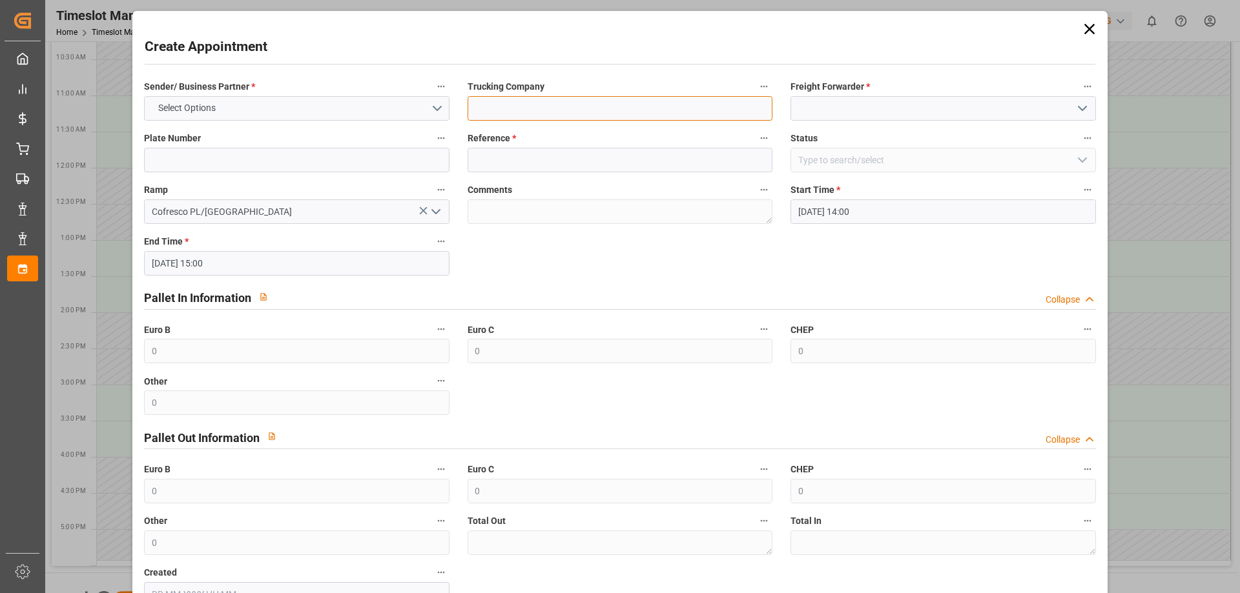
click at [493, 112] on input at bounding box center [619, 108] width 305 height 25
type input "EVEREST LOGISTICS SP. Z O.O."
click at [870, 108] on input at bounding box center [942, 108] width 305 height 25
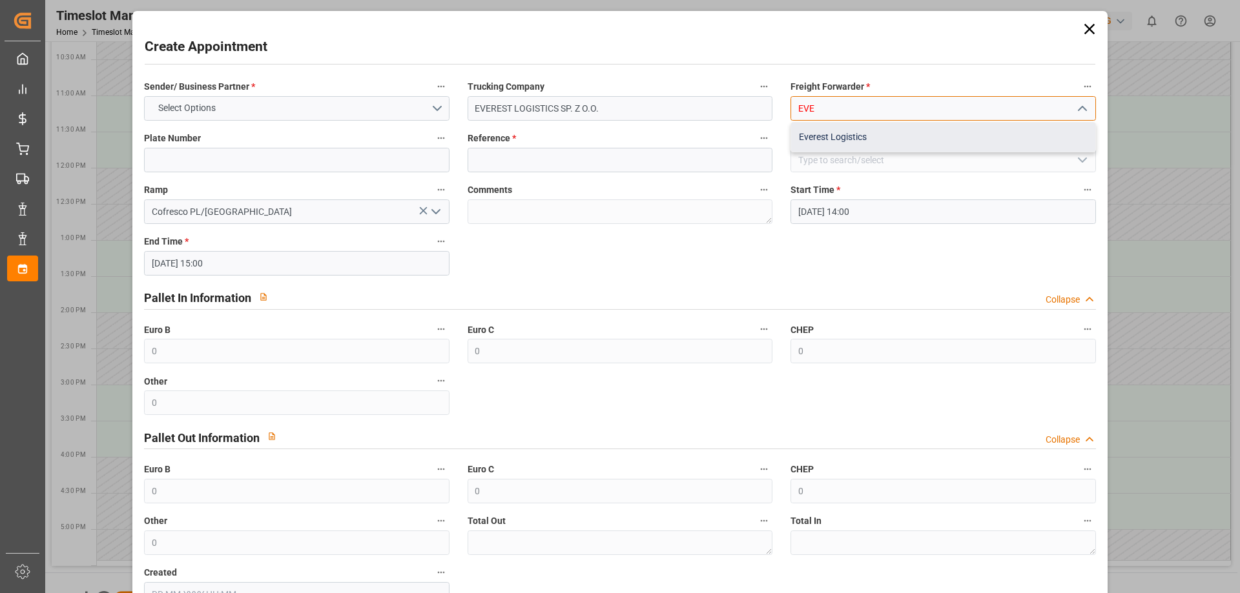
click at [879, 134] on div "Everest Logistics" at bounding box center [942, 137] width 303 height 29
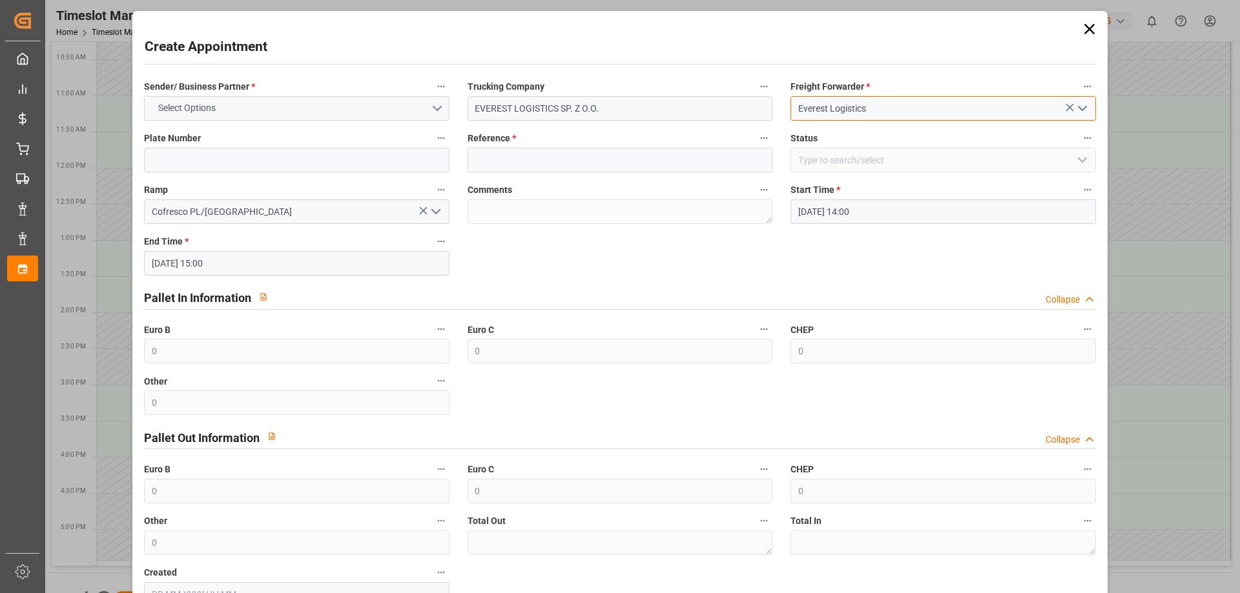
type input "Everest Logistics"
click at [250, 114] on button "Select Options" at bounding box center [296, 108] width 305 height 25
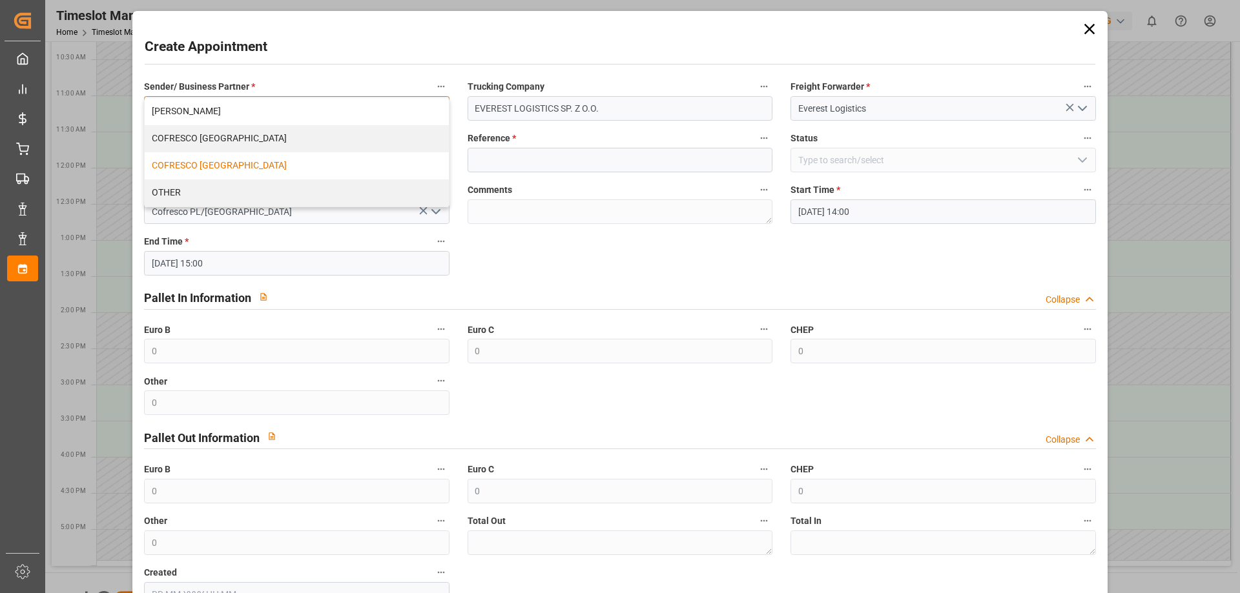
click at [201, 171] on div "COFRESCO [GEOGRAPHIC_DATA]" at bounding box center [296, 165] width 303 height 27
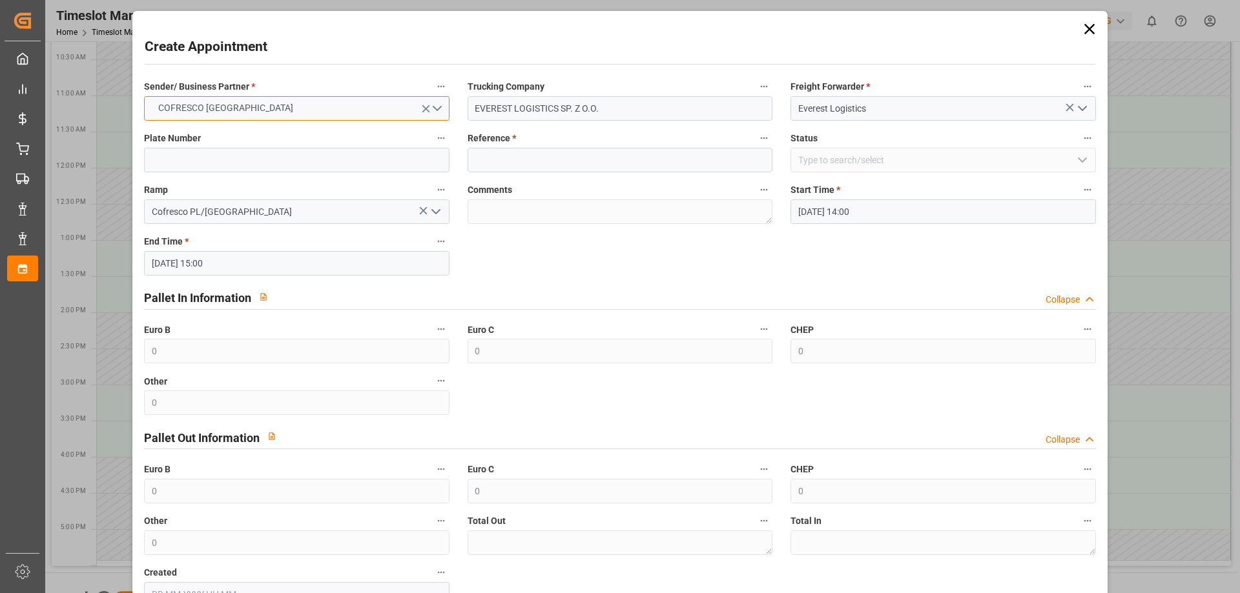
click at [212, 104] on span "COFRESCO [GEOGRAPHIC_DATA]" at bounding box center [226, 108] width 148 height 14
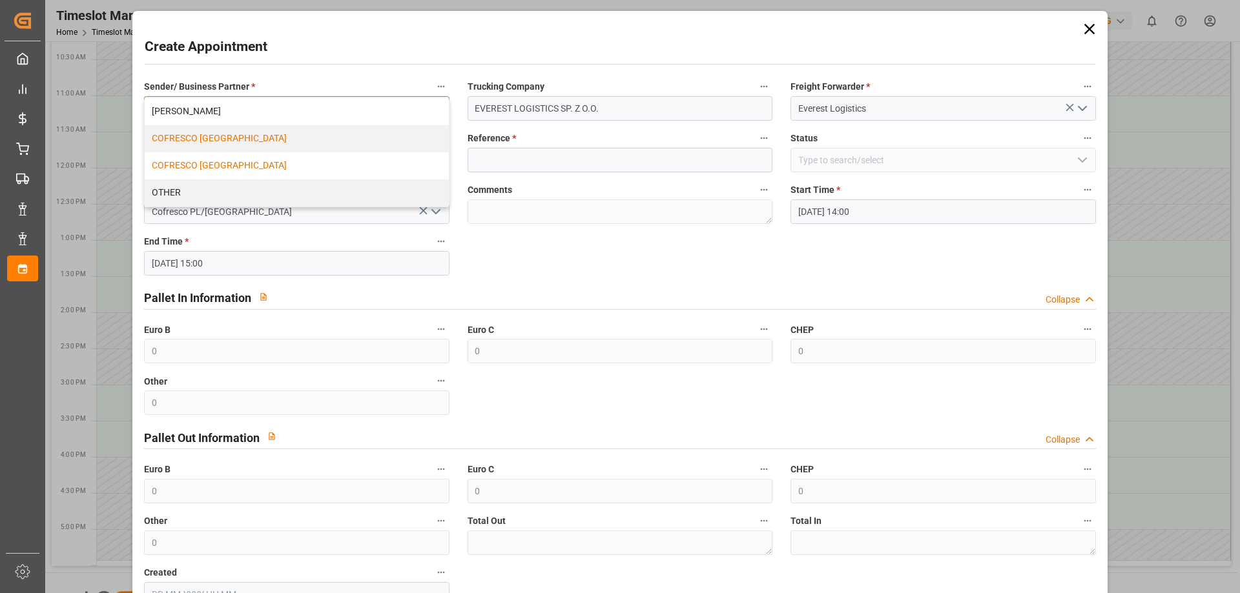
click at [201, 138] on div "COFRESCO [GEOGRAPHIC_DATA]" at bounding box center [296, 138] width 303 height 27
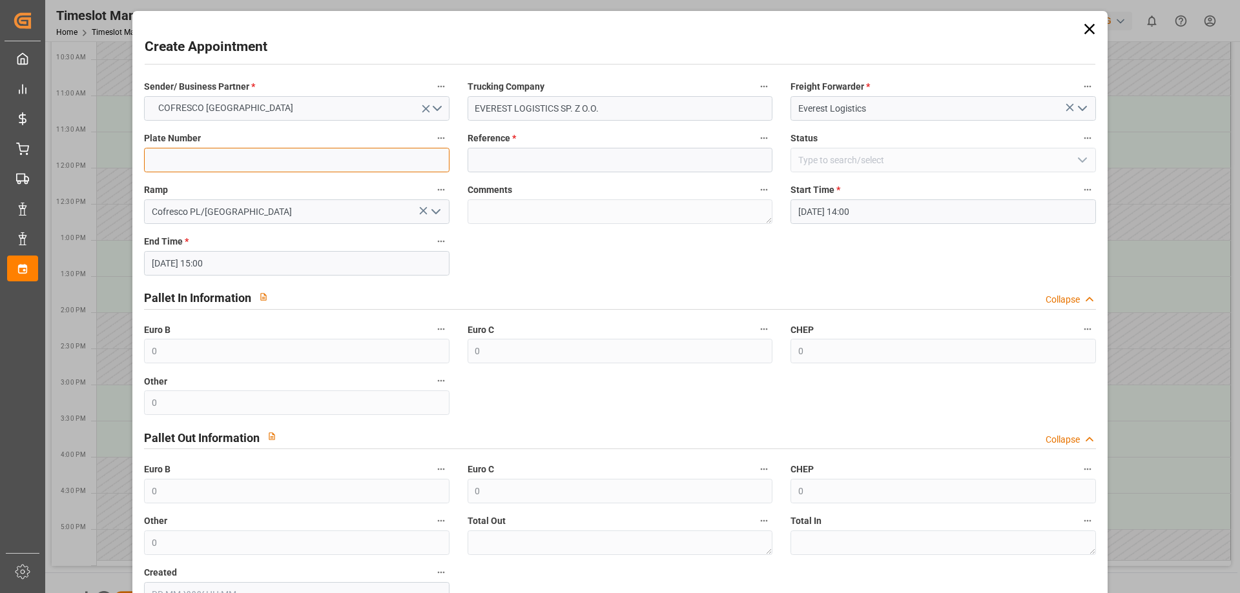
click at [229, 161] on input at bounding box center [296, 160] width 305 height 25
paste input "489963"
type input "489963"
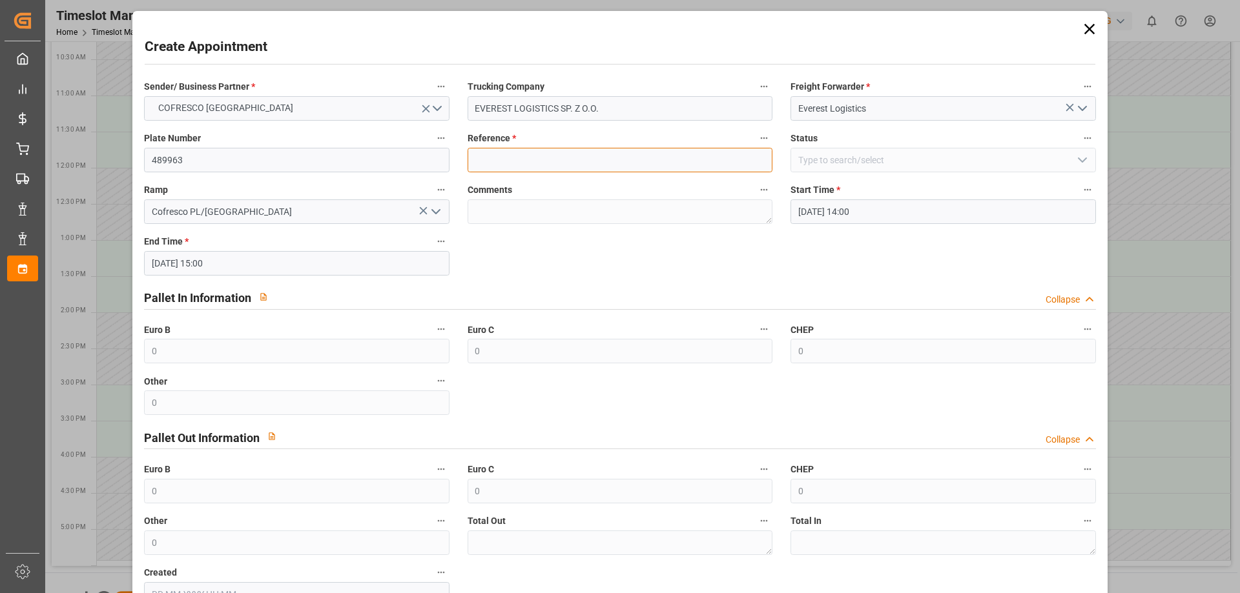
click at [495, 159] on input at bounding box center [619, 160] width 305 height 25
paste input "489963"
type input "489963"
click at [507, 254] on div "Sender/ Business Partner * COFRESCO [GEOGRAPHIC_DATA] Trucking Company EVEREST …" at bounding box center [619, 343] width 969 height 538
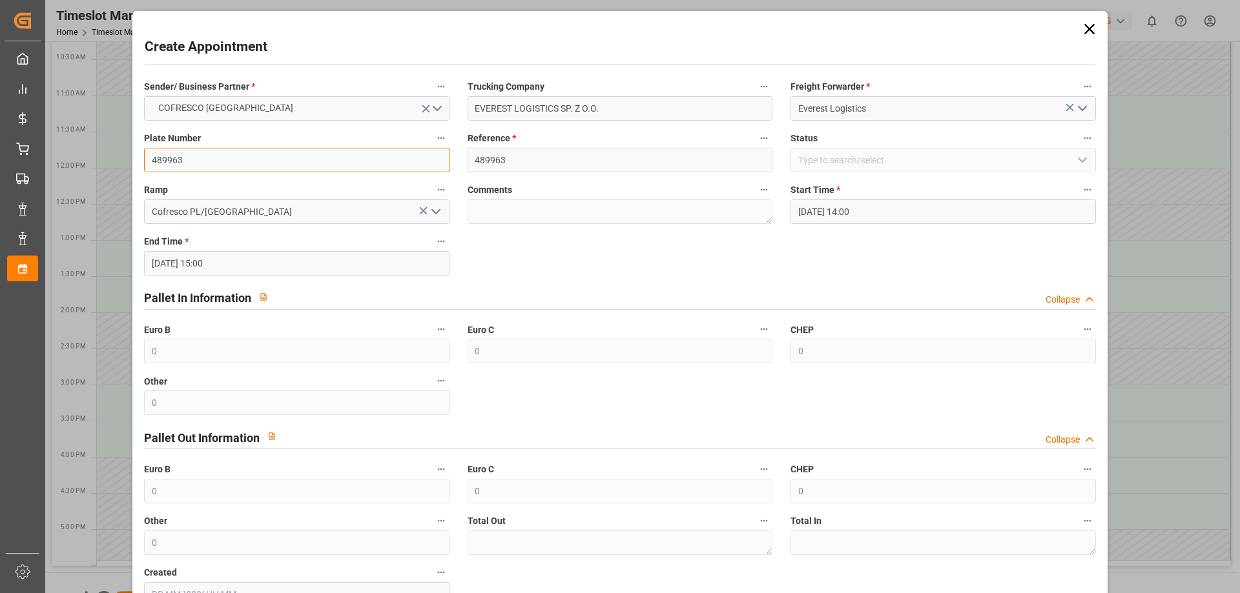
drag, startPoint x: 209, startPoint y: 156, endPoint x: 92, endPoint y: 141, distance: 117.9
click at [92, 141] on div "Create Appointment Sender/ Business Partner * COFRESCO [GEOGRAPHIC_DATA] Trucki…" at bounding box center [620, 296] width 1240 height 593
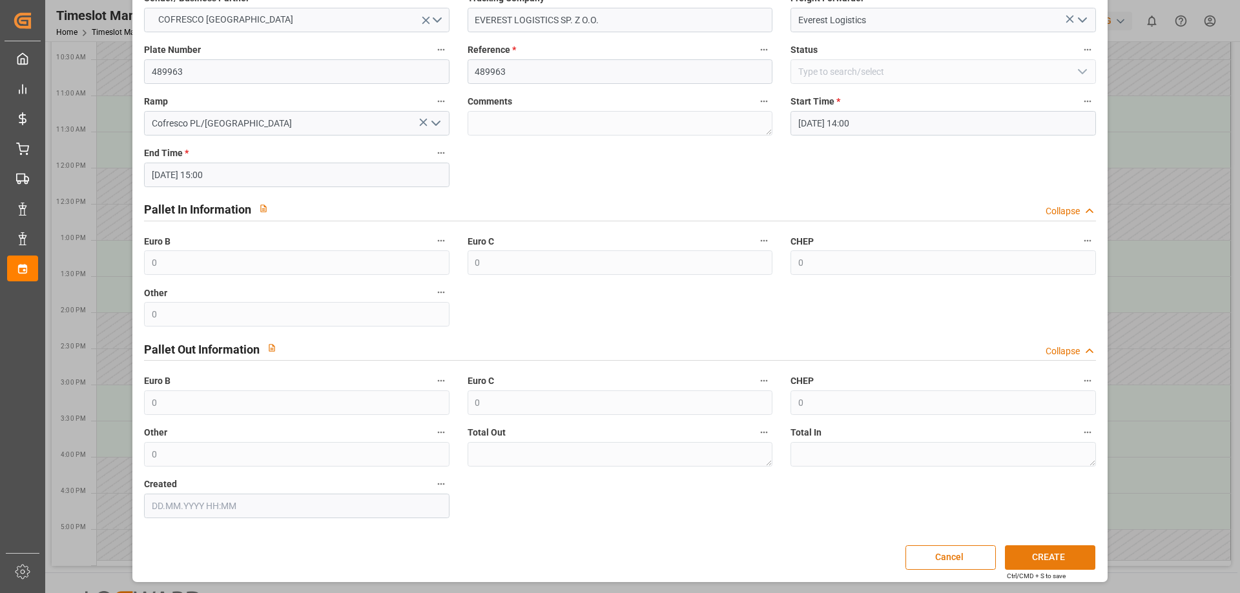
click at [1036, 558] on button "CREATE" at bounding box center [1050, 558] width 90 height 25
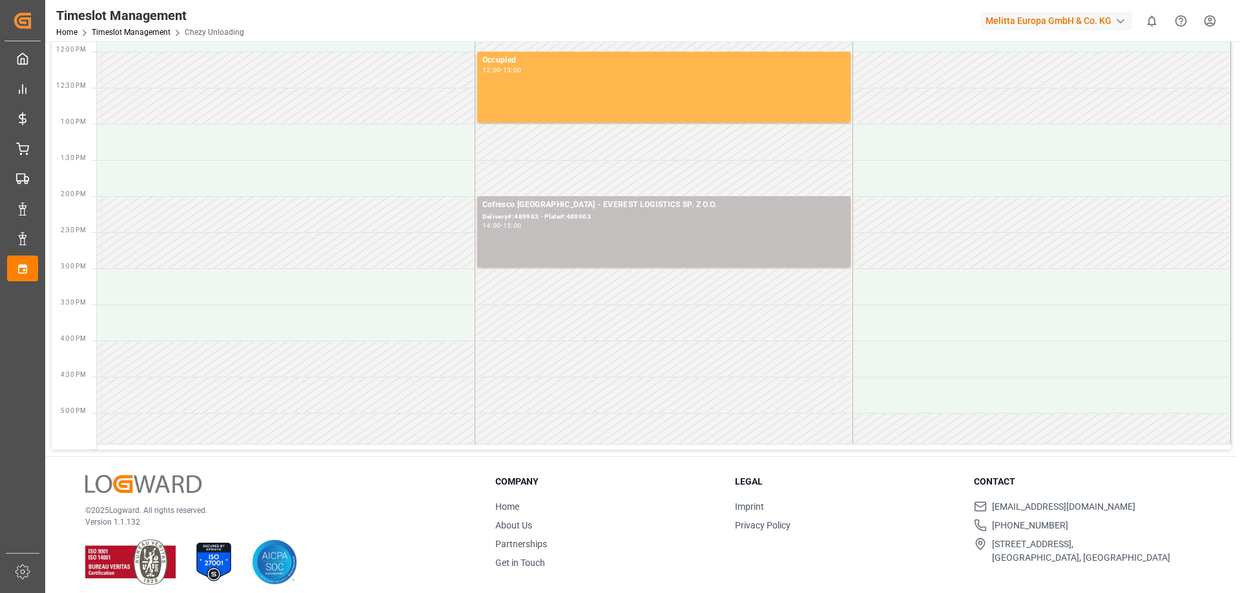
scroll to position [384, 0]
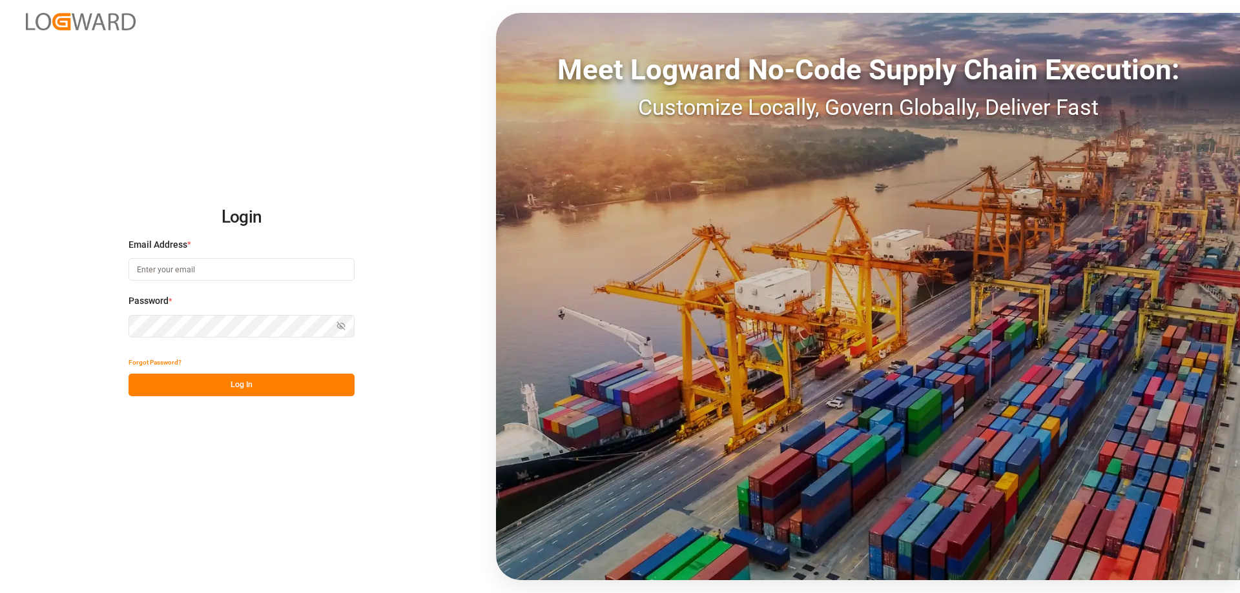
type input "[PERSON_NAME][EMAIL_ADDRESS][DOMAIN_NAME]"
click at [260, 392] on button "Log In" at bounding box center [241, 385] width 226 height 23
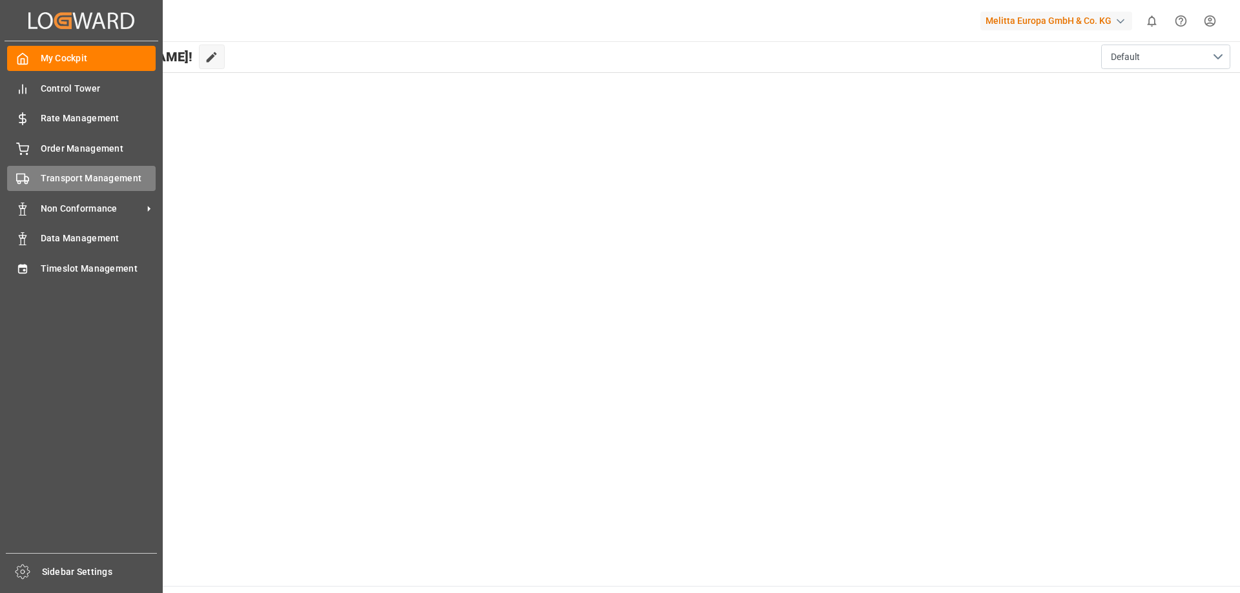
click at [86, 183] on span "Transport Management" at bounding box center [99, 179] width 116 height 14
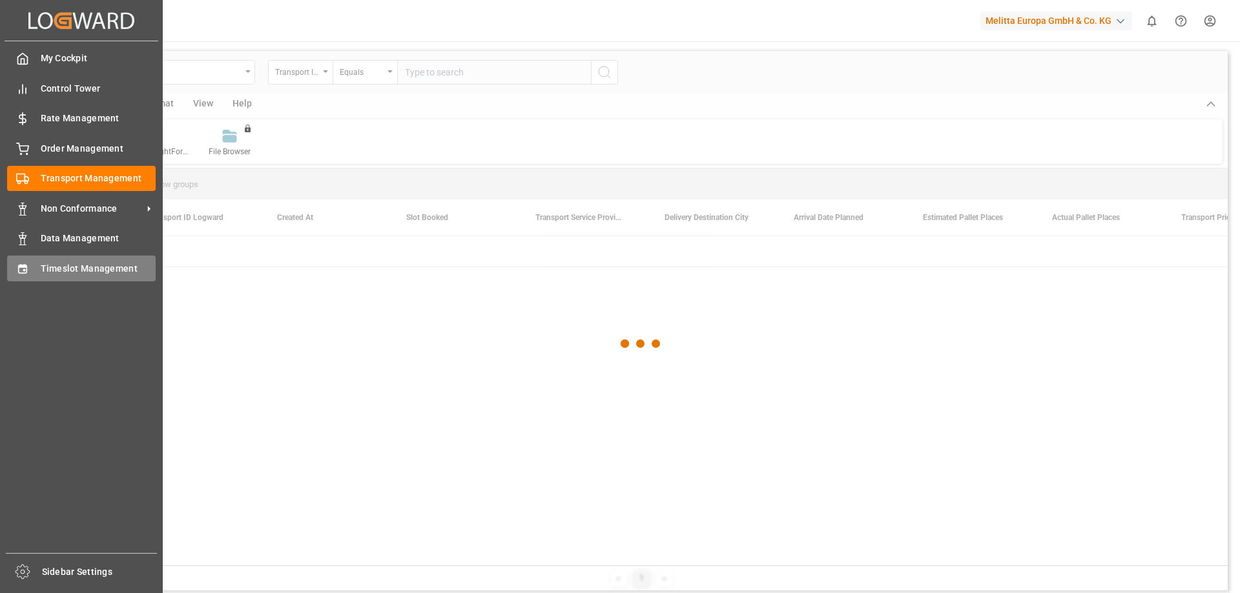
click at [26, 268] on icon at bounding box center [22, 268] width 8 height 9
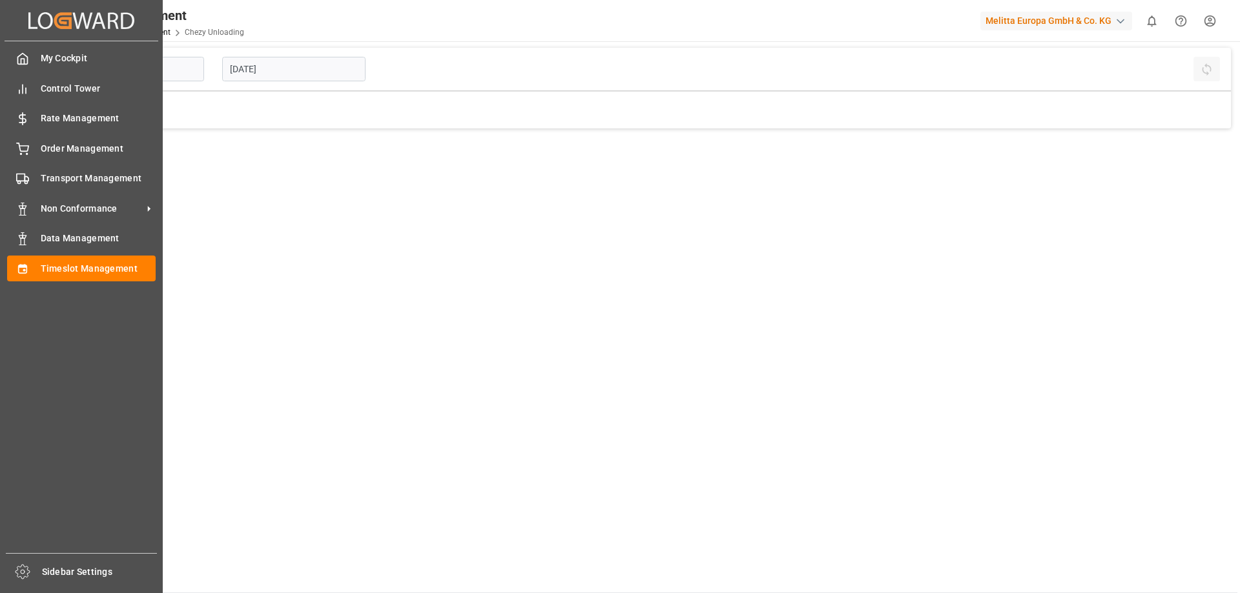
type input "Chezy Unloading"
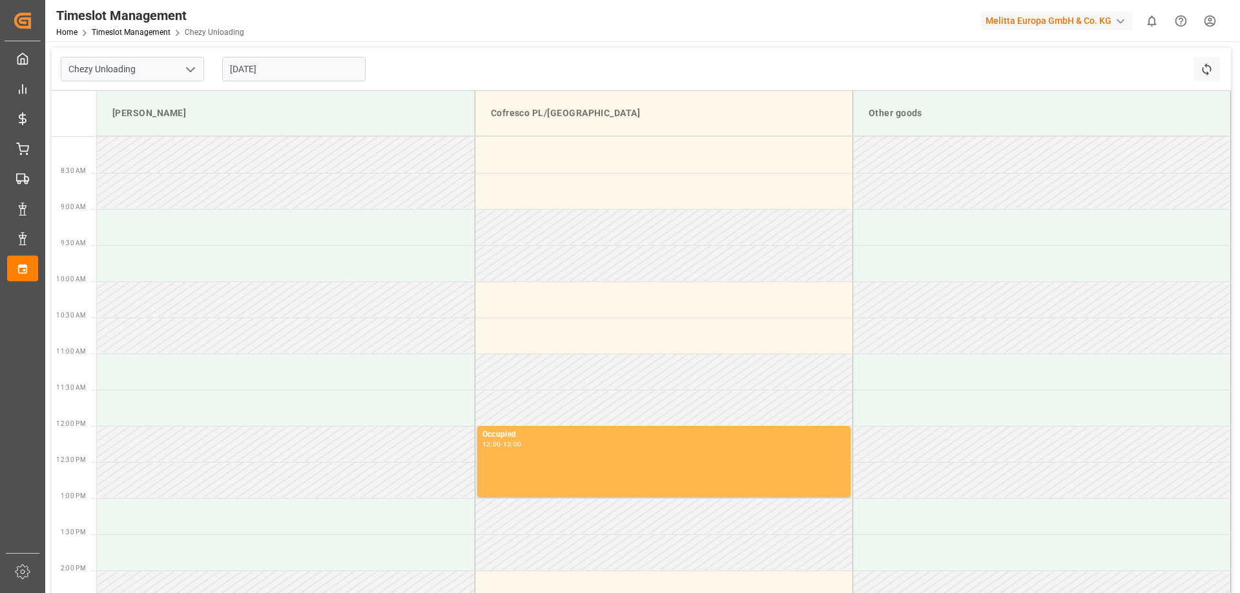
click at [289, 68] on input "[DATE]" at bounding box center [293, 69] width 143 height 25
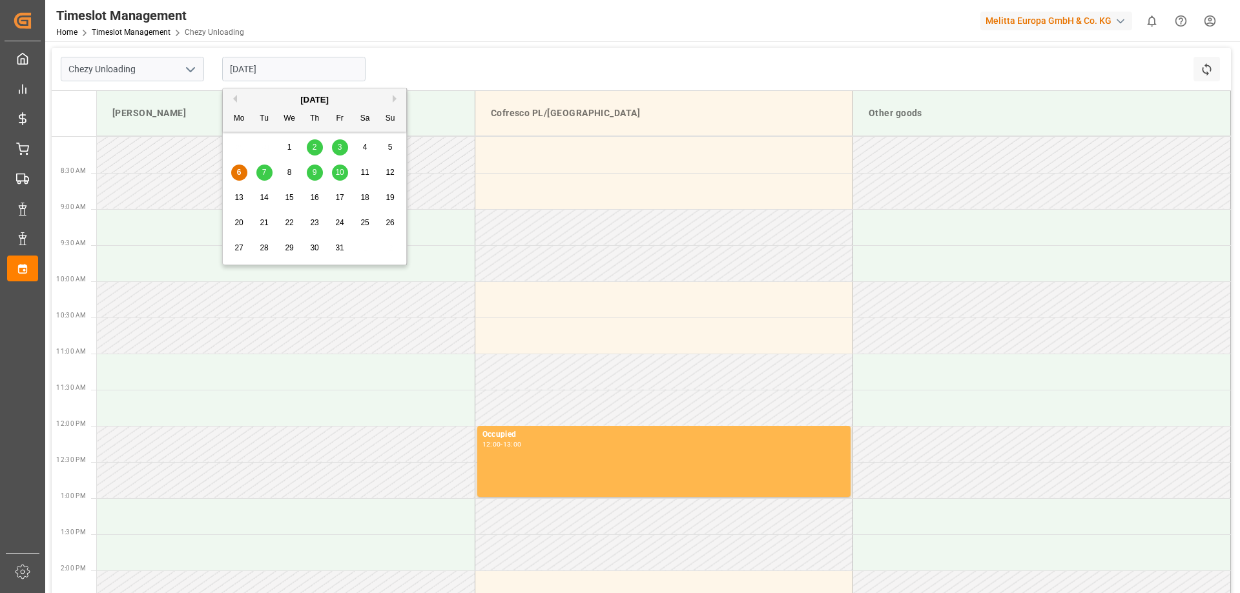
click at [267, 172] on div "7" at bounding box center [264, 172] width 16 height 15
type input "[DATE]"
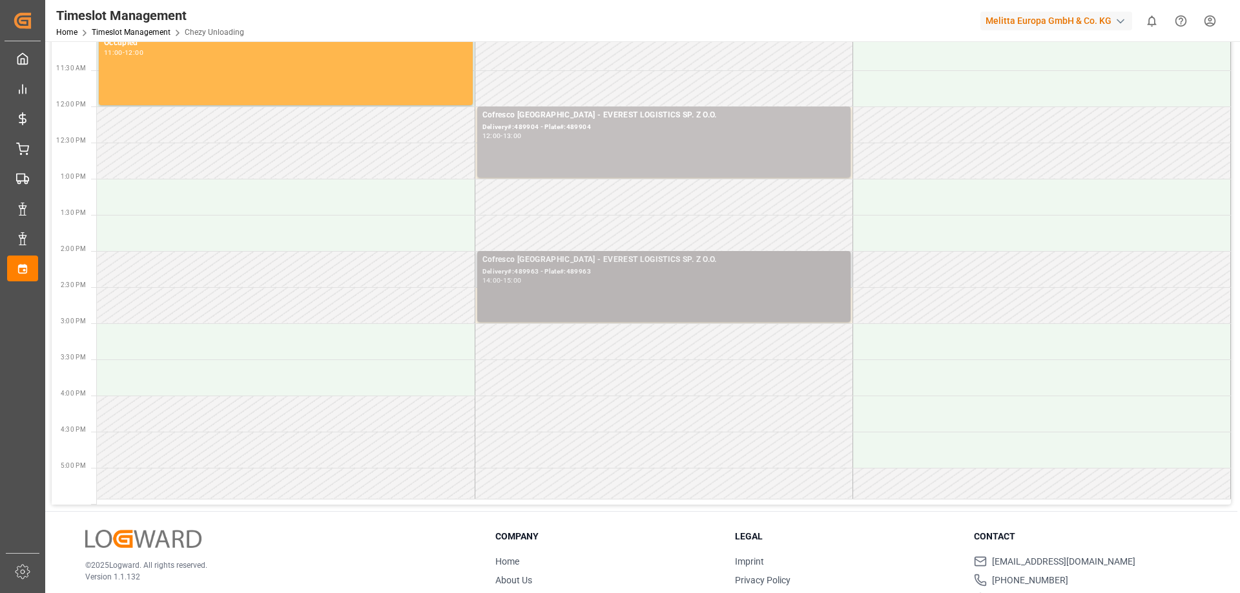
scroll to position [255, 0]
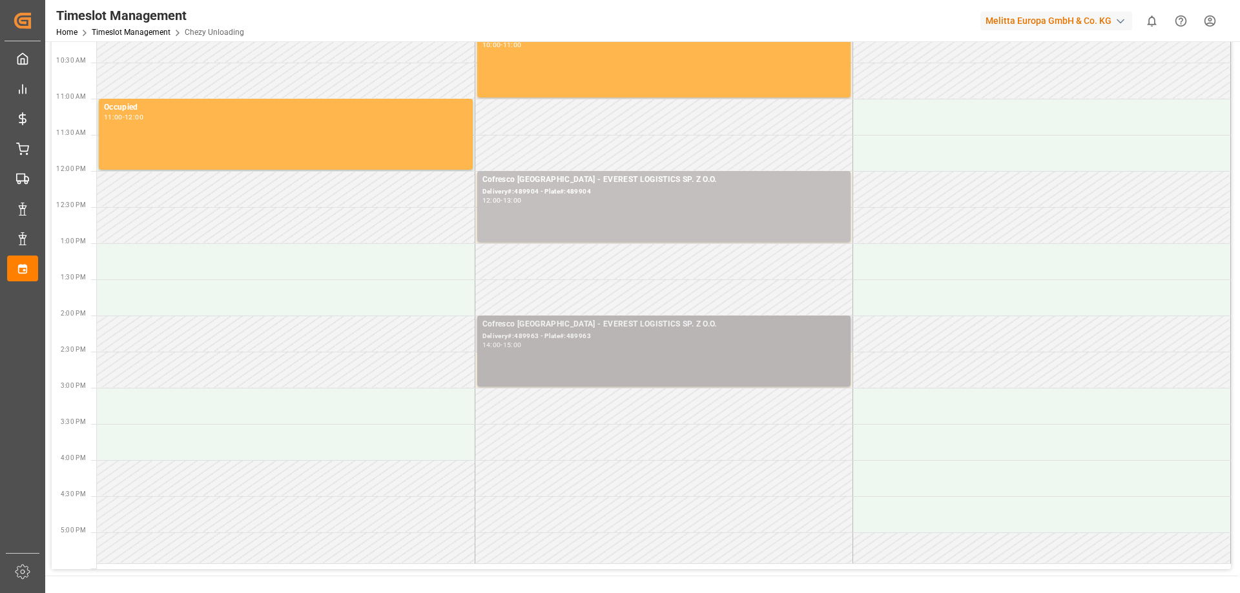
click at [540, 349] on div "Cofresco Poland - EVEREST LOGISTICS SP. Z O.O. Delivery#:489963 - Plate#:489963…" at bounding box center [663, 351] width 363 height 66
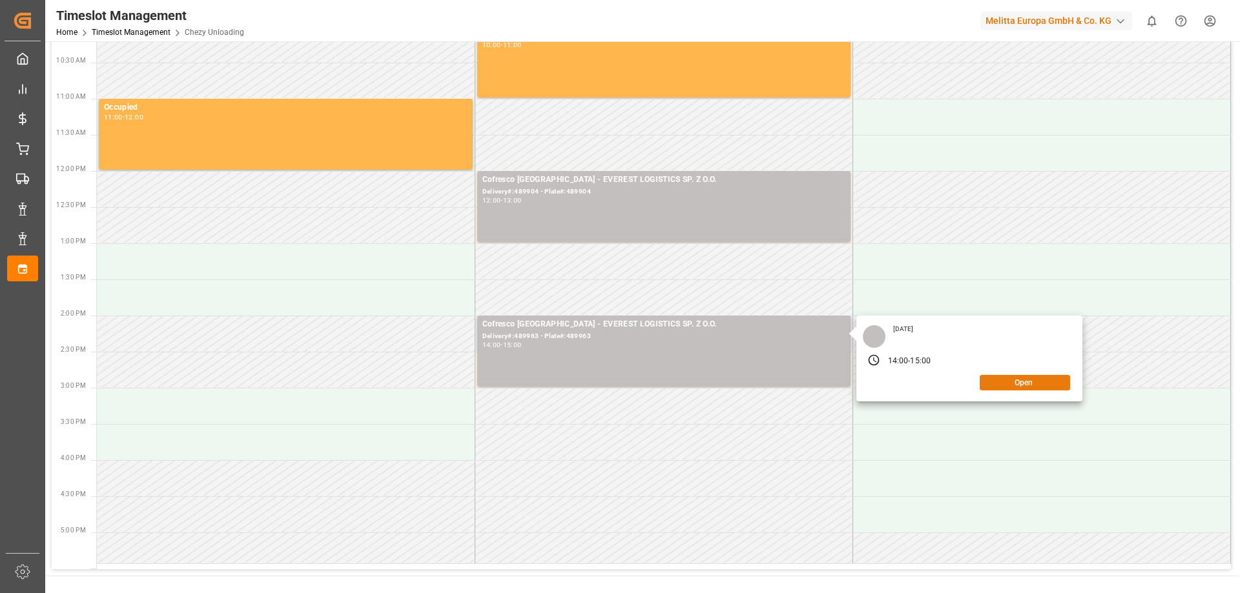
click at [1025, 387] on button "Open" at bounding box center [1024, 382] width 90 height 15
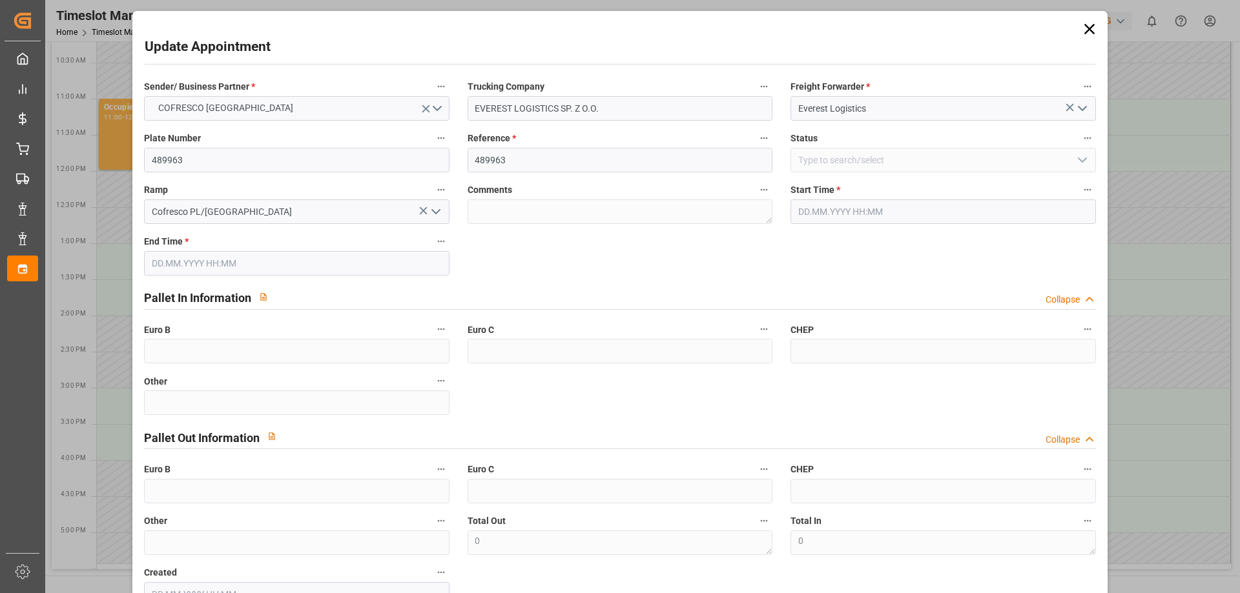
type input "07.10.2025 14:00"
type input "07.10.2025 15:00"
type input "01.10.2025 10:57"
drag, startPoint x: 514, startPoint y: 158, endPoint x: 442, endPoint y: 158, distance: 72.3
click at [442, 158] on div "Sender/ Business Partner * COFRESCO POLAND Trucking Company EVEREST LOGISTICS S…" at bounding box center [619, 343] width 969 height 538
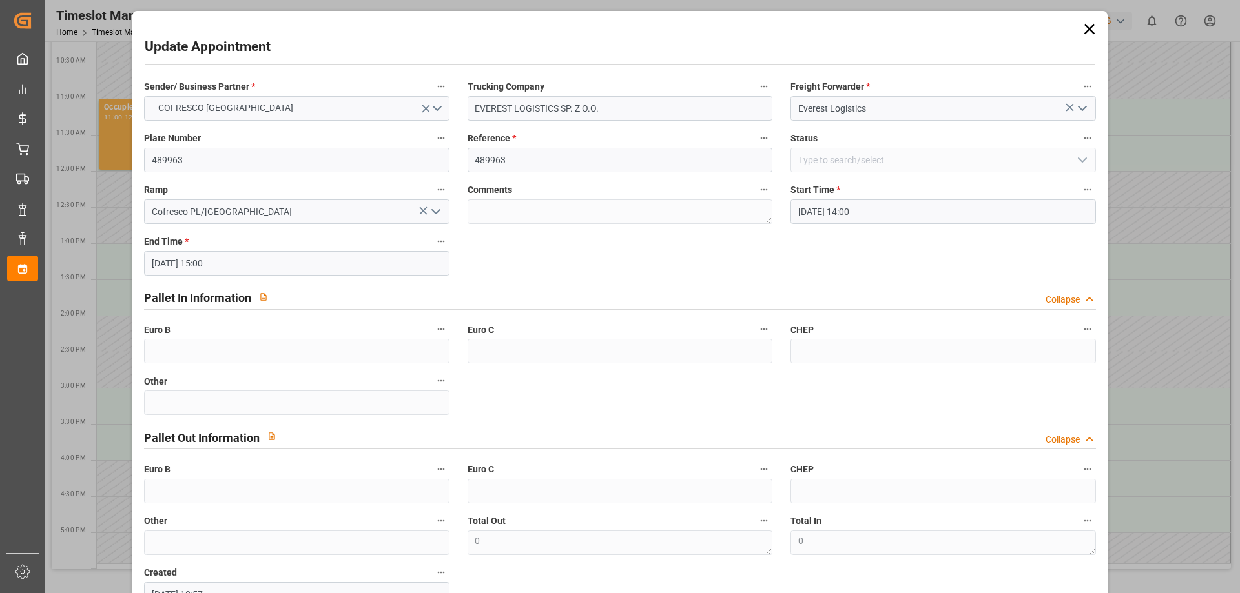
click at [1085, 37] on icon at bounding box center [1089, 29] width 18 height 18
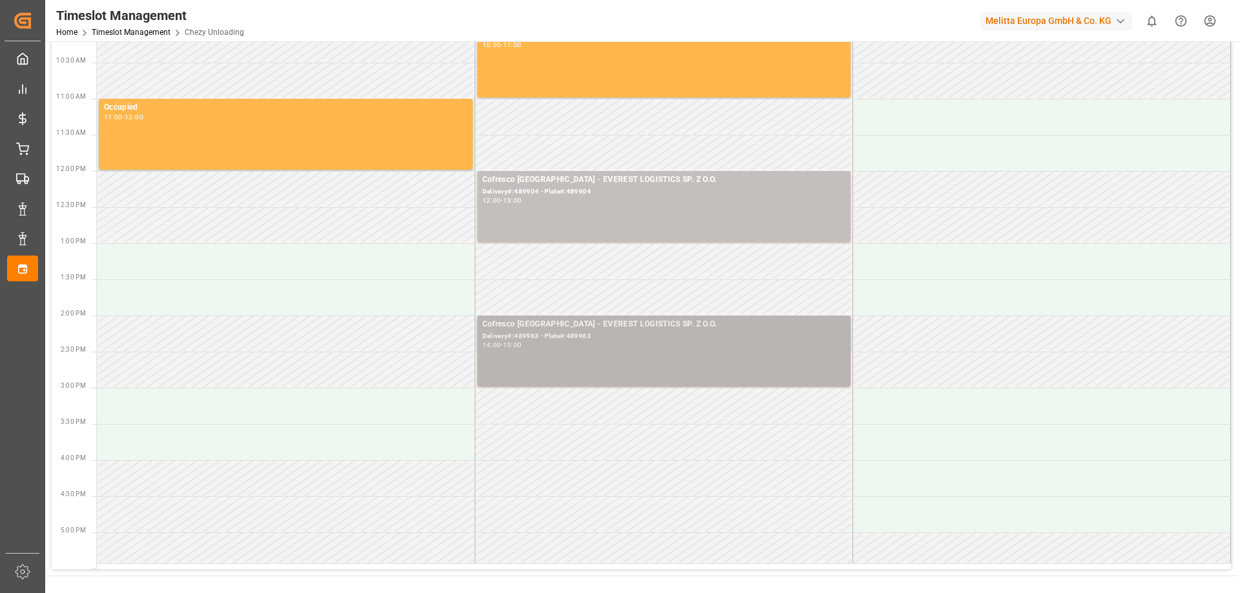
click at [536, 344] on div "14:00 - 15:00" at bounding box center [663, 345] width 363 height 7
click at [573, 357] on div "Cofresco Poland - EVEREST LOGISTICS SP. Z O.O. Delivery#:489963 - Plate#:489963…" at bounding box center [663, 351] width 363 height 66
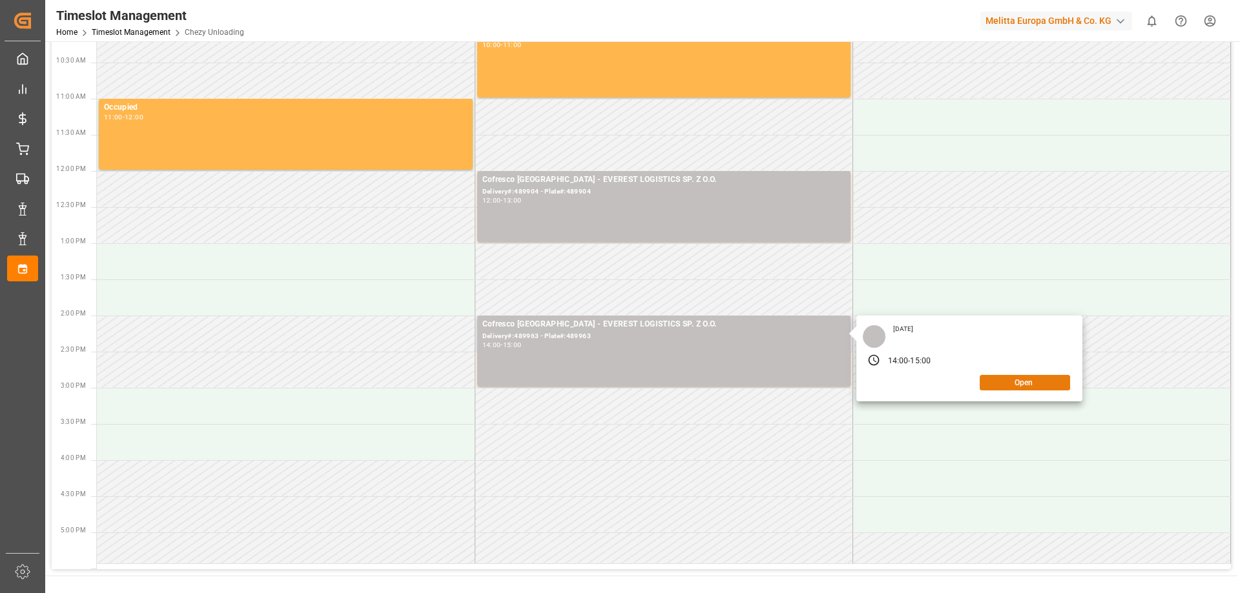
click at [1034, 377] on button "Open" at bounding box center [1024, 382] width 90 height 15
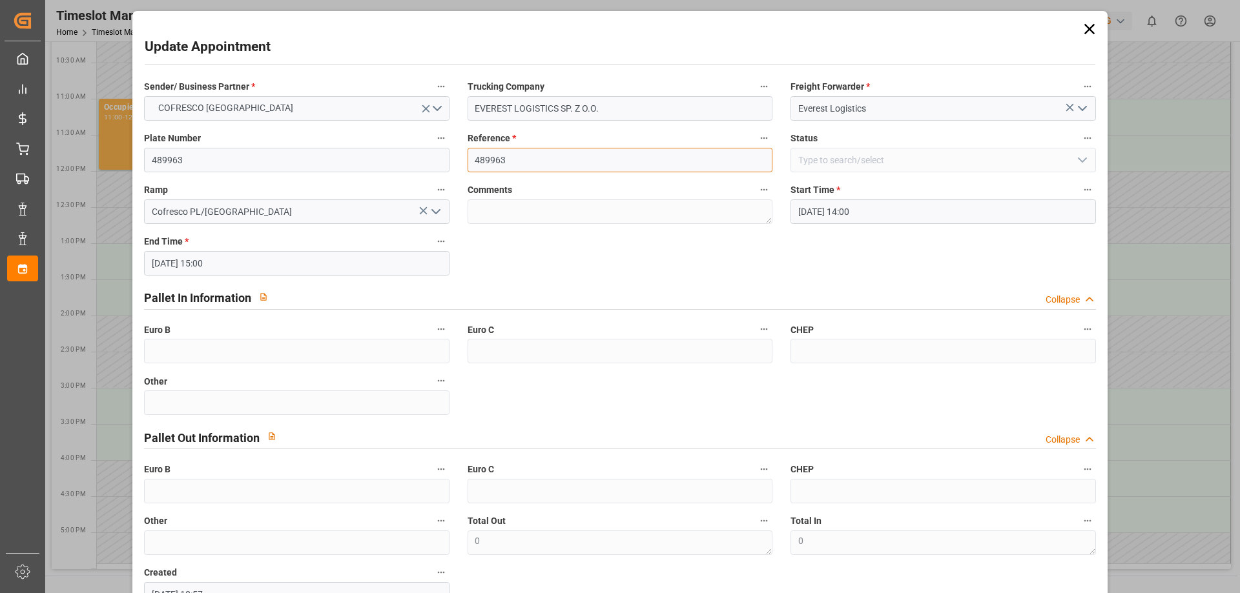
drag, startPoint x: 529, startPoint y: 163, endPoint x: 453, endPoint y: 155, distance: 76.6
click at [453, 155] on div "Sender/ Business Partner * COFRESCO POLAND Trucking Company EVEREST LOGISTICS S…" at bounding box center [619, 343] width 969 height 538
click at [517, 163] on input "489963" at bounding box center [619, 160] width 305 height 25
drag, startPoint x: 517, startPoint y: 163, endPoint x: 479, endPoint y: 165, distance: 38.1
click at [479, 165] on input "489963" at bounding box center [619, 160] width 305 height 25
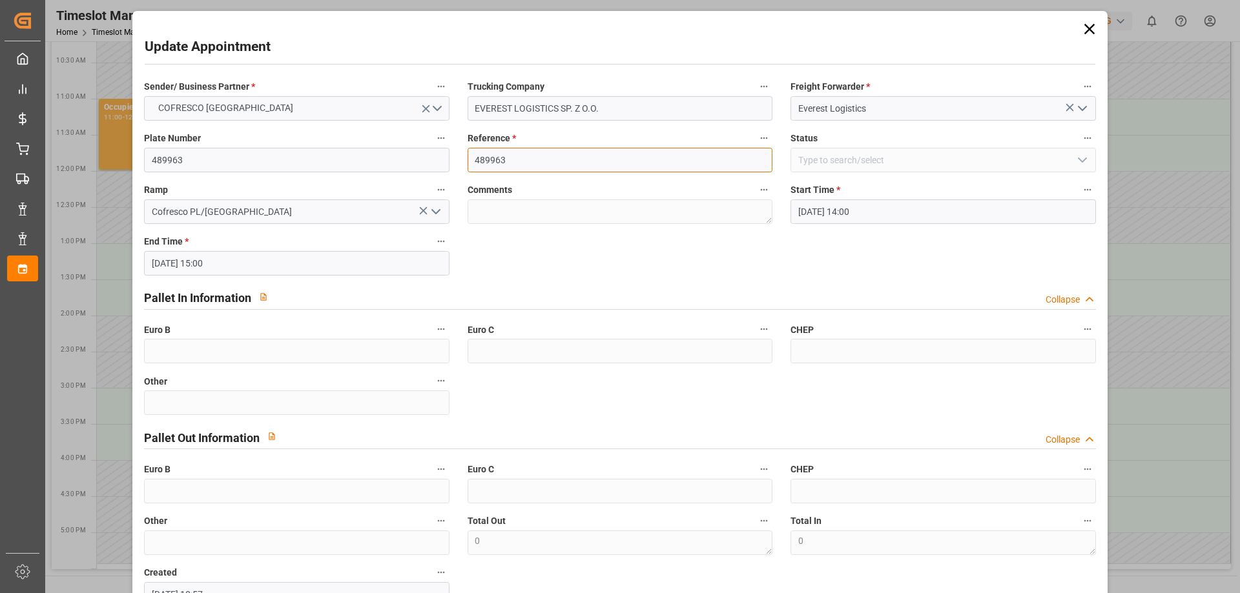
paste input "585"
type input "489585"
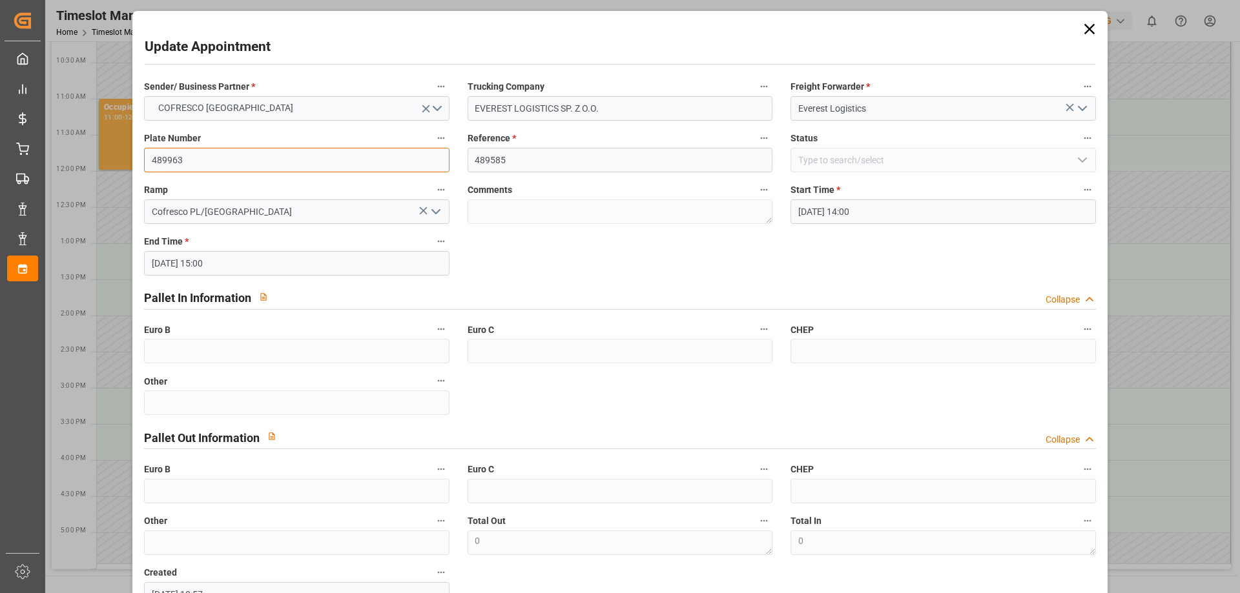
drag, startPoint x: 288, startPoint y: 161, endPoint x: 108, endPoint y: 152, distance: 179.7
click at [108, 152] on div "Update Appointment Sender/ Business Partner * COFRESCO POLAND Trucking Company …" at bounding box center [620, 296] width 1240 height 593
paste input "585"
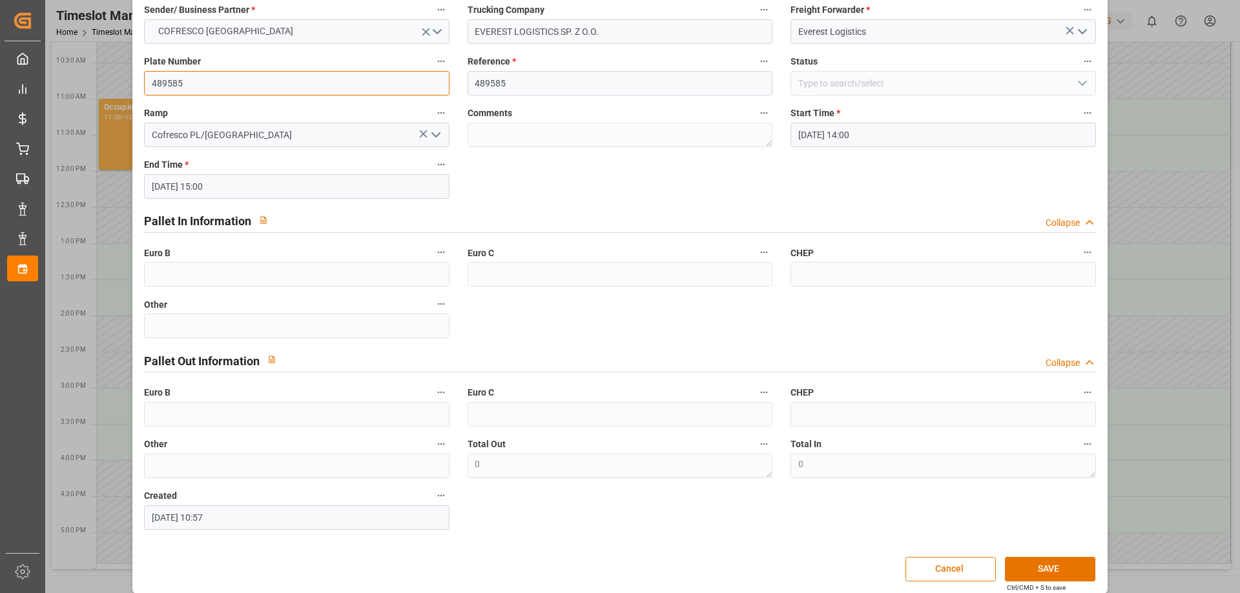
scroll to position [88, 0]
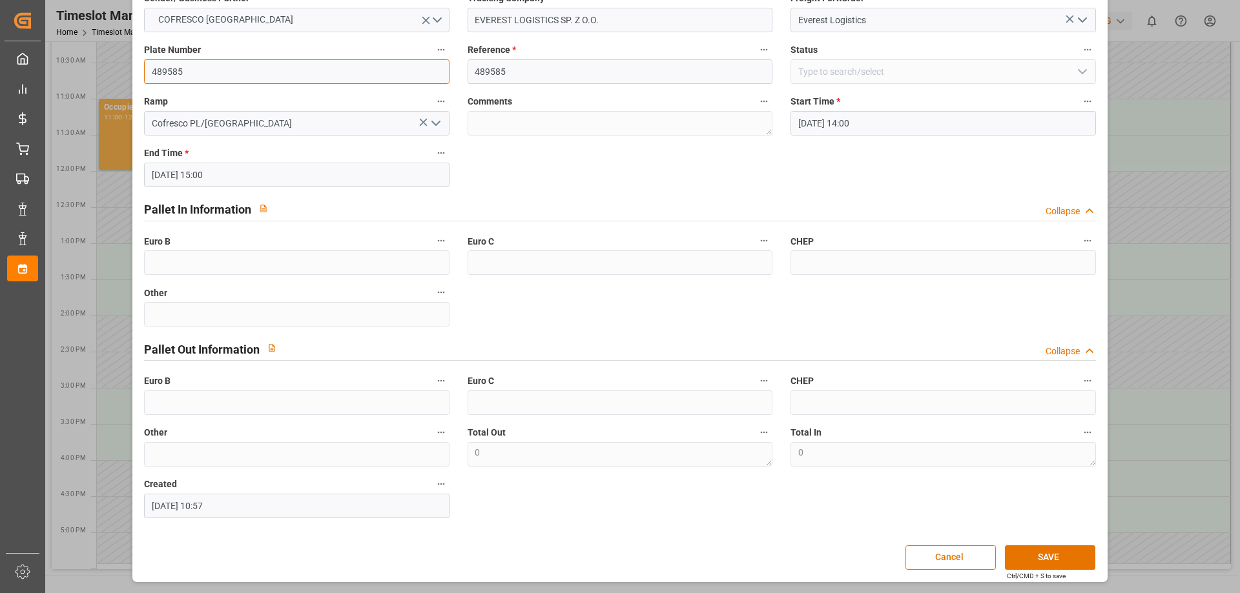
type input "489585"
click at [1048, 564] on button "SAVE" at bounding box center [1050, 558] width 90 height 25
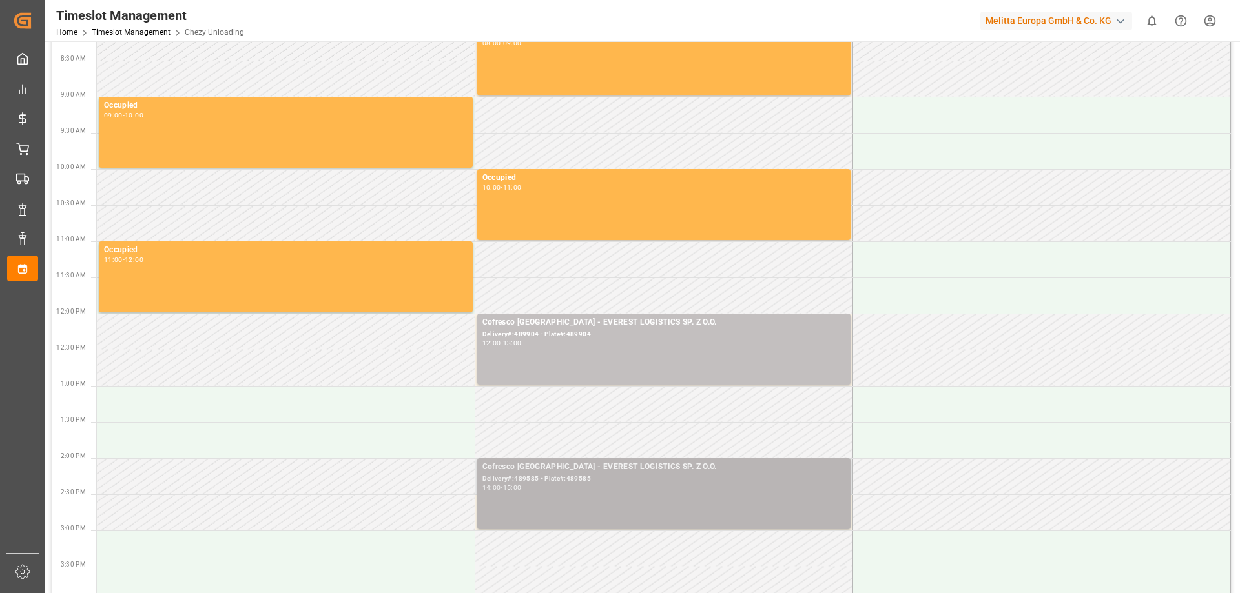
scroll to position [0, 0]
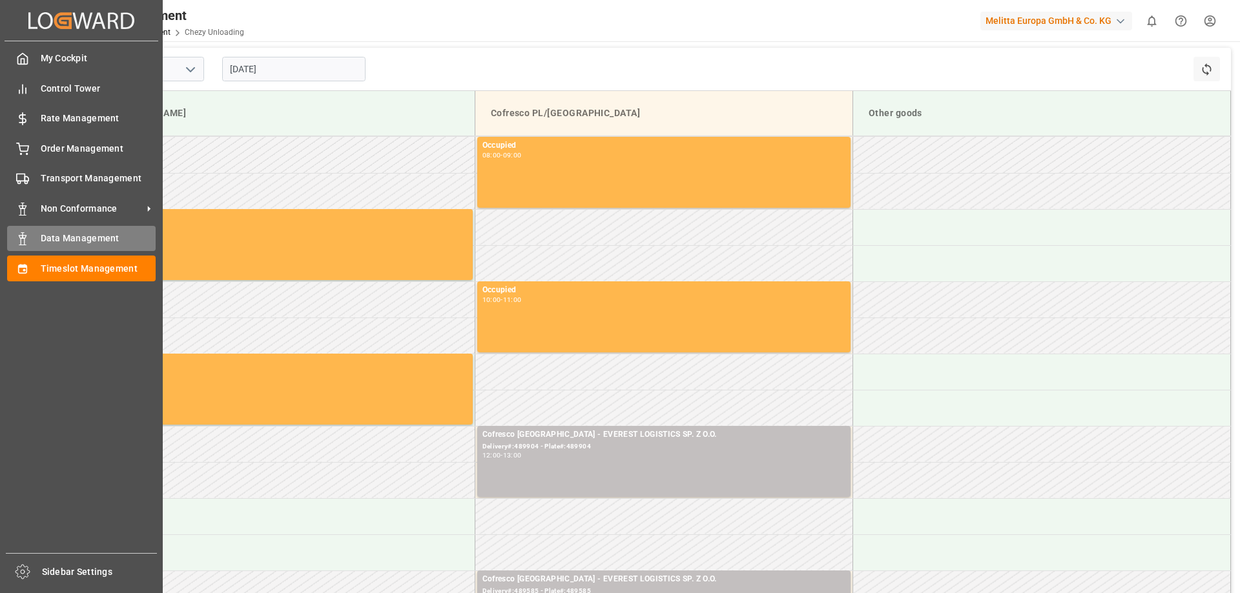
click at [21, 241] on rect at bounding box center [23, 241] width 4 height 6
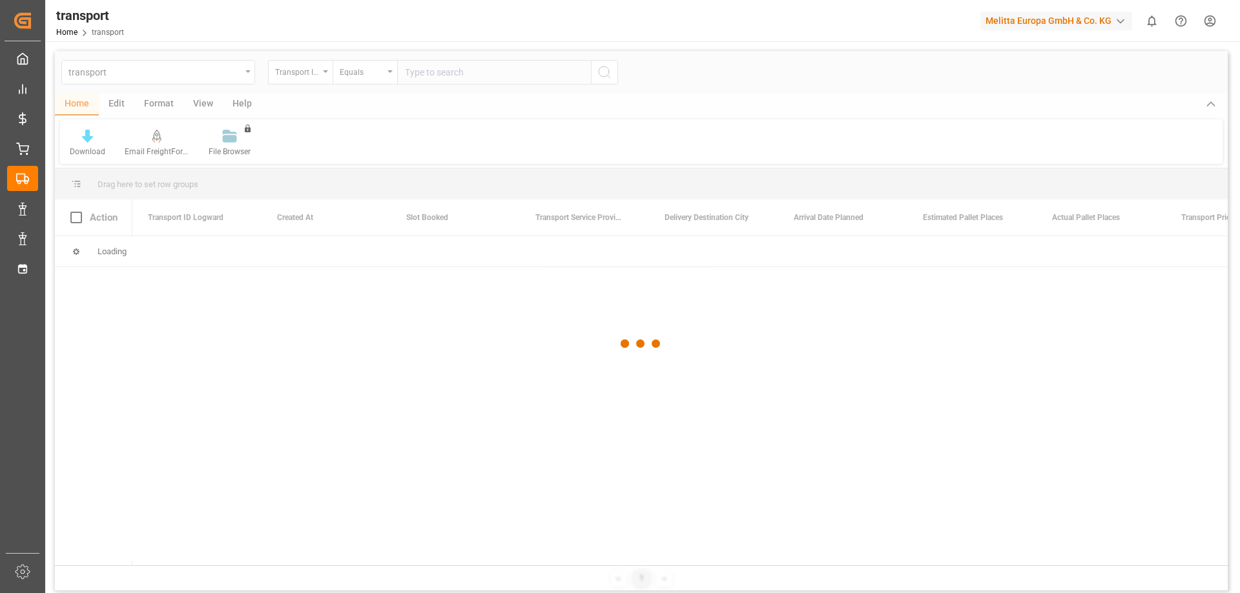
click at [170, 83] on div at bounding box center [641, 344] width 1172 height 586
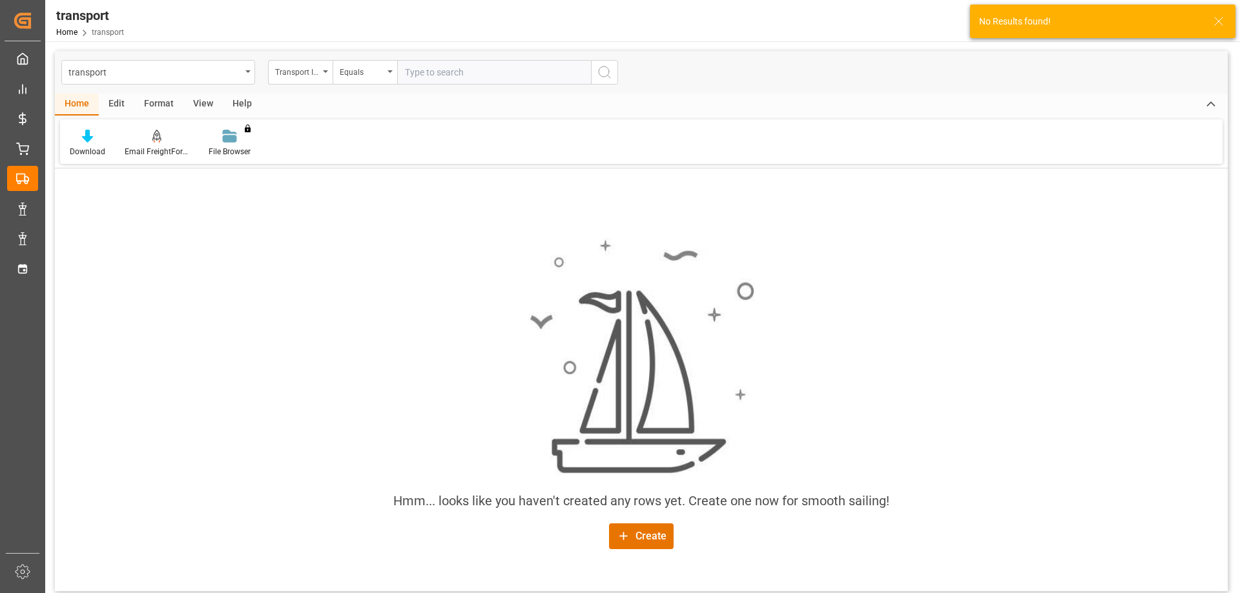
click at [183, 77] on div "transport" at bounding box center [154, 71] width 172 height 16
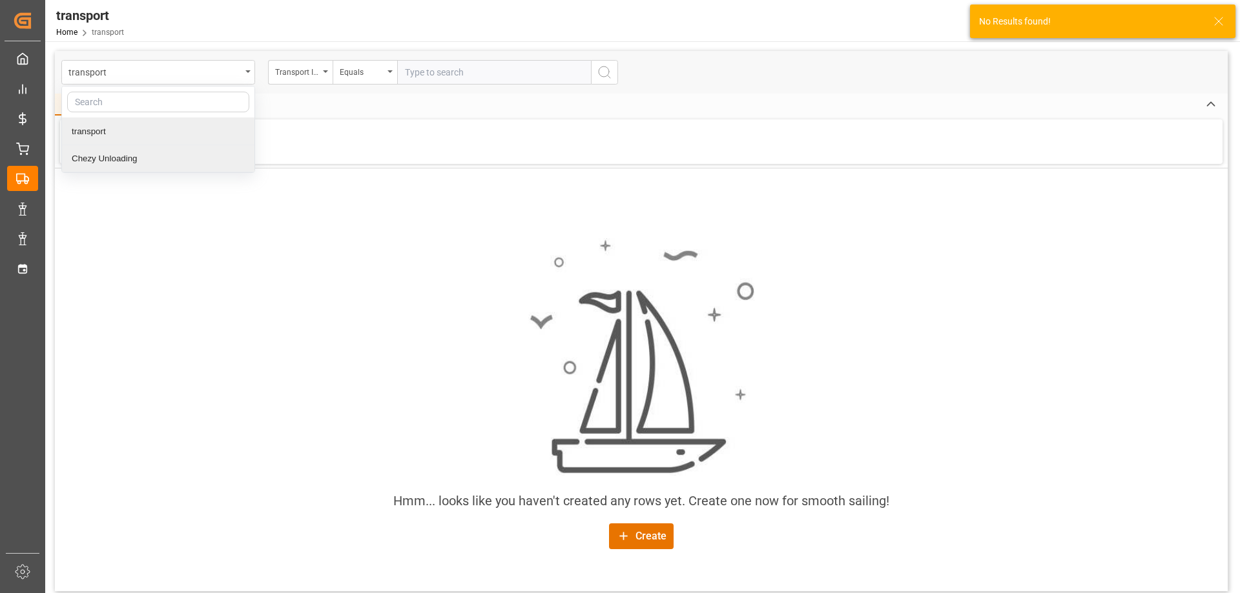
click at [129, 156] on div "Chezy Unloading" at bounding box center [158, 158] width 192 height 27
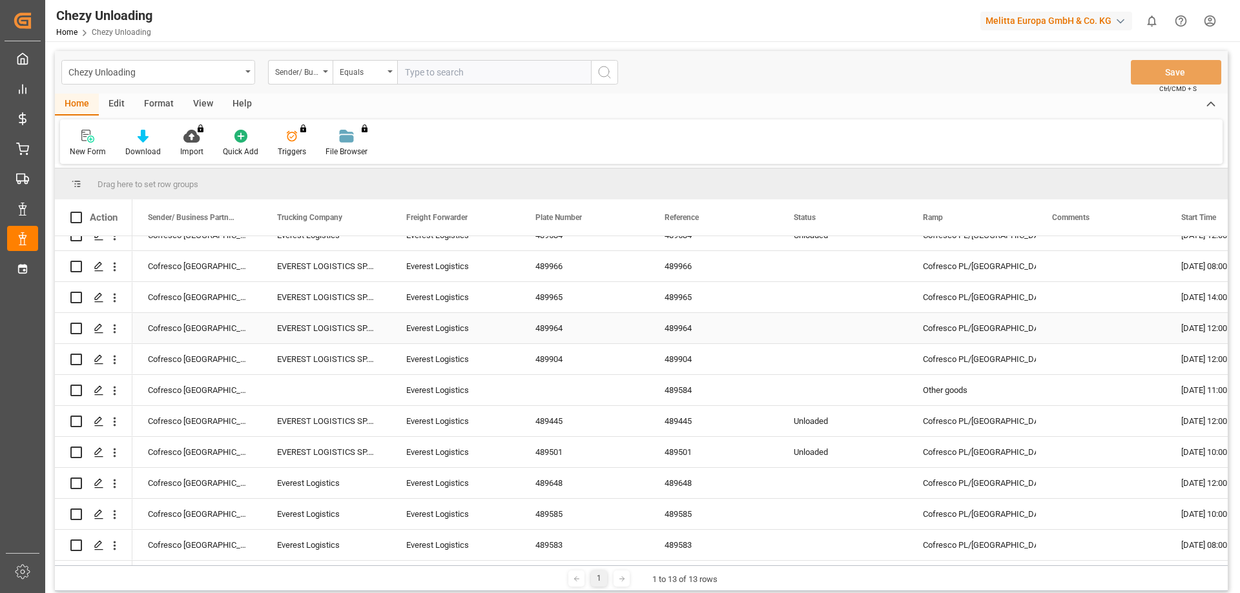
scroll to position [83, 0]
